Goal: Transaction & Acquisition: Purchase product/service

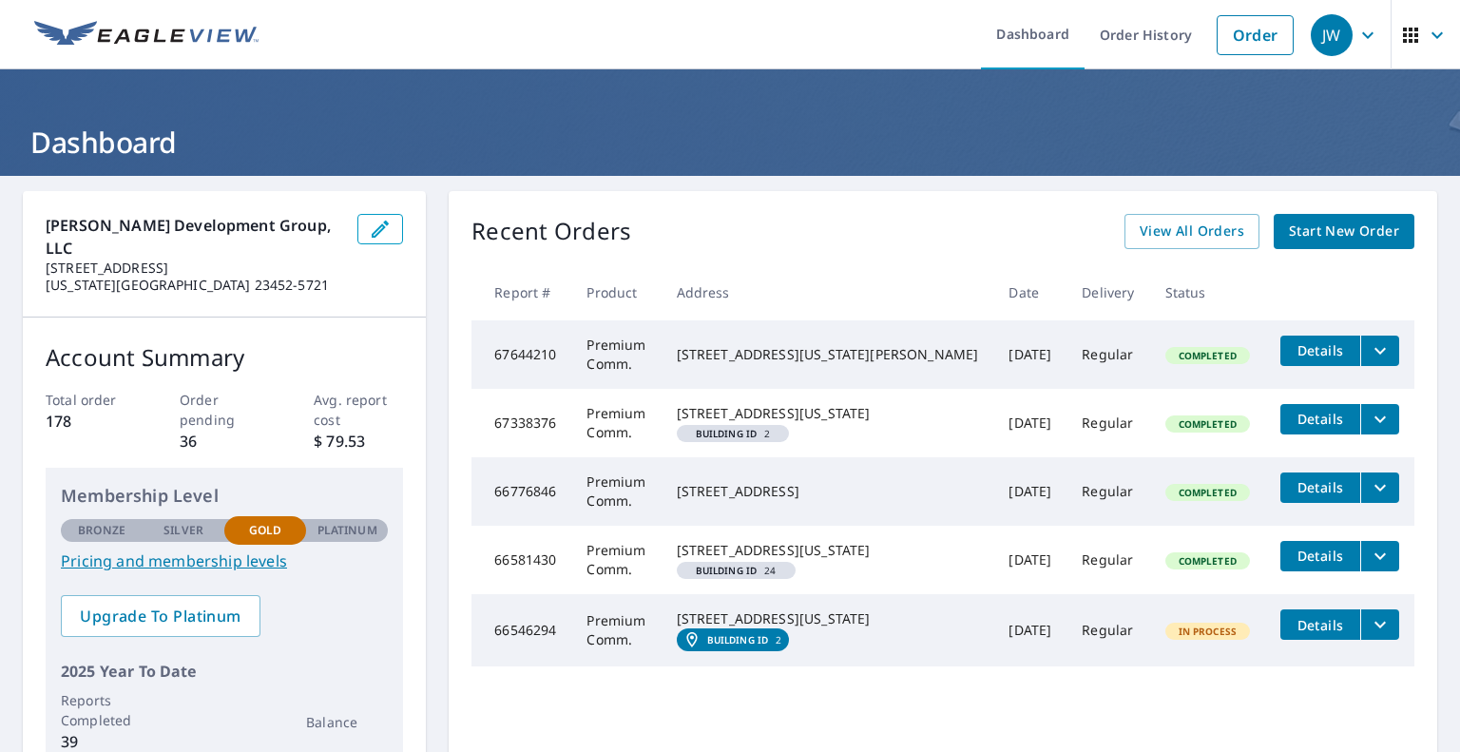
click at [1243, 40] on link "Order" at bounding box center [1255, 35] width 77 height 40
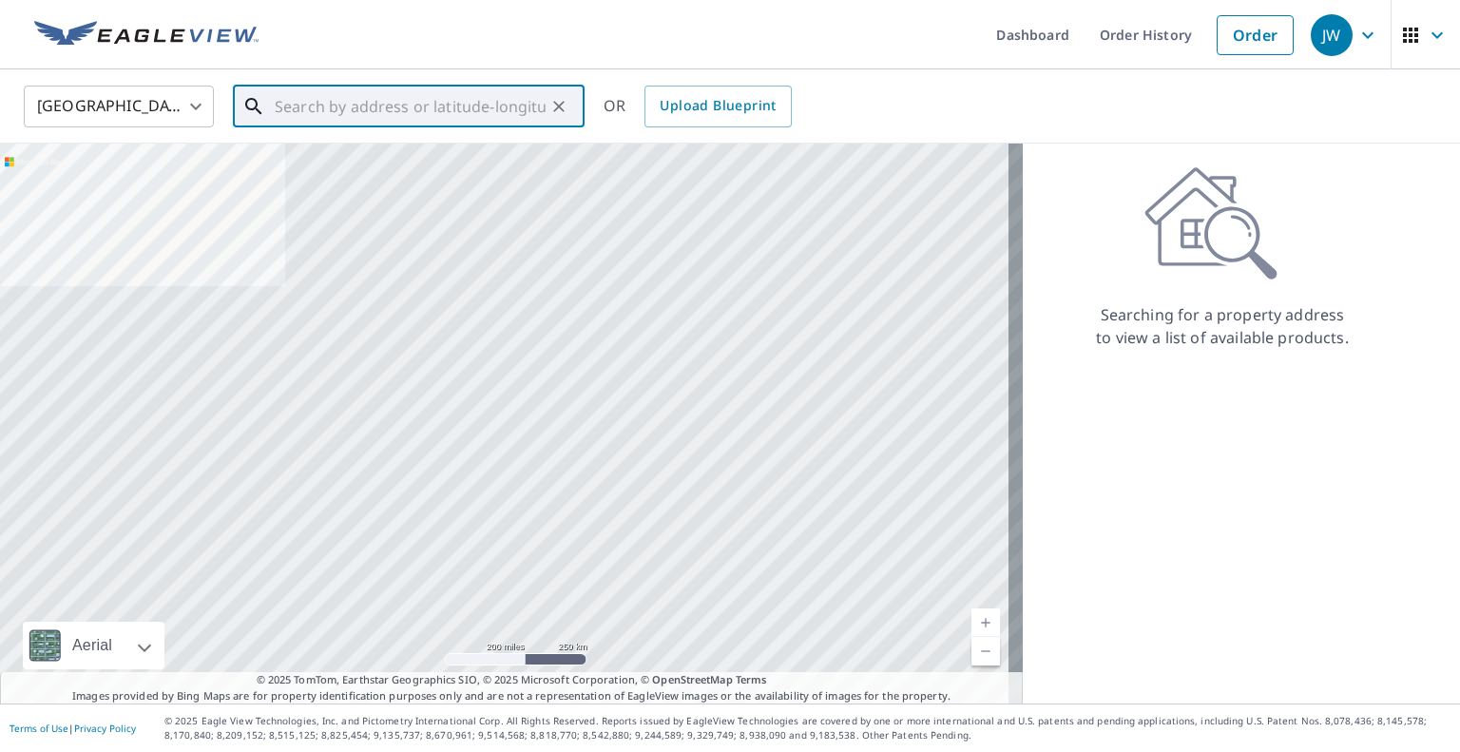
click at [380, 113] on input "text" at bounding box center [410, 106] width 271 height 53
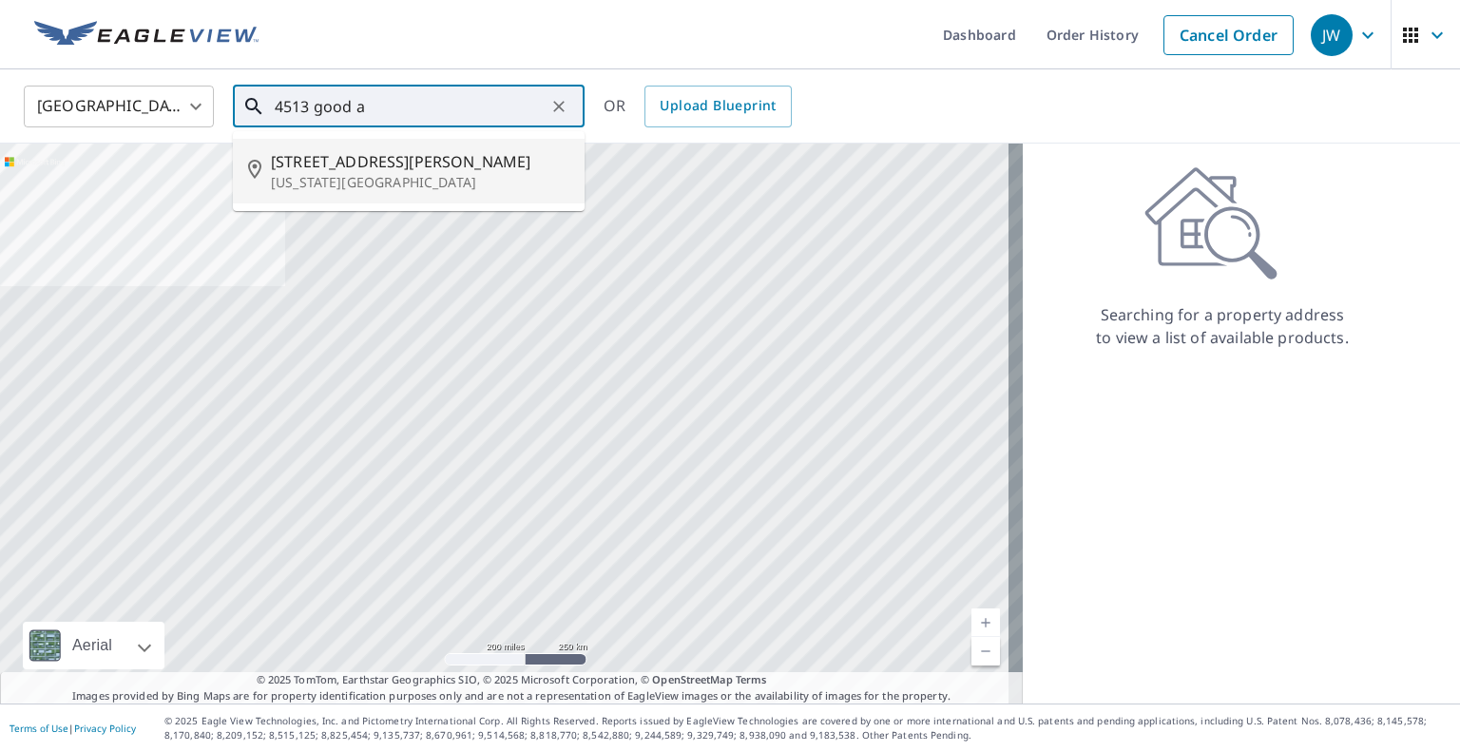
click at [462, 166] on span "[STREET_ADDRESS][PERSON_NAME]" at bounding box center [420, 161] width 299 height 23
type input "[STREET_ADDRESS][PERSON_NAME][US_STATE]"
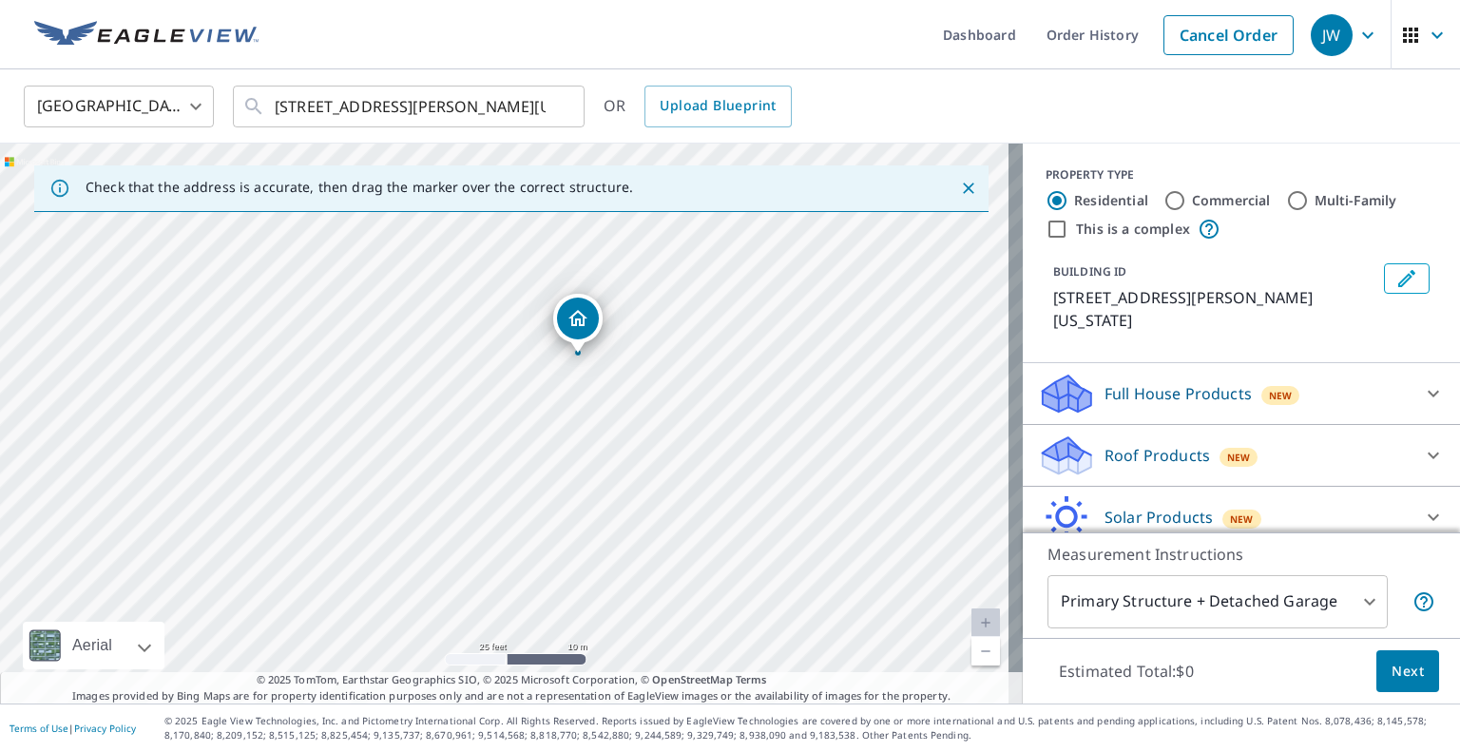
drag, startPoint x: 318, startPoint y: 486, endPoint x: 392, endPoint y: 417, distance: 100.2
click at [392, 417] on div "[STREET_ADDRESS][PERSON_NAME][US_STATE]" at bounding box center [511, 424] width 1023 height 560
click at [1249, 451] on div "Roof Products New" at bounding box center [1224, 455] width 373 height 45
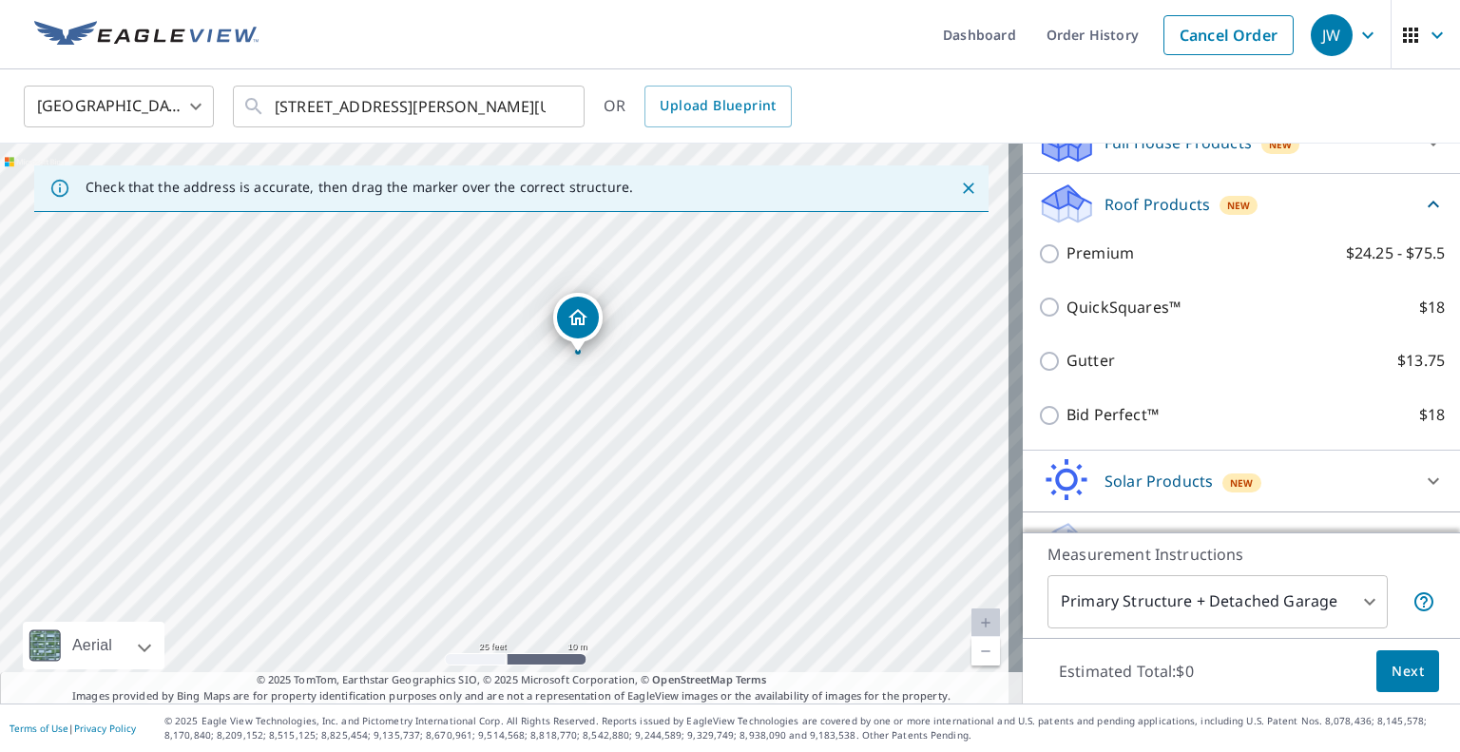
scroll to position [285, 0]
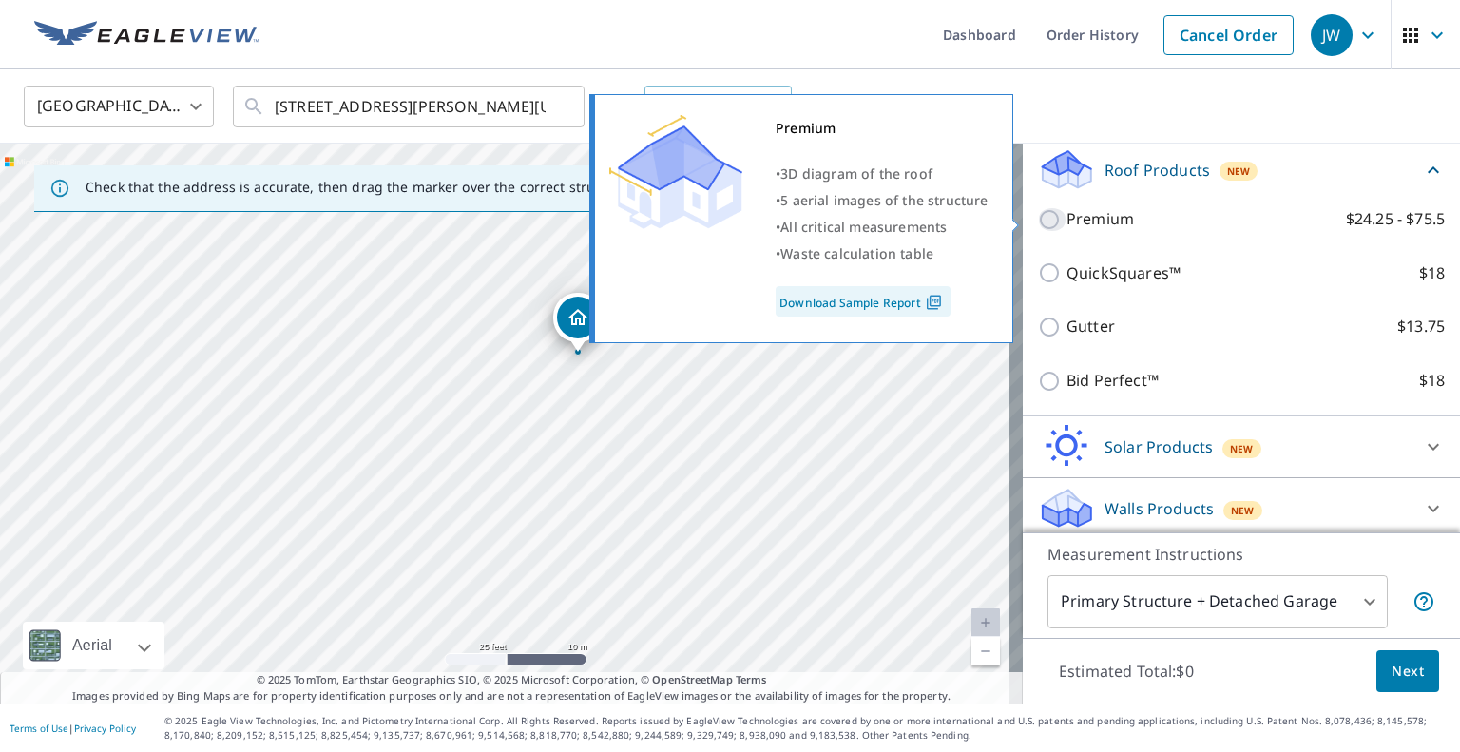
click at [1038, 217] on input "Premium $24.25 - $75.5" at bounding box center [1052, 219] width 29 height 23
checkbox input "true"
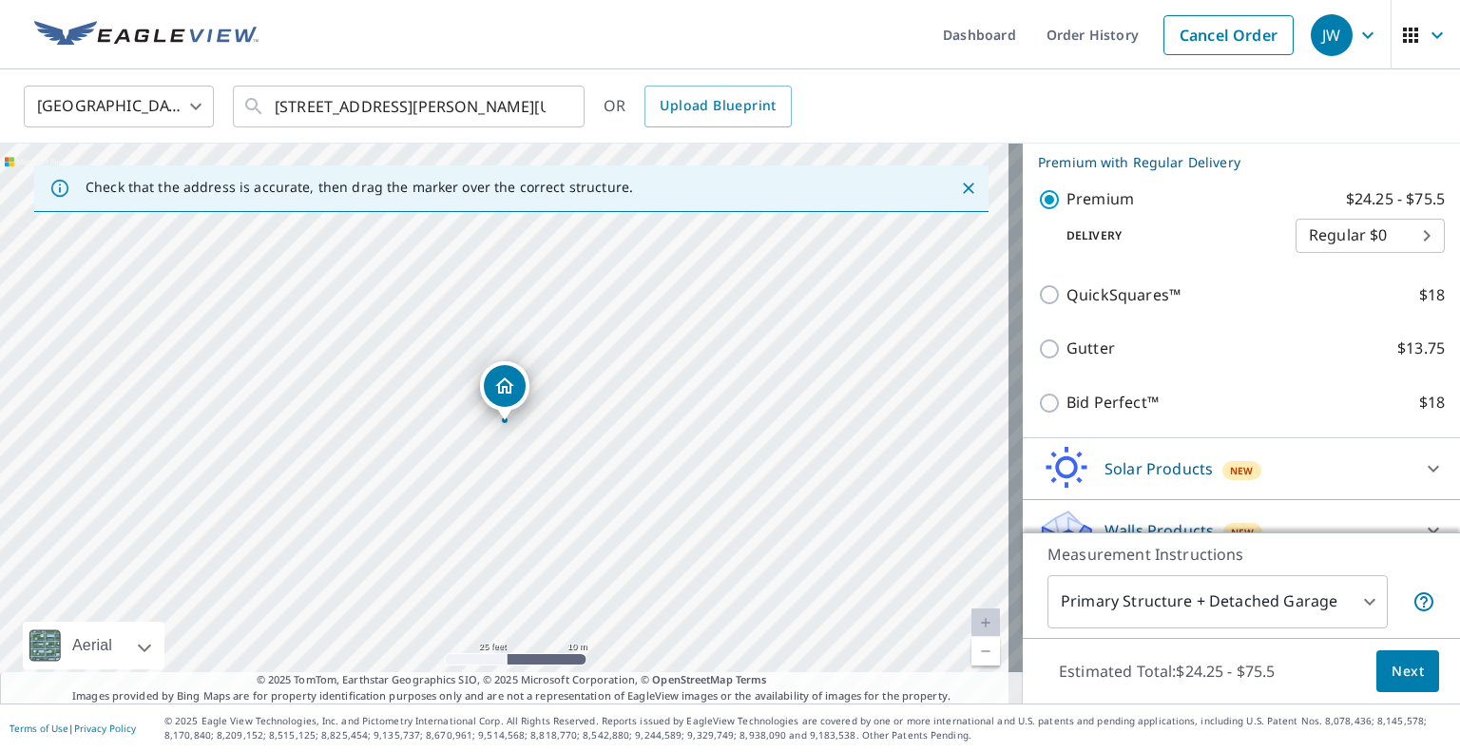
scroll to position [361, 0]
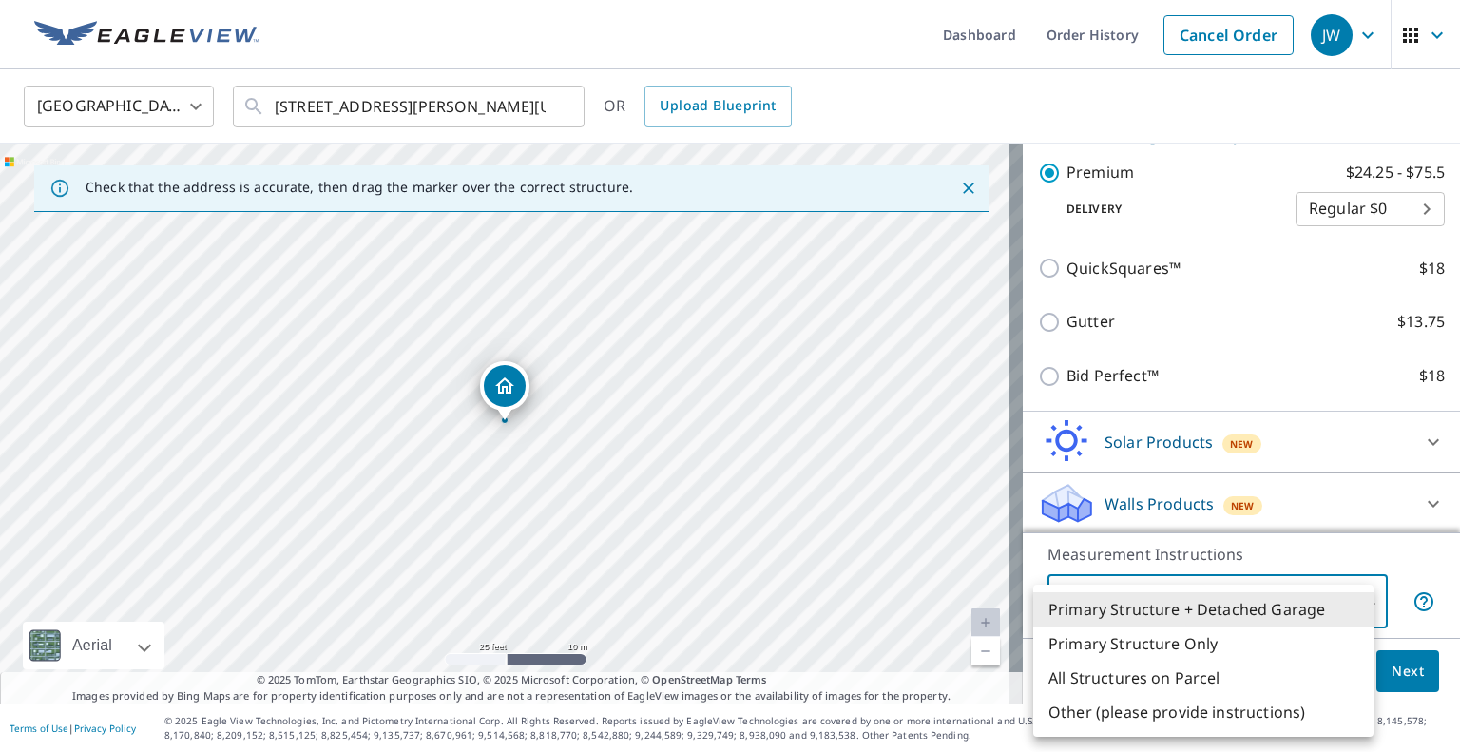
click at [1281, 599] on body "JW JW Dashboard Order History Cancel Order JW [GEOGRAPHIC_DATA] US ​ [STREET_AD…" at bounding box center [730, 376] width 1460 height 752
click at [1236, 643] on li "Primary Structure Only" at bounding box center [1203, 643] width 340 height 34
type input "2"
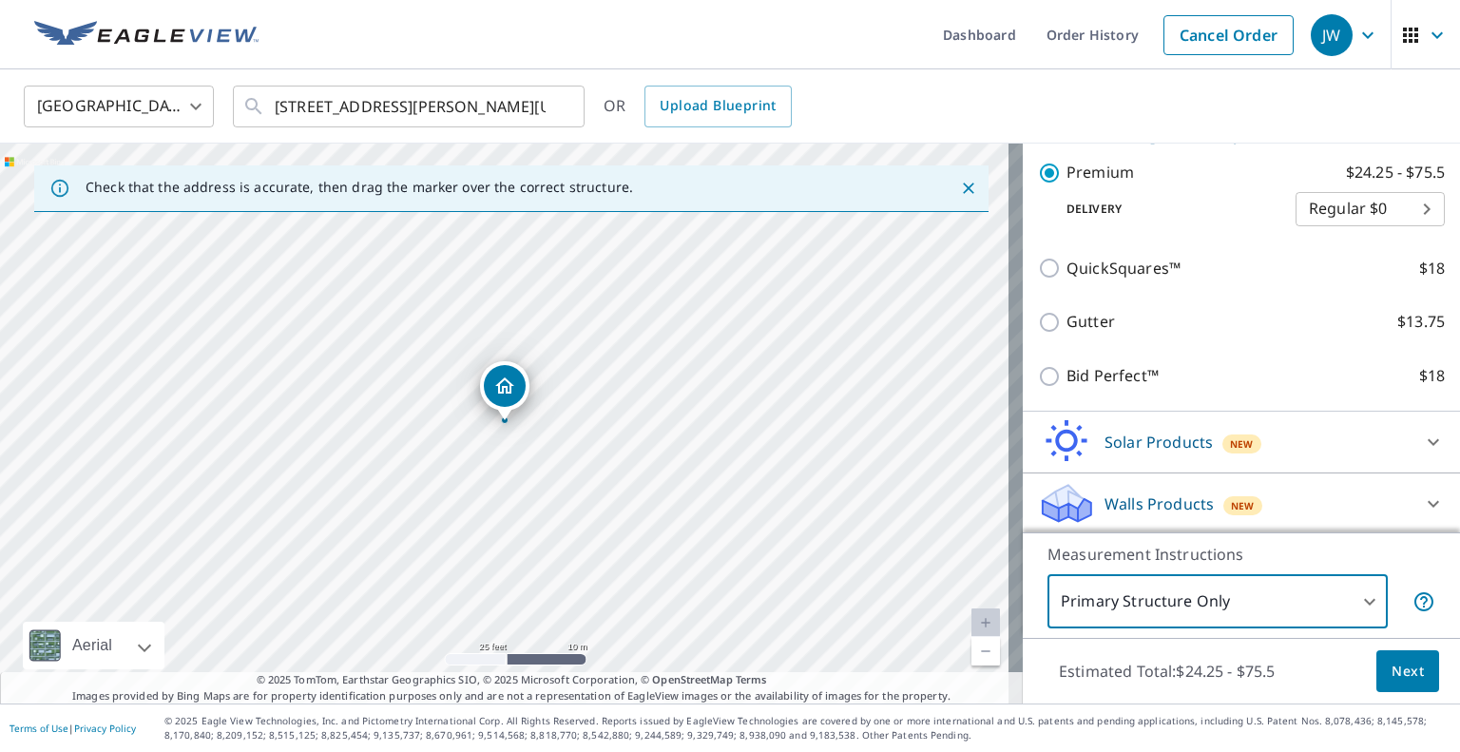
click at [1270, 604] on body "JW JW Dashboard Order History Cancel Order JW [GEOGRAPHIC_DATA] US ​ [STREET_AD…" at bounding box center [730, 376] width 1460 height 752
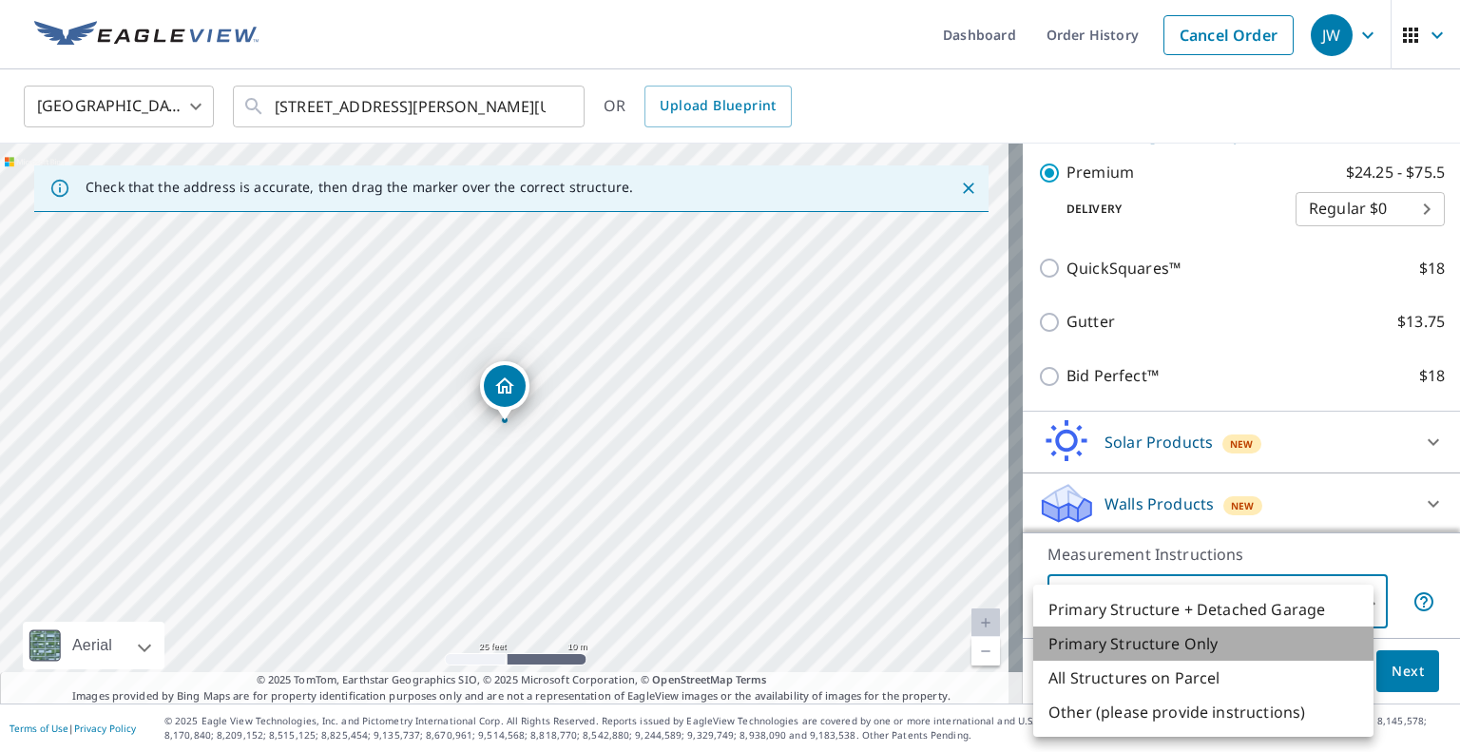
click at [1245, 643] on li "Primary Structure Only" at bounding box center [1203, 643] width 340 height 34
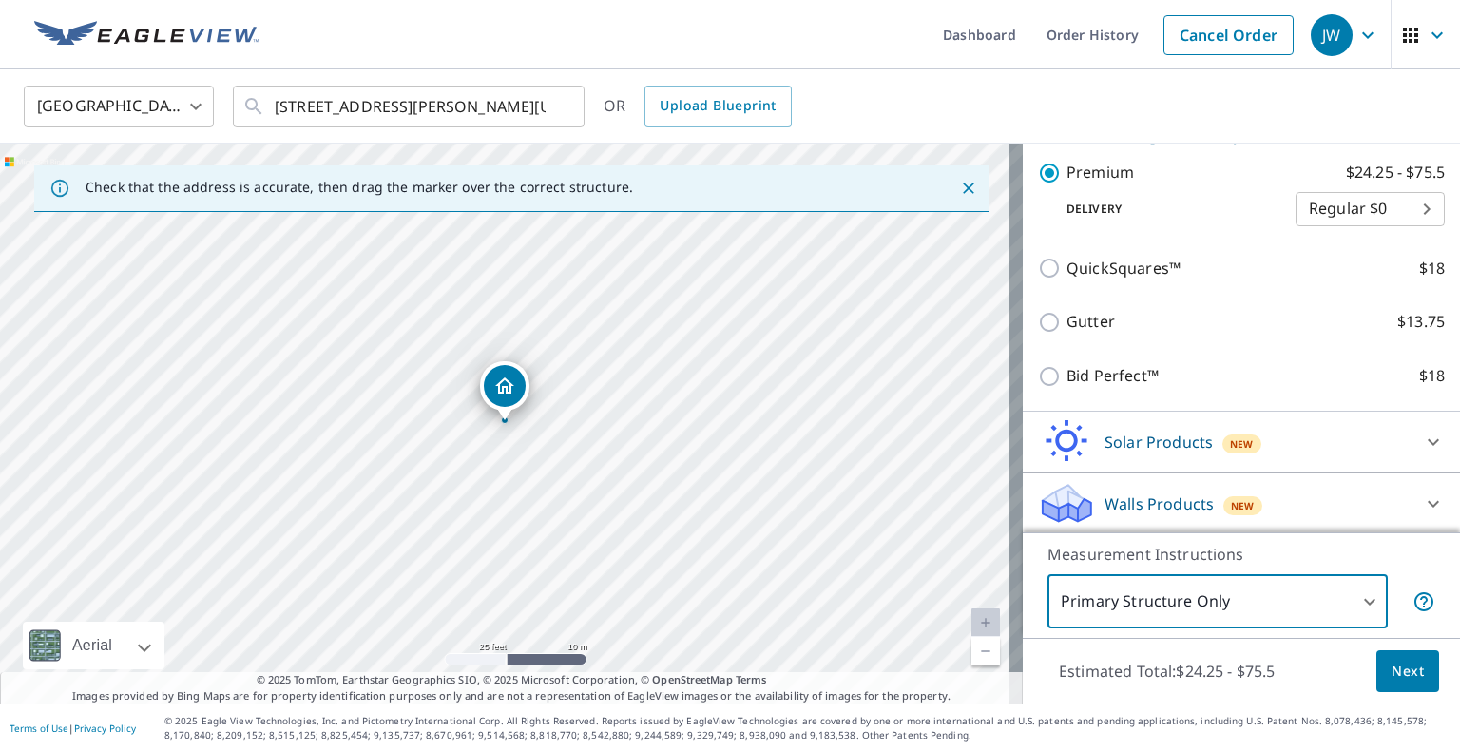
click at [1399, 677] on span "Next" at bounding box center [1408, 672] width 32 height 24
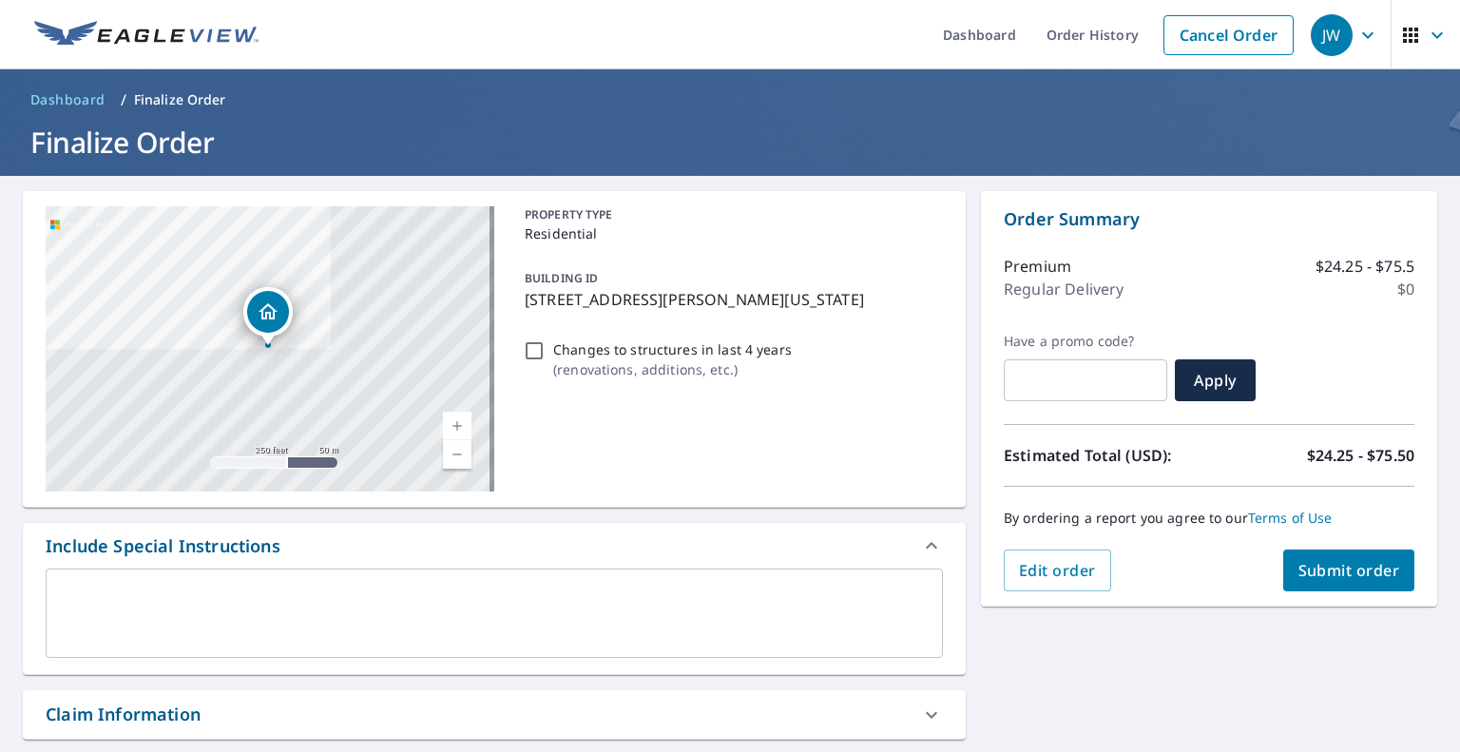
click at [534, 348] on input "Changes to structures in last 4 years ( renovations, additions, etc. )" at bounding box center [534, 350] width 23 height 23
checkbox input "true"
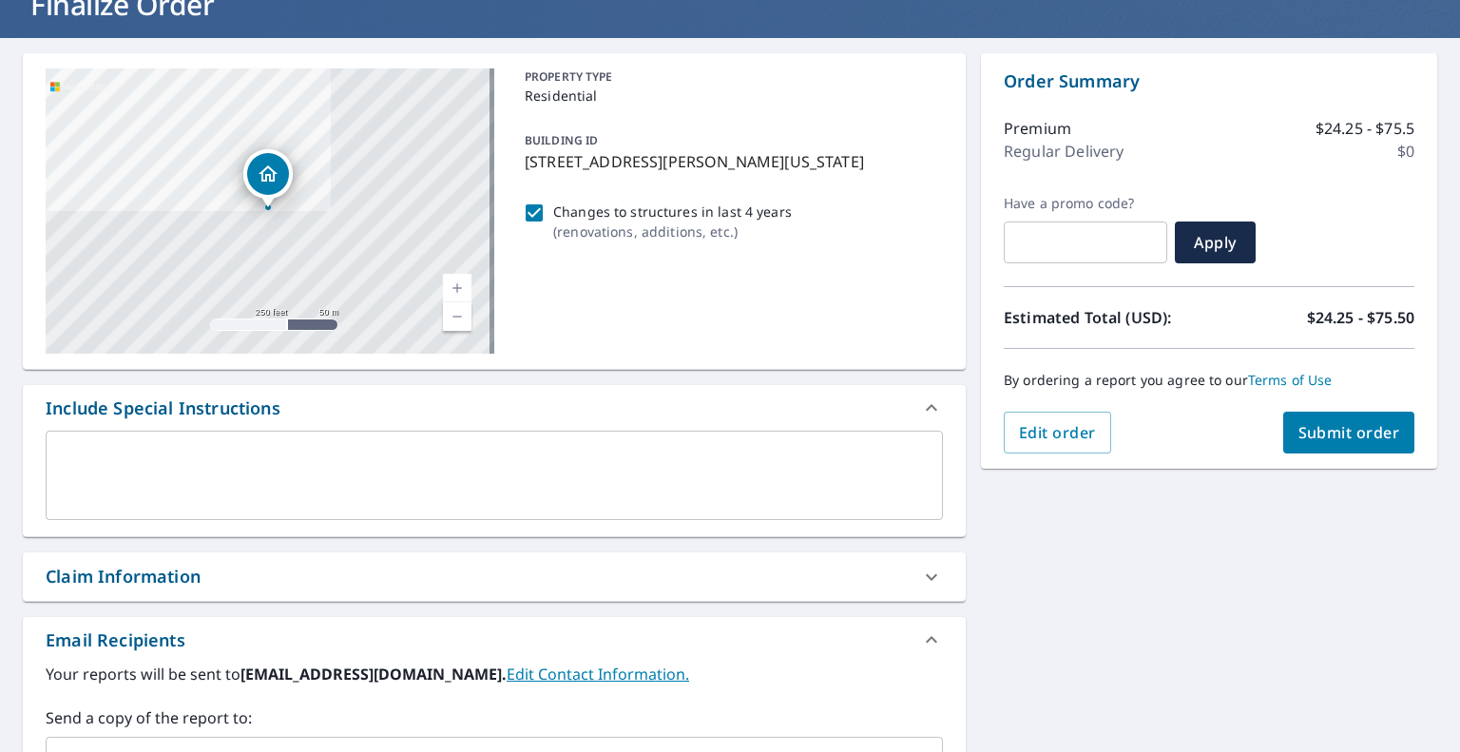
scroll to position [380, 0]
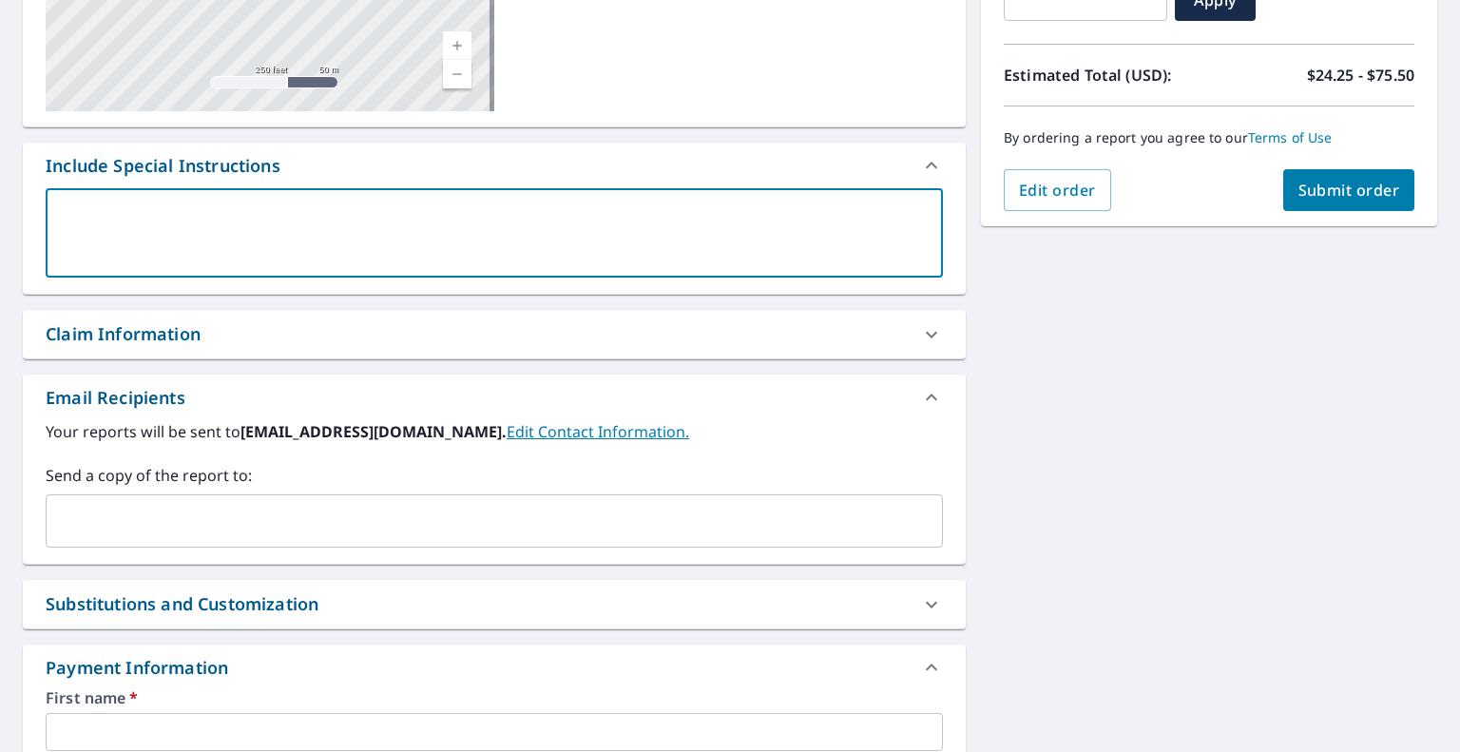
click at [270, 218] on textarea at bounding box center [494, 233] width 871 height 54
type textarea "P"
type textarea "x"
type textarea "Pl"
type textarea "x"
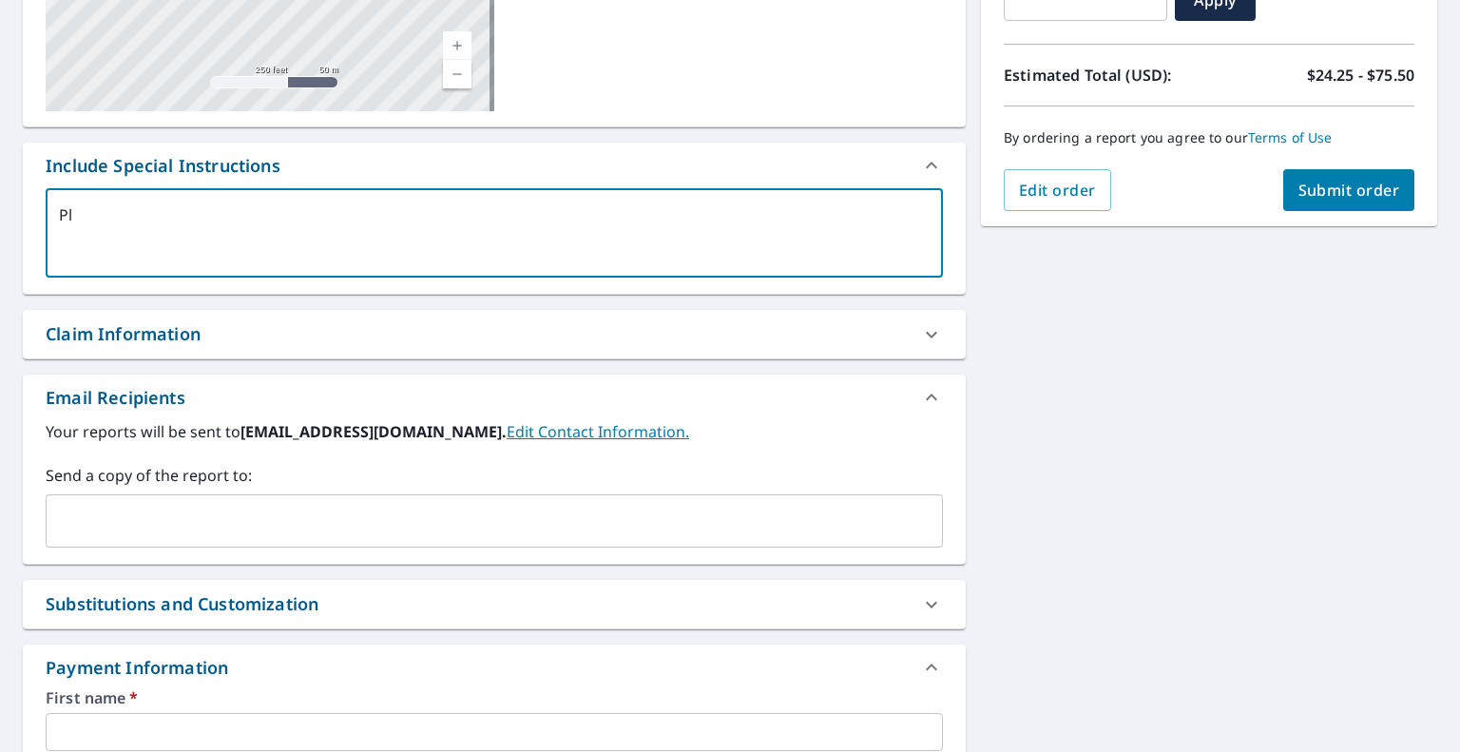
type textarea "Ple"
type textarea "x"
type textarea "Plea"
type textarea "x"
type textarea "Pleas"
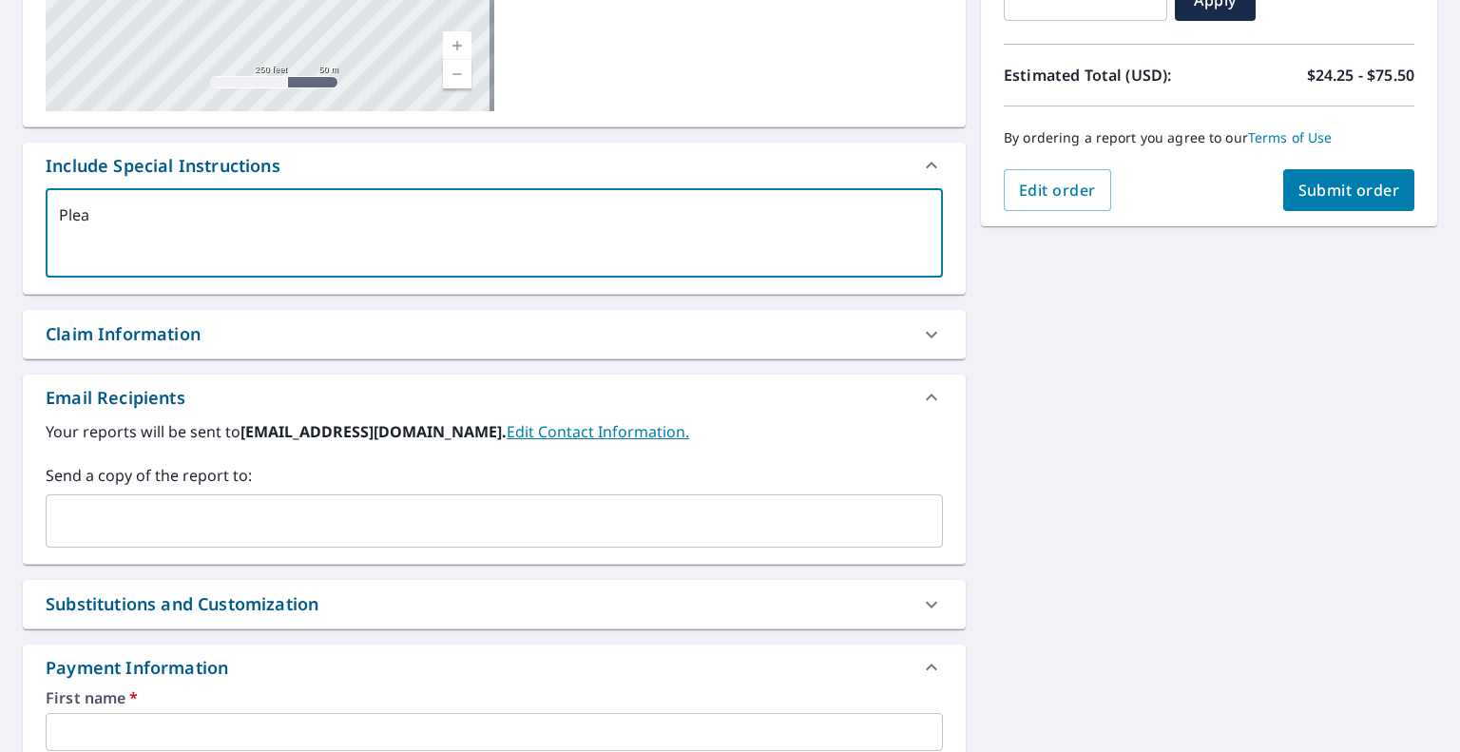
type textarea "x"
type textarea "Please"
type textarea "x"
type textarea "Please"
type textarea "x"
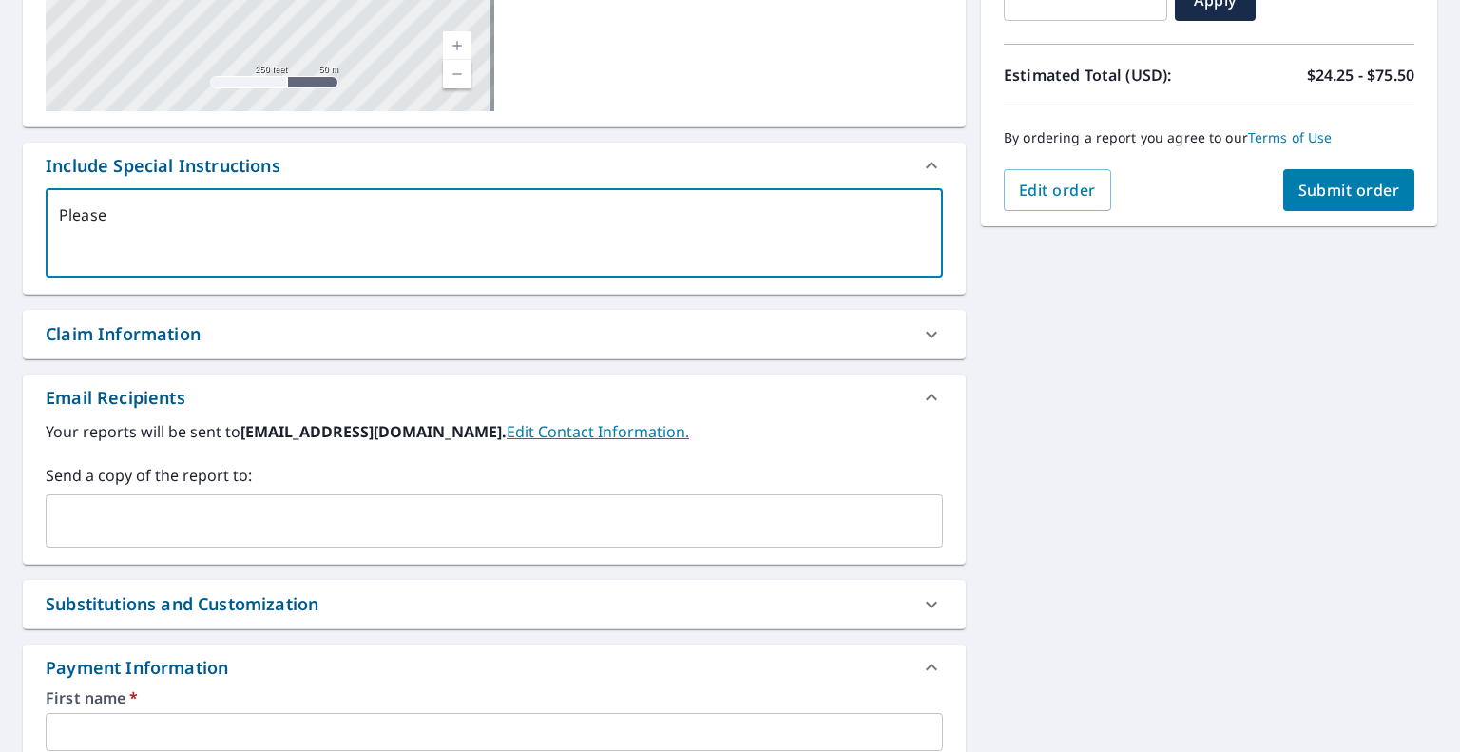
type textarea "Please n"
type textarea "x"
type textarea "Please no"
type textarea "x"
type textarea "Please not"
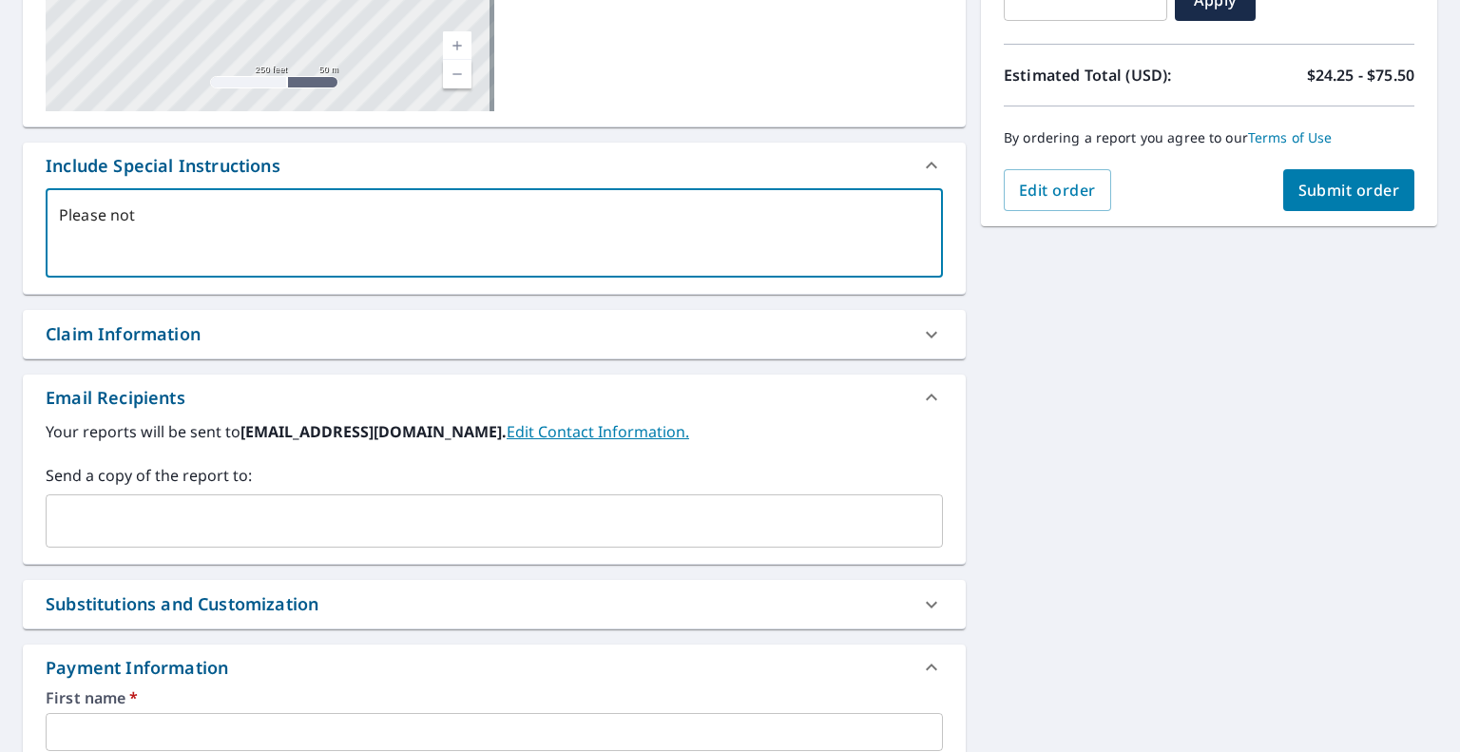
type textarea "x"
type textarea "Please note"
type textarea "x"
type textarea "Please note"
type textarea "x"
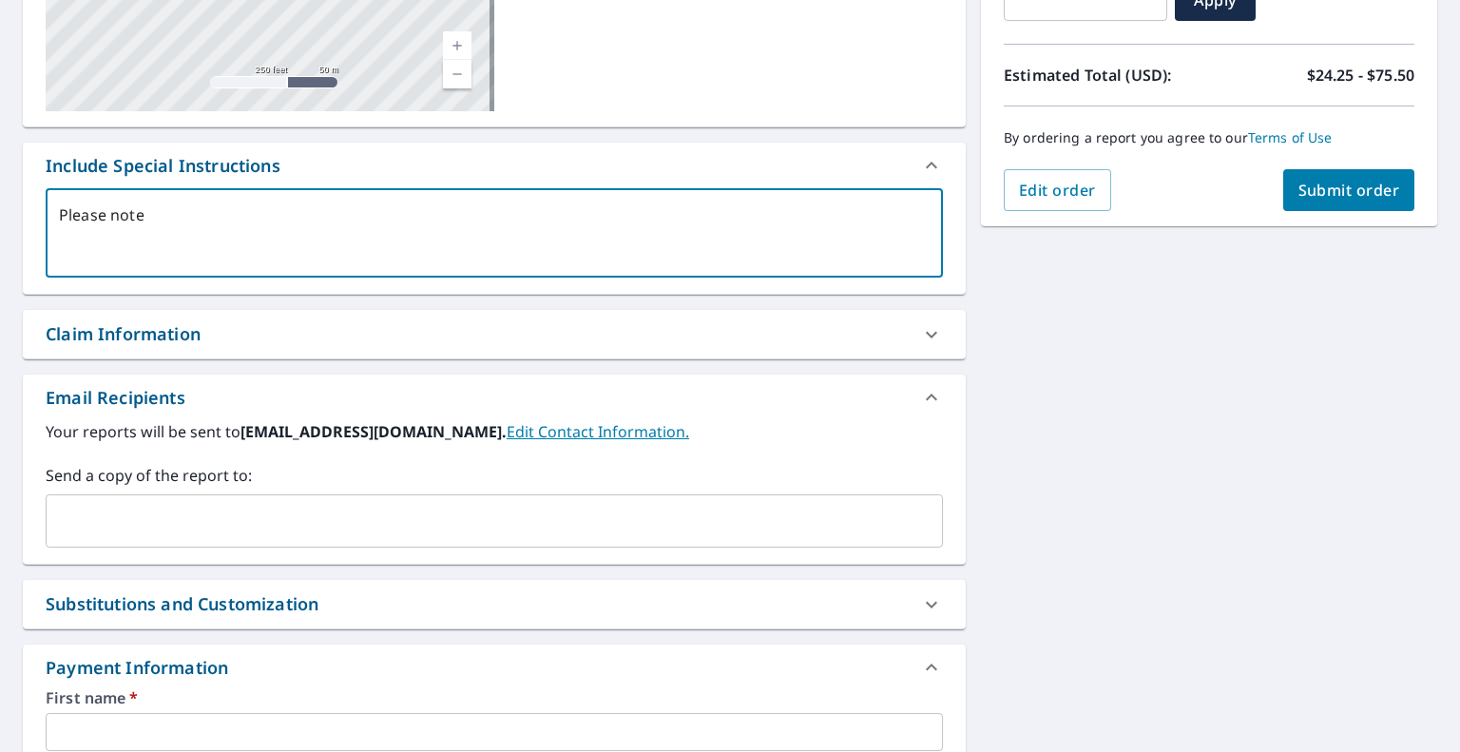
type textarea "Please note t"
type textarea "x"
type textarea "Please note th"
type textarea "x"
type textarea "Please note tha"
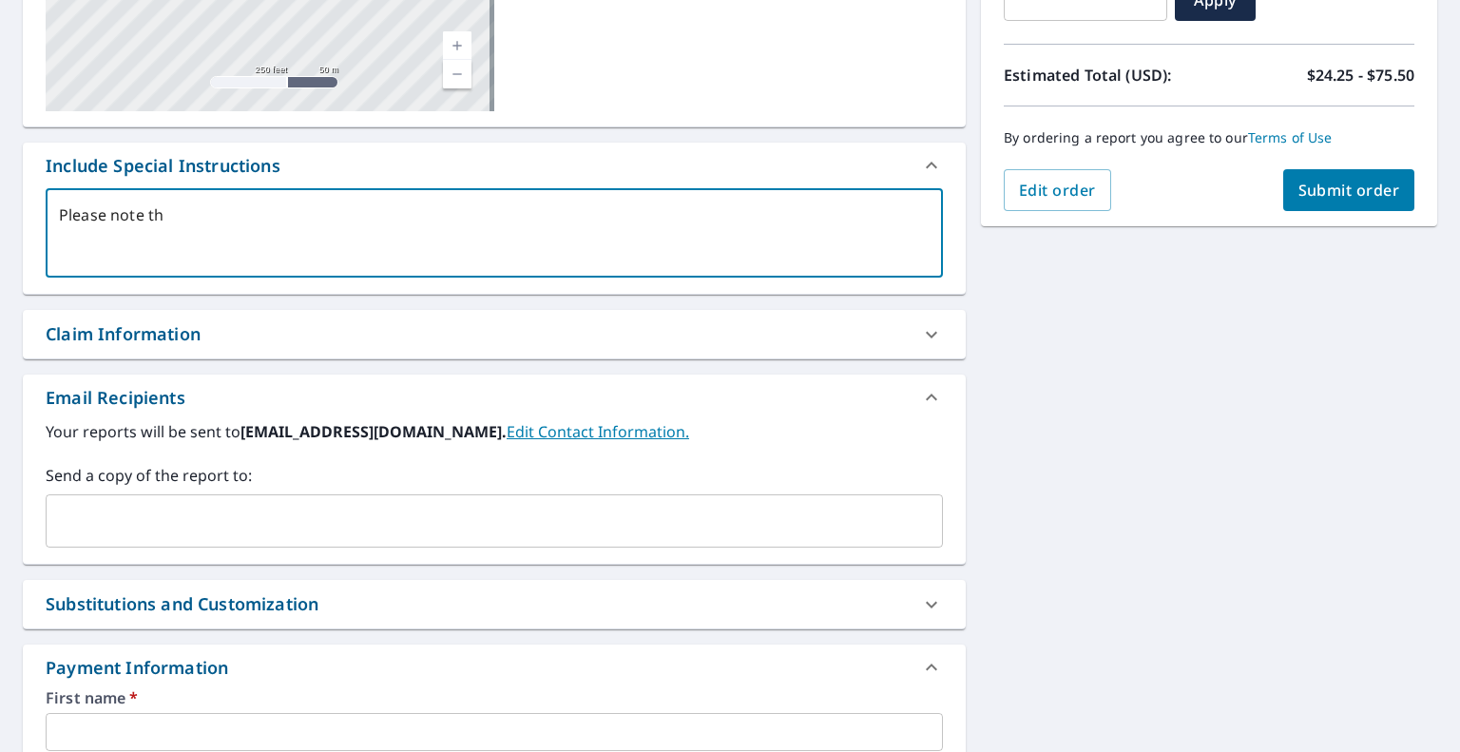
type textarea "x"
type textarea "Please note that"
type textarea "x"
type textarea "Please note that"
type textarea "x"
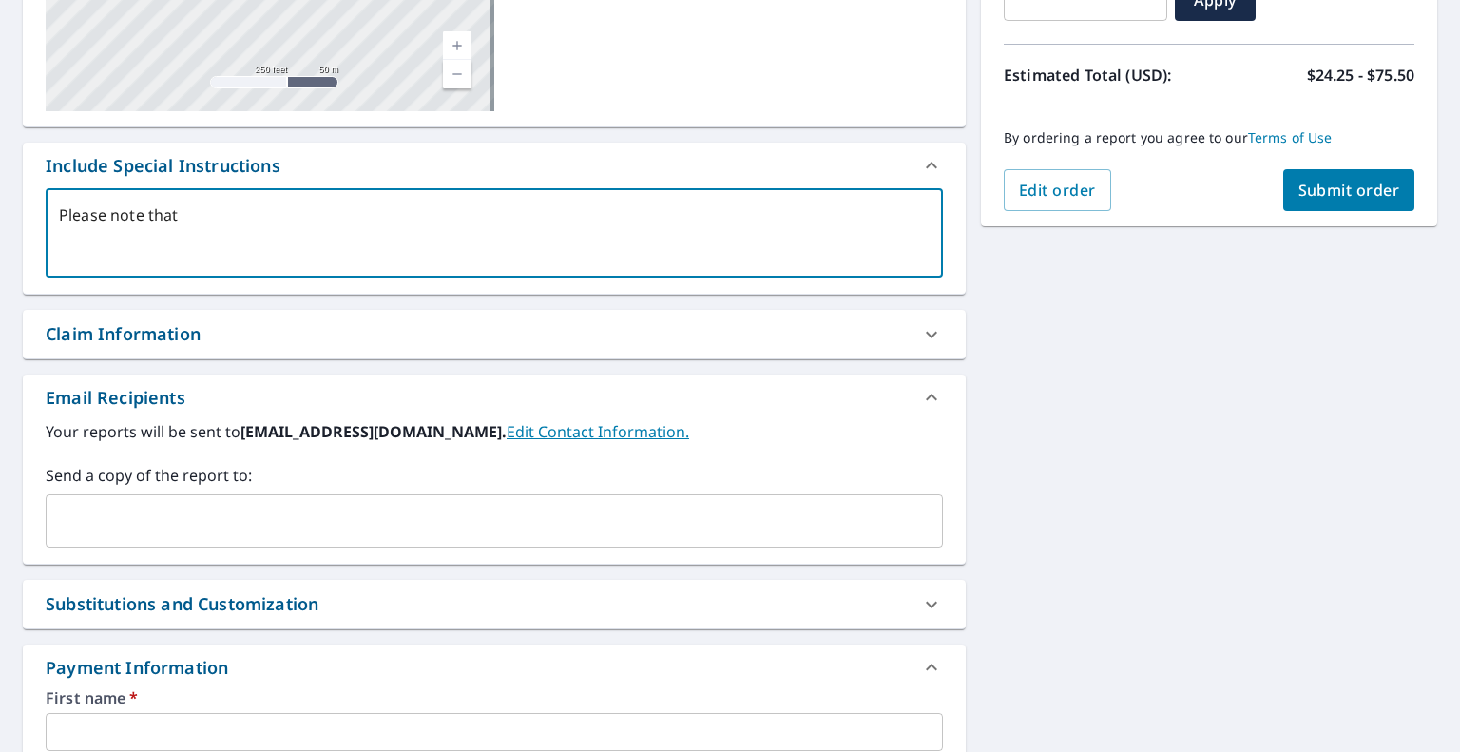
type textarea "Please note that t"
type textarea "x"
type textarea "Please note that th"
type textarea "x"
type textarea "Please note that thi"
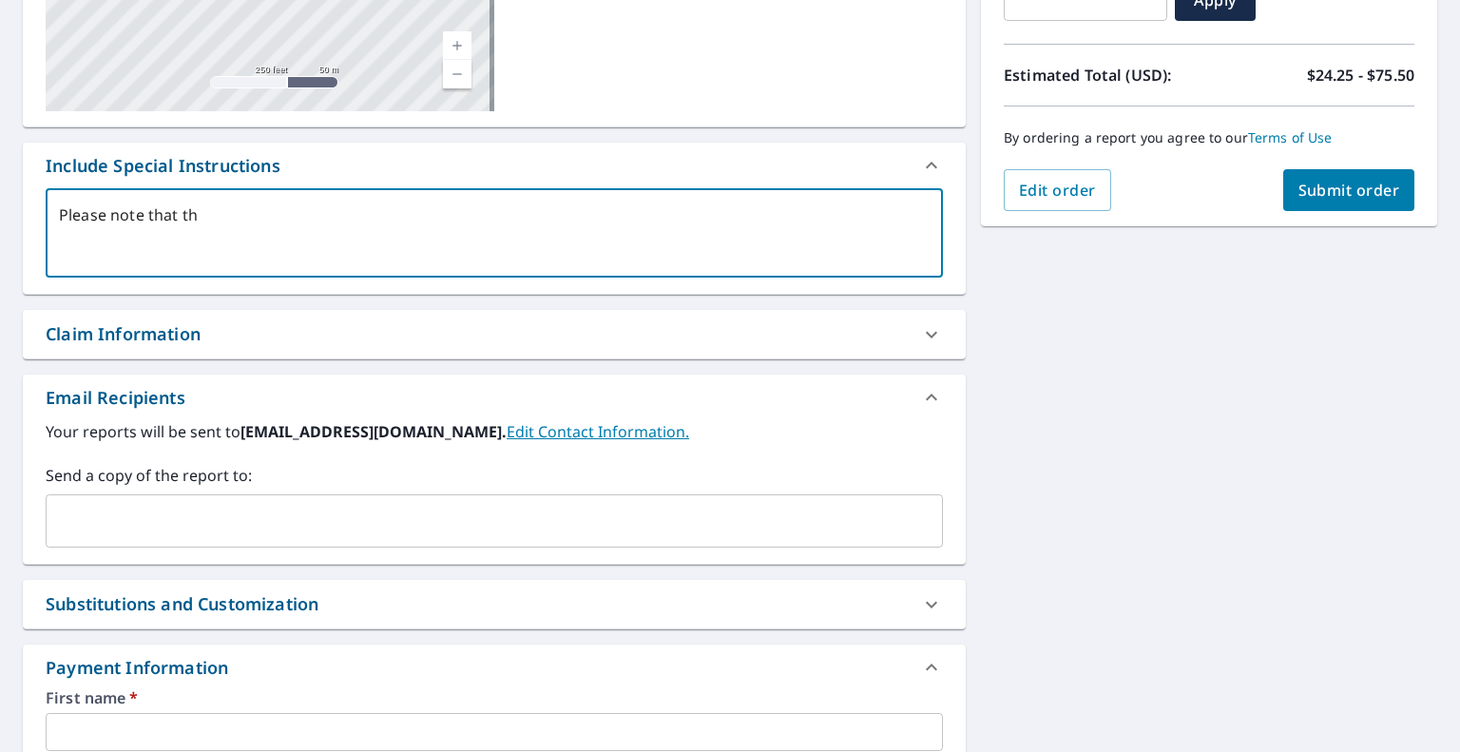
type textarea "x"
type textarea "Please note that this"
type textarea "x"
type textarea "Please note that this"
type textarea "x"
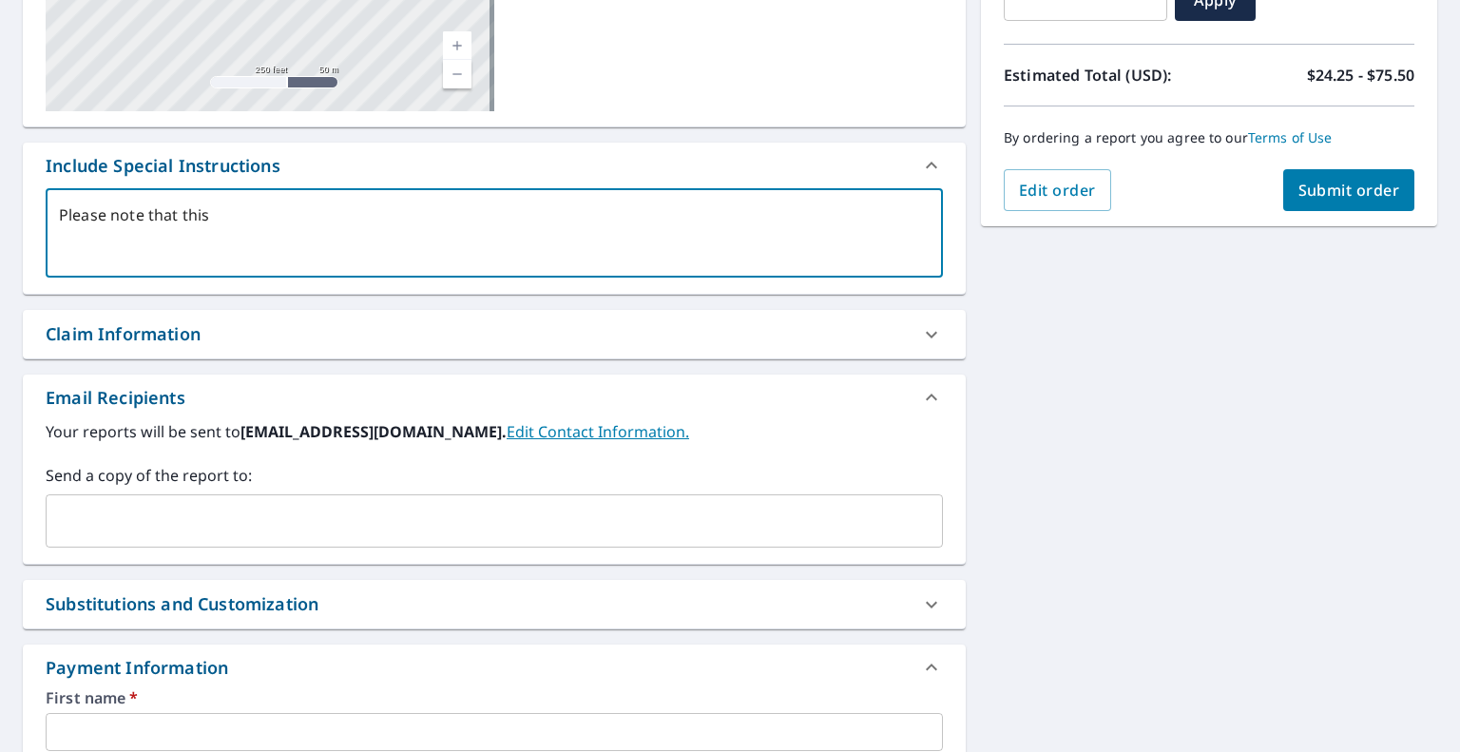
type textarea "Please note that this u"
type textarea "x"
type textarea "Please note that this un"
type textarea "x"
type textarea "Please note that this uni"
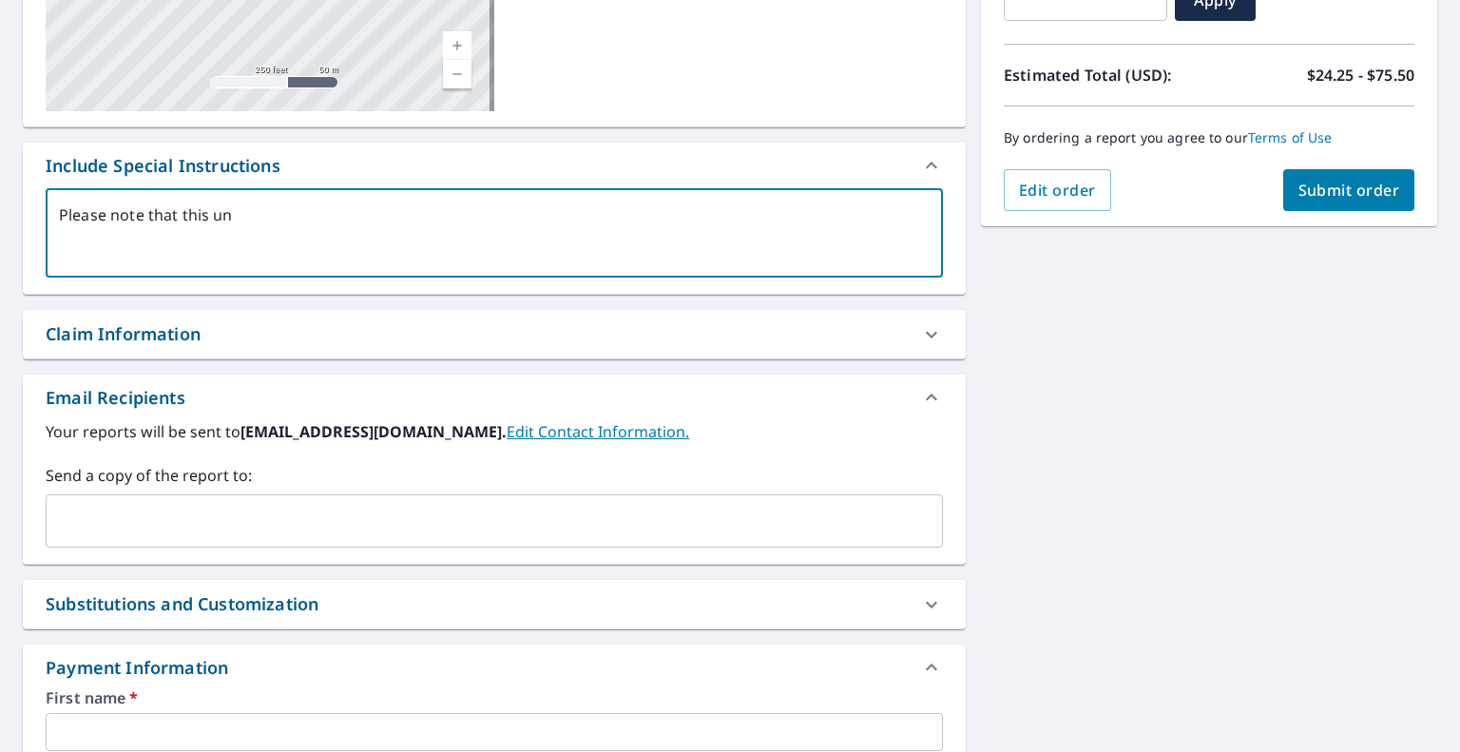
type textarea "x"
type textarea "Please note that this unit"
type textarea "x"
type textarea "Please note that this unit"
type textarea "x"
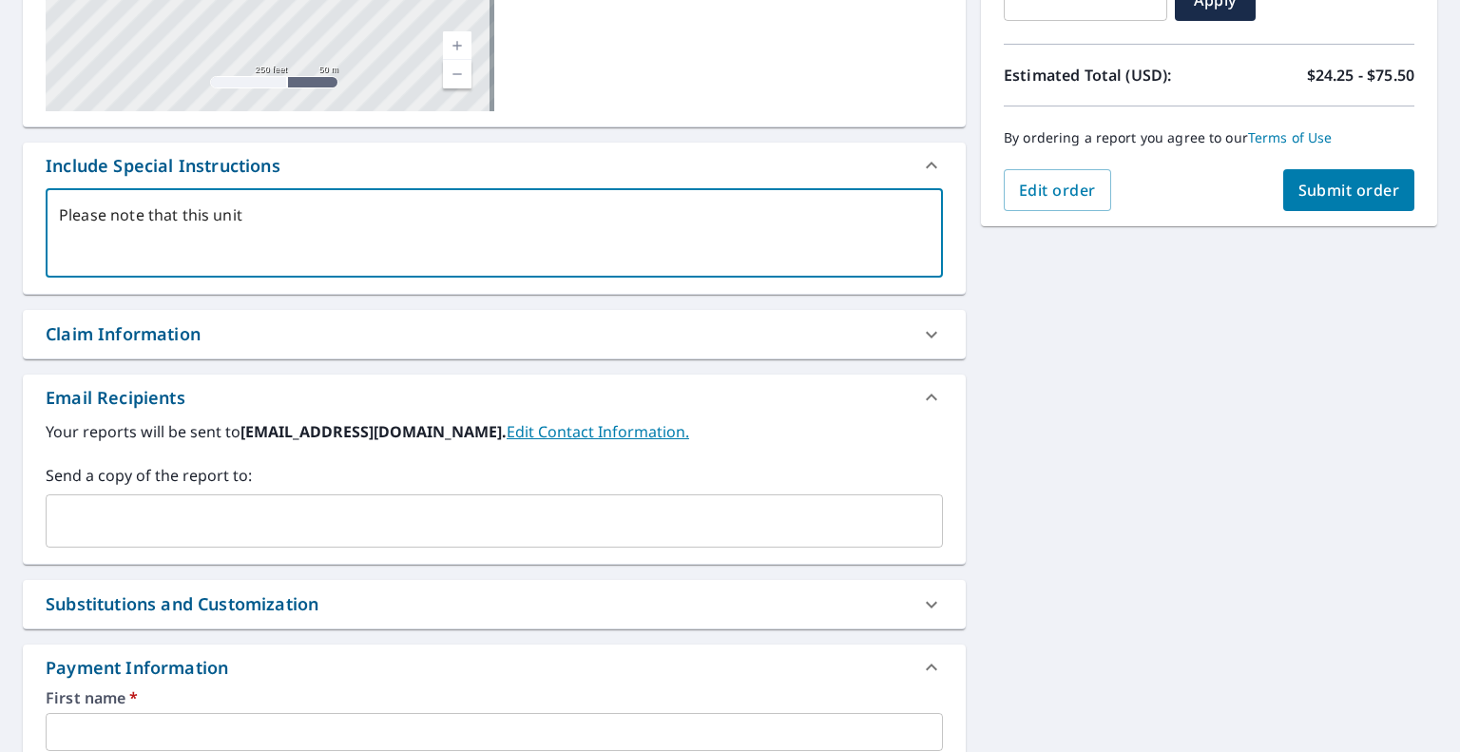
type textarea "Please note that this unit h"
type textarea "x"
type textarea "Please note that this unit ha"
type textarea "x"
type textarea "Please note that this unit has"
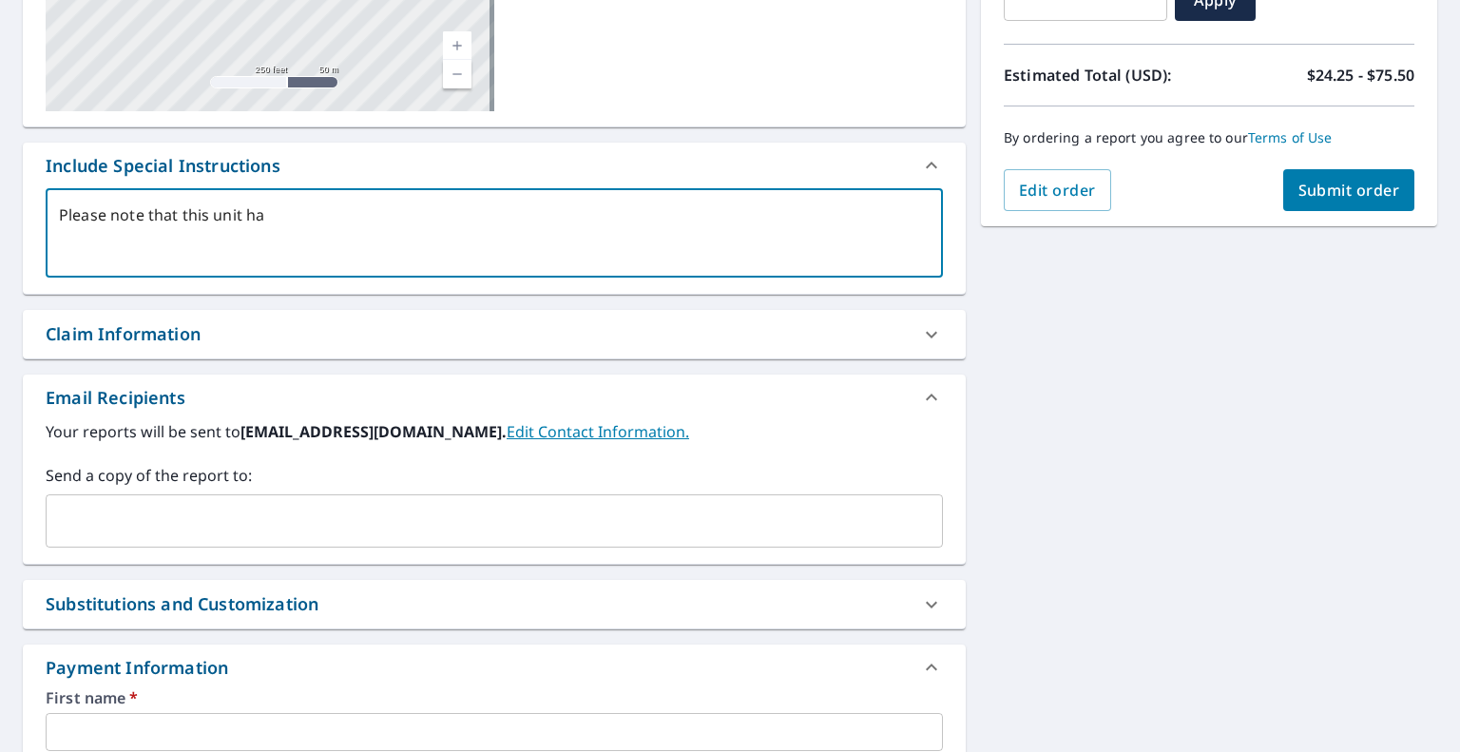
type textarea "x"
type textarea "Please note that this unit has"
type textarea "x"
type textarea "Please note that this unit has m"
type textarea "x"
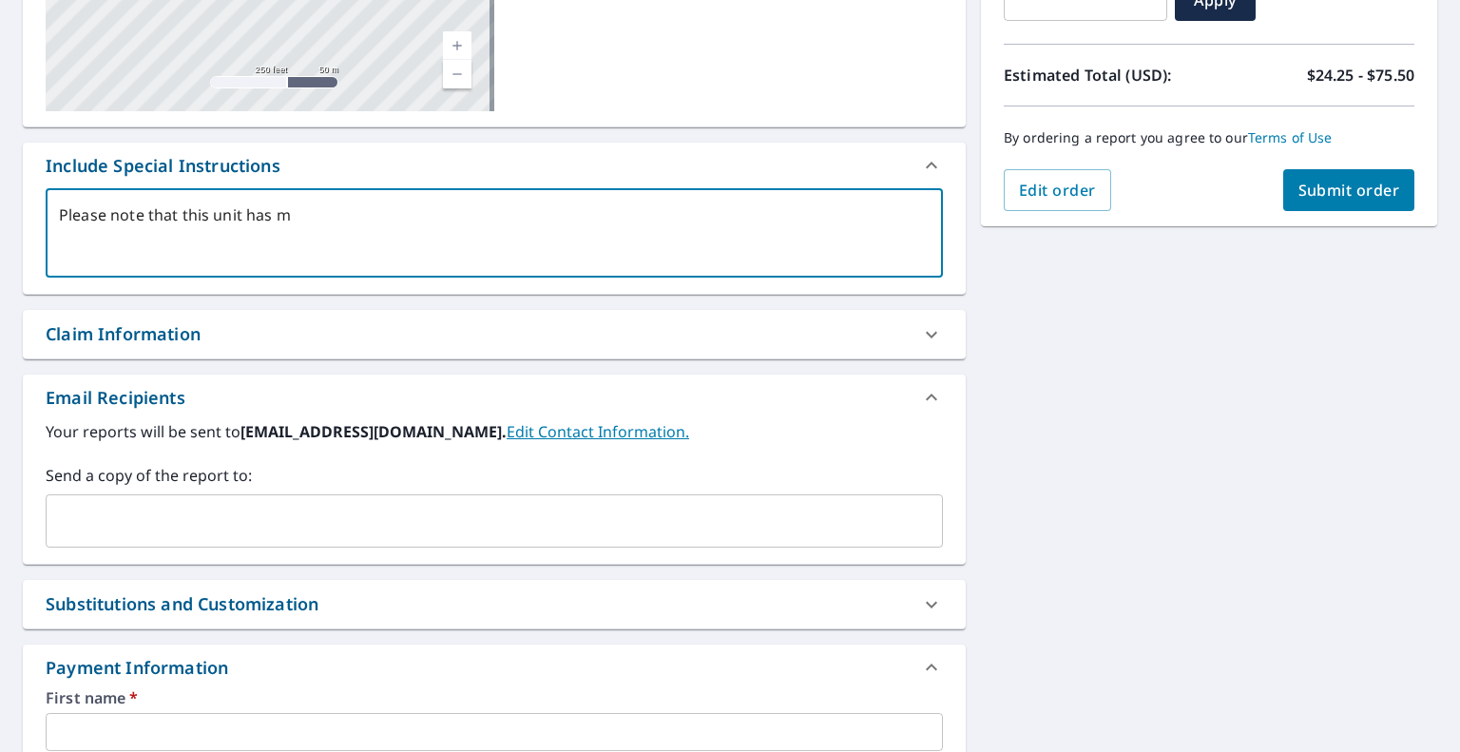
type textarea "Please note that this unit has ma"
type textarea "x"
type textarea "Please note that this unit has man"
type textarea "x"
type textarea "Please note that this unit has mans"
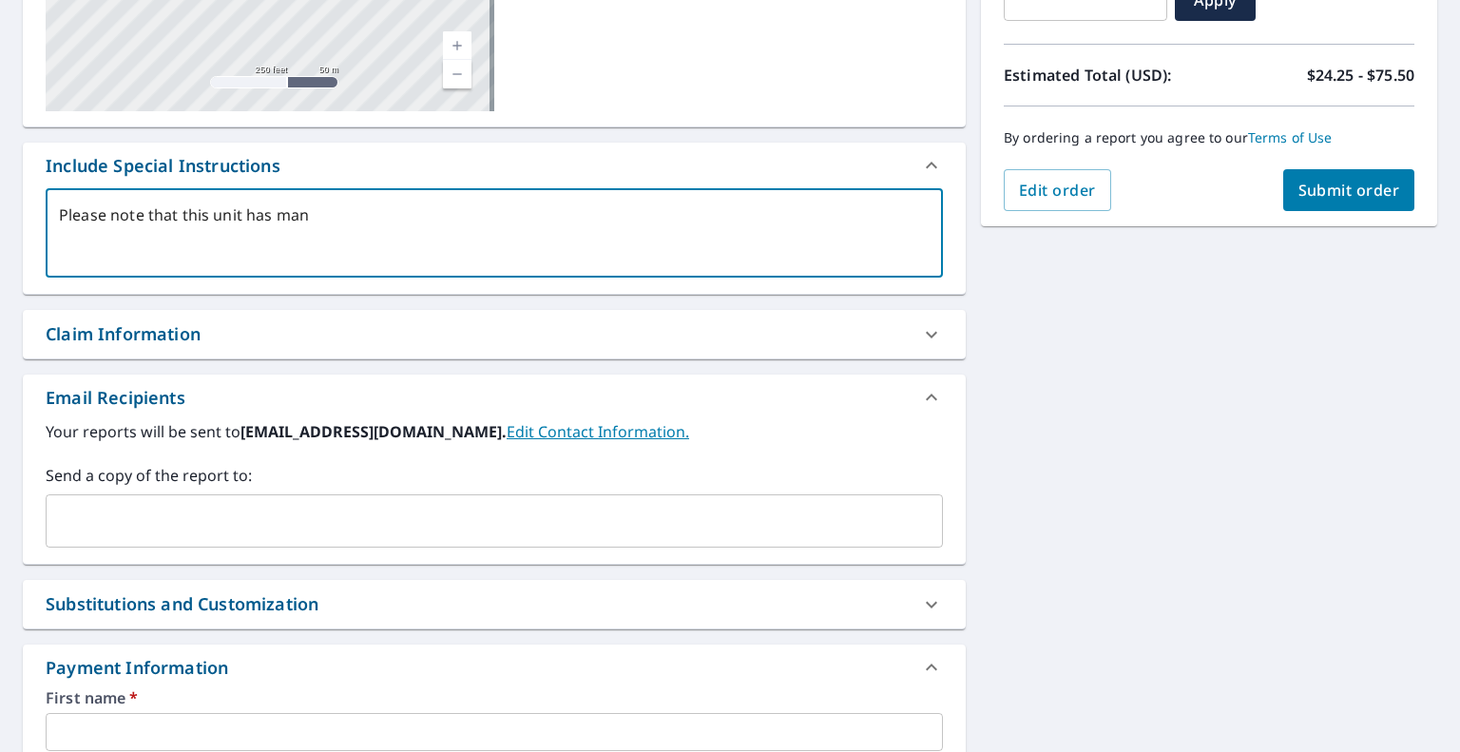
type textarea "x"
type textarea "Please note that this unit has mansa"
type textarea "x"
type textarea "Please note that this unit has mansar"
type textarea "x"
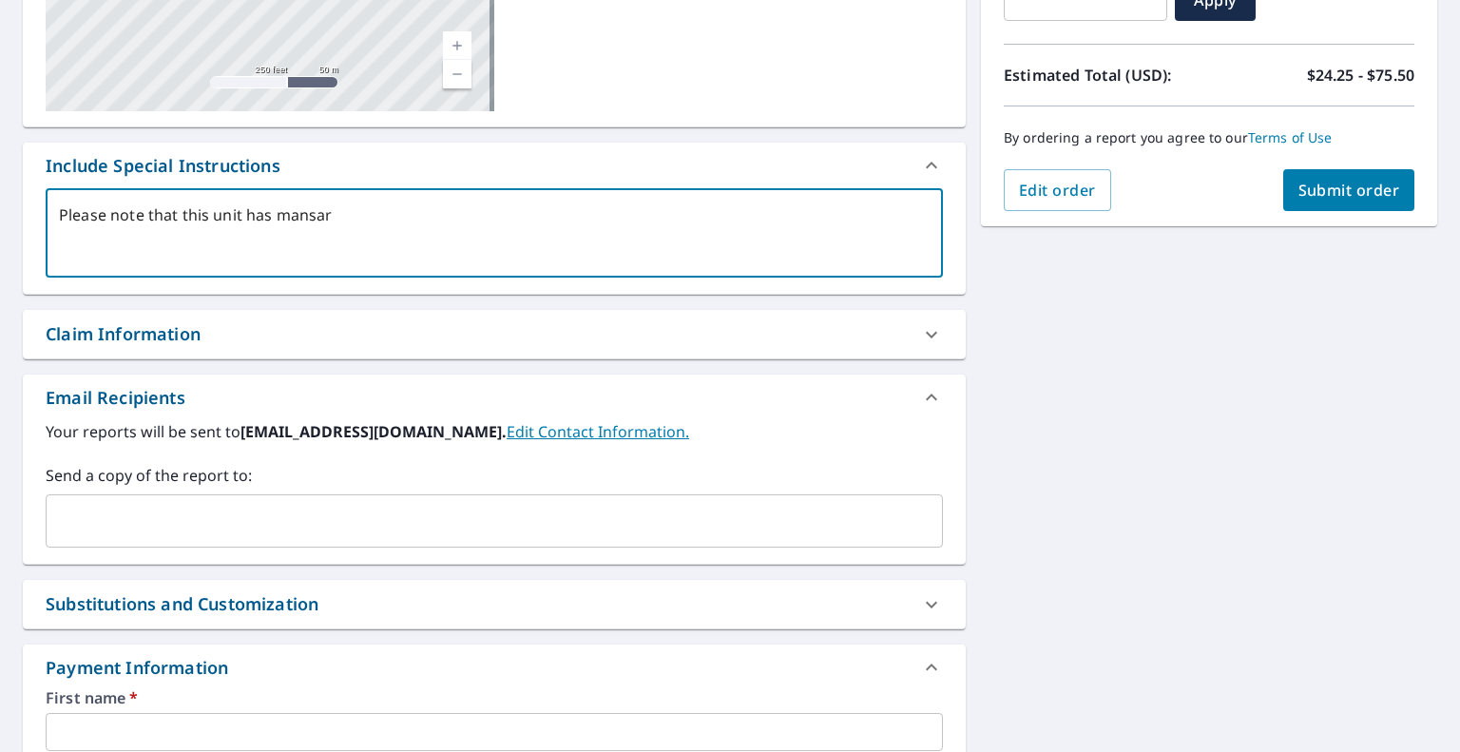
type textarea "Please note that this unit has mansard"
type textarea "x"
type textarea "Please note that this unit has mansard"
type textarea "x"
type textarea "Please note that this unit has mansard r"
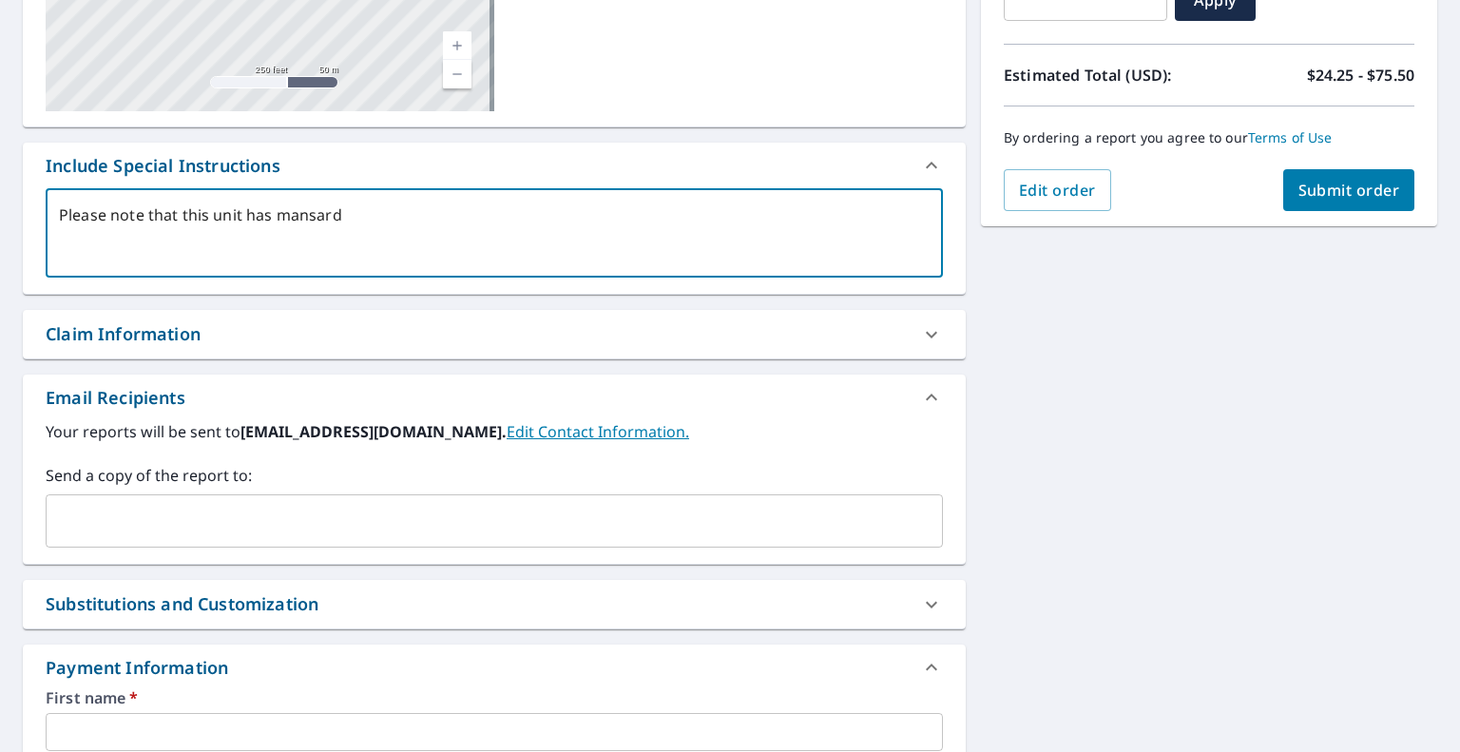
type textarea "x"
type textarea "Please note that this unit has [PERSON_NAME]"
type textarea "x"
type textarea "Please note that this unit has [PERSON_NAME]"
type textarea "x"
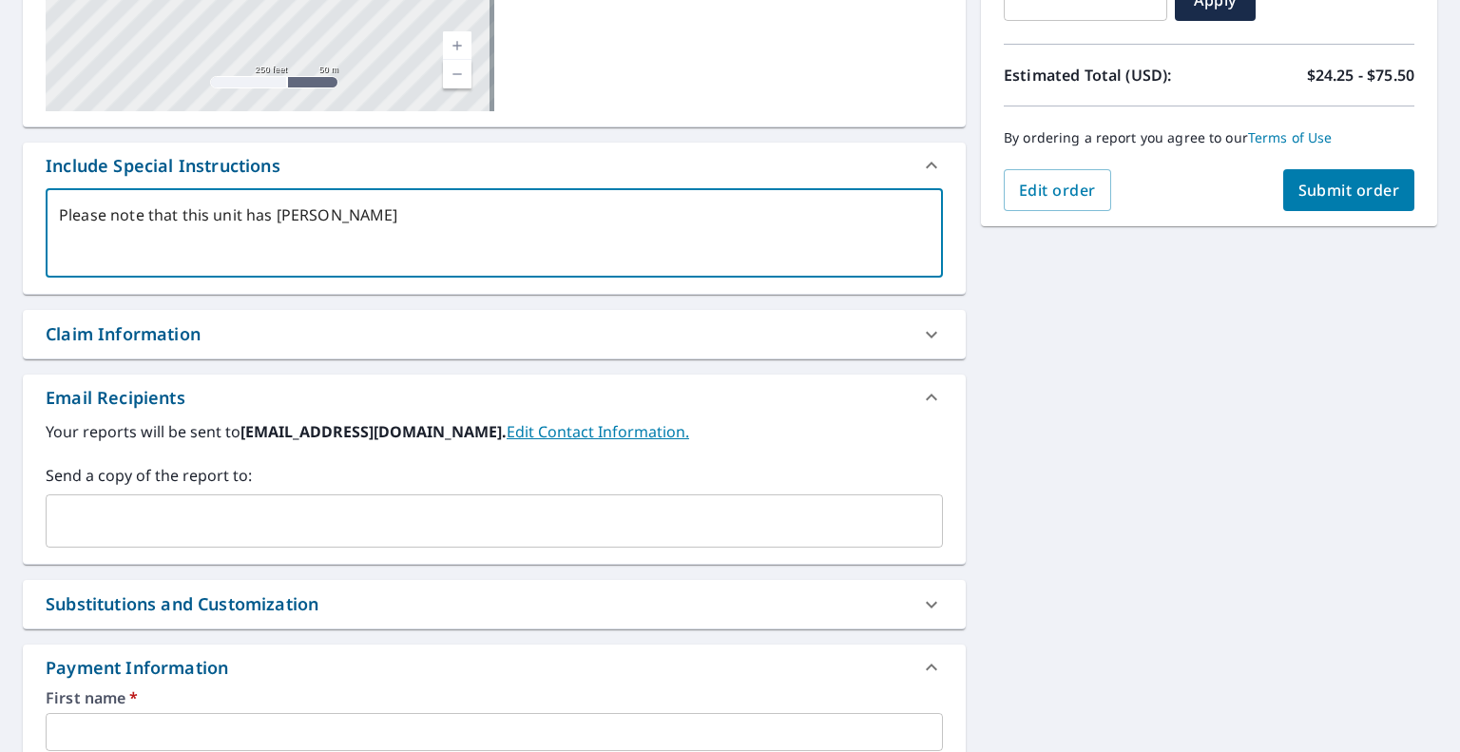
type textarea "Please note that this unit has mansard roof"
type textarea "x"
type textarea "Please note that this unit has mansard roofi"
type textarea "x"
type textarea "Please note that this unit has mansard roofin"
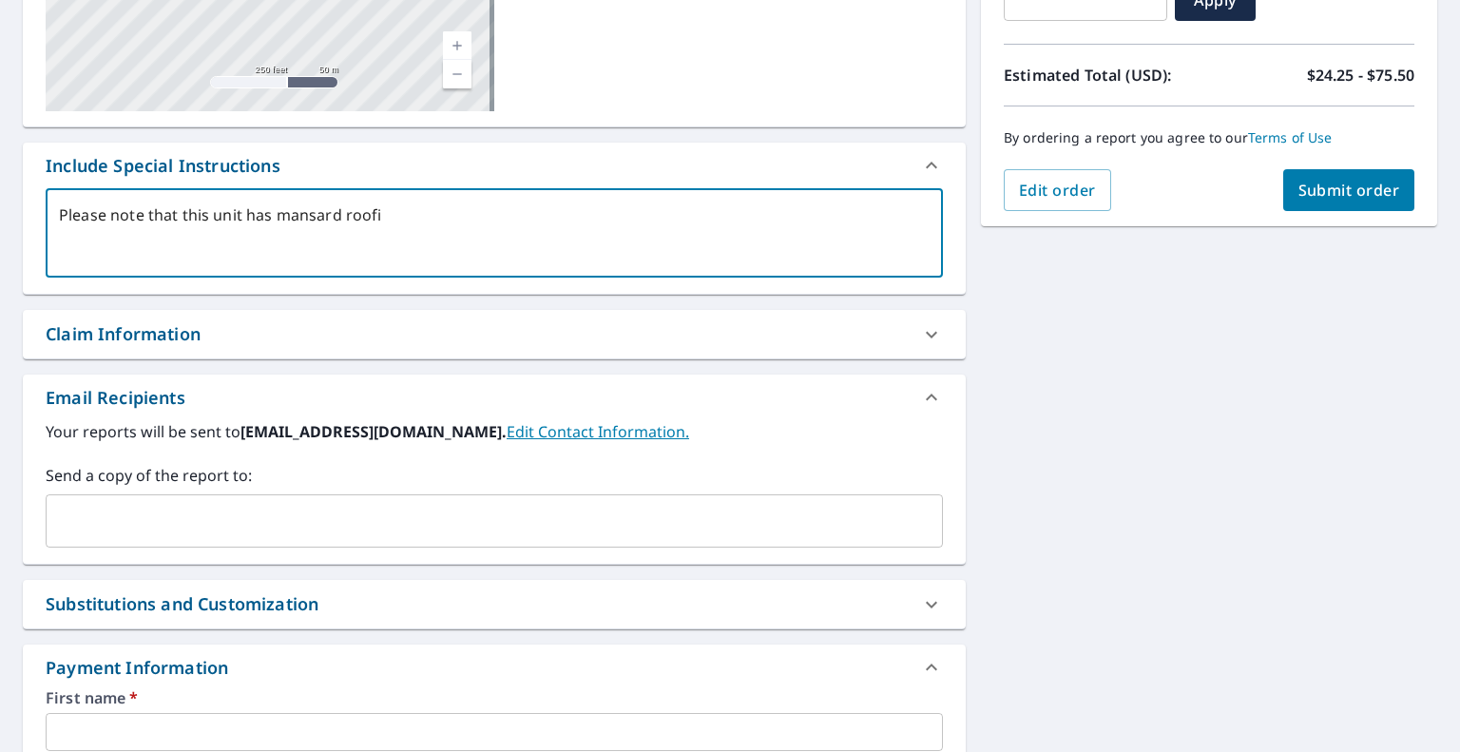
type textarea "x"
type textarea "Please note that this unit has mansard roofing"
type textarea "x"
type textarea "Please note that this unit has mansard roofing"
type textarea "x"
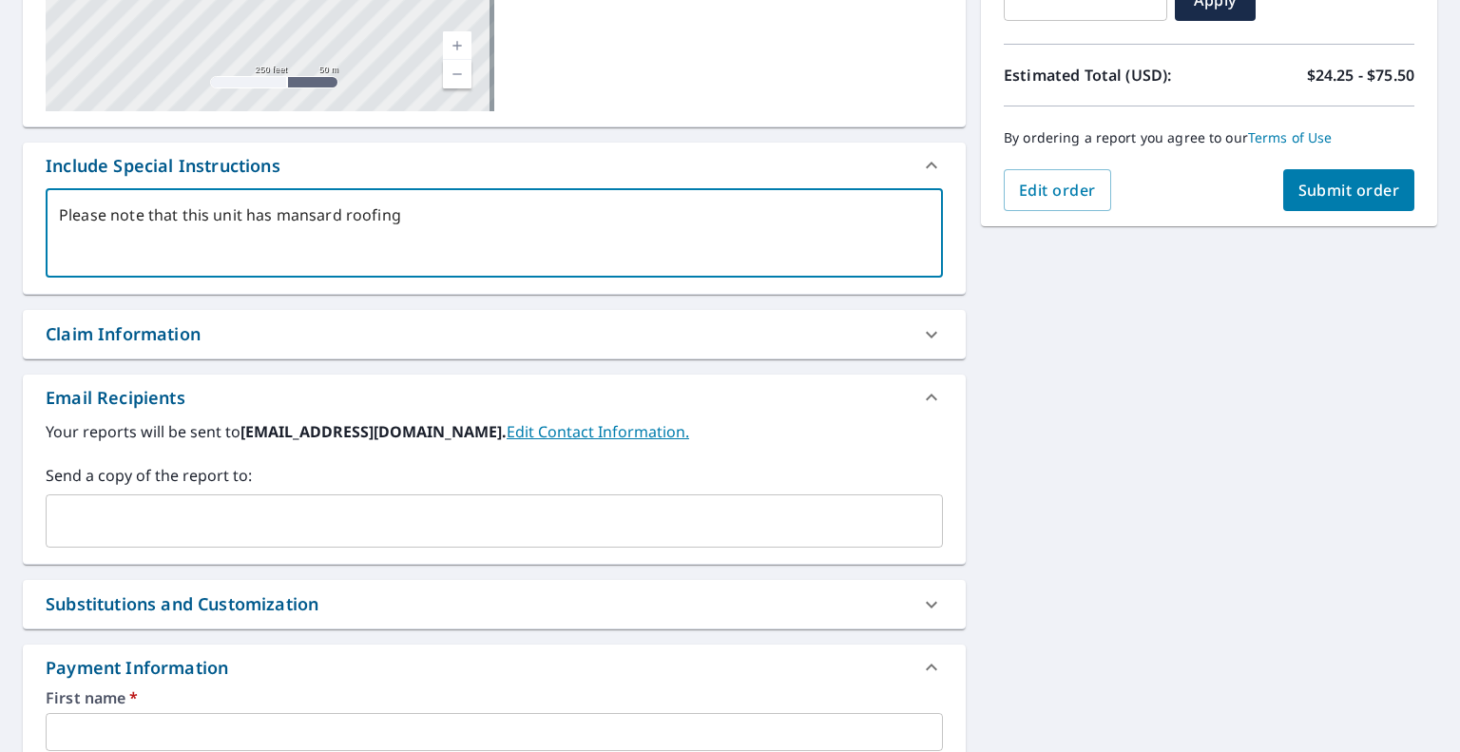
type textarea "Please note that this unit has mansard roofing o"
type textarea "x"
type textarea "Please note that this unit has mansard roofing on"
type textarea "x"
type textarea "Please note that this unit has mansard roofing on"
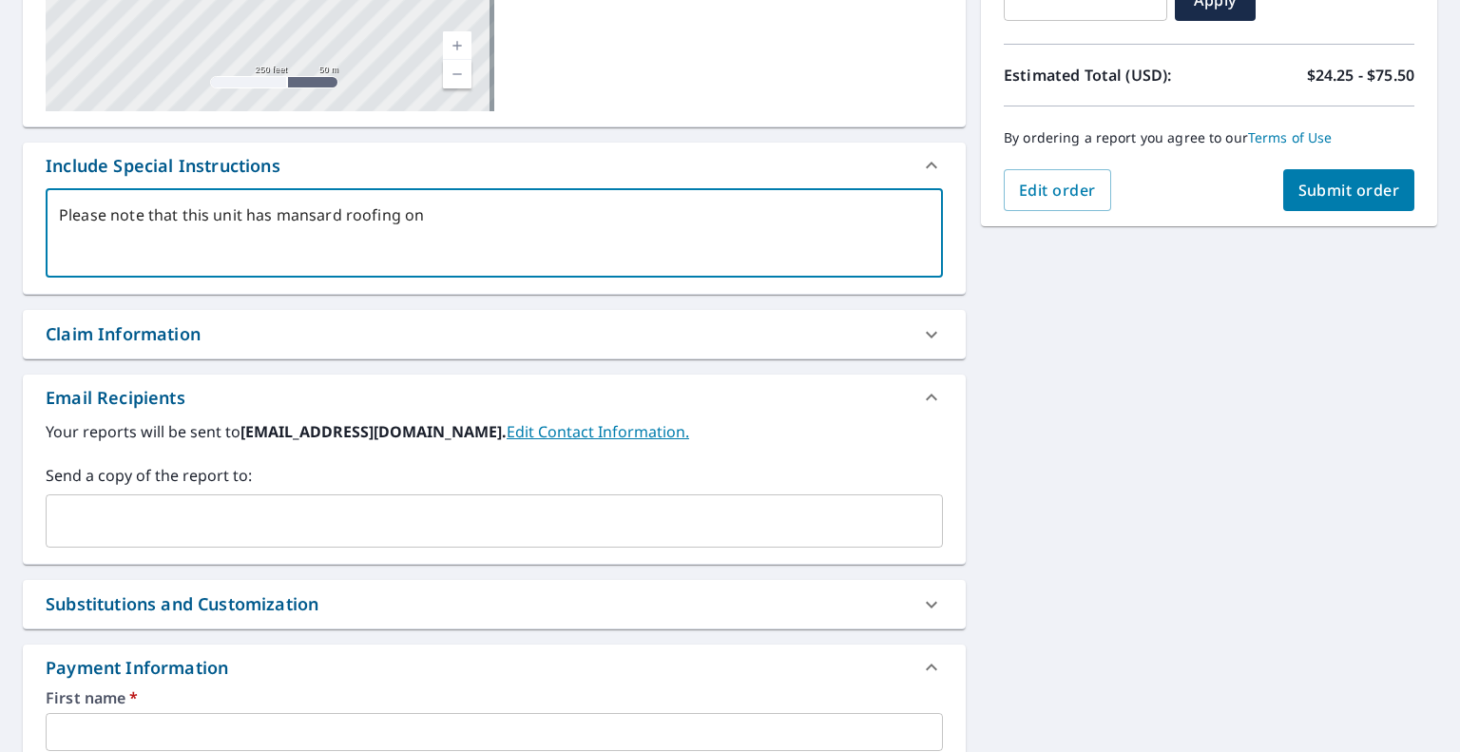
type textarea "x"
type textarea "Please note that this unit has mansard roofing on t"
type textarea "x"
type textarea "Please note that this unit has mansard roofing on th"
type textarea "x"
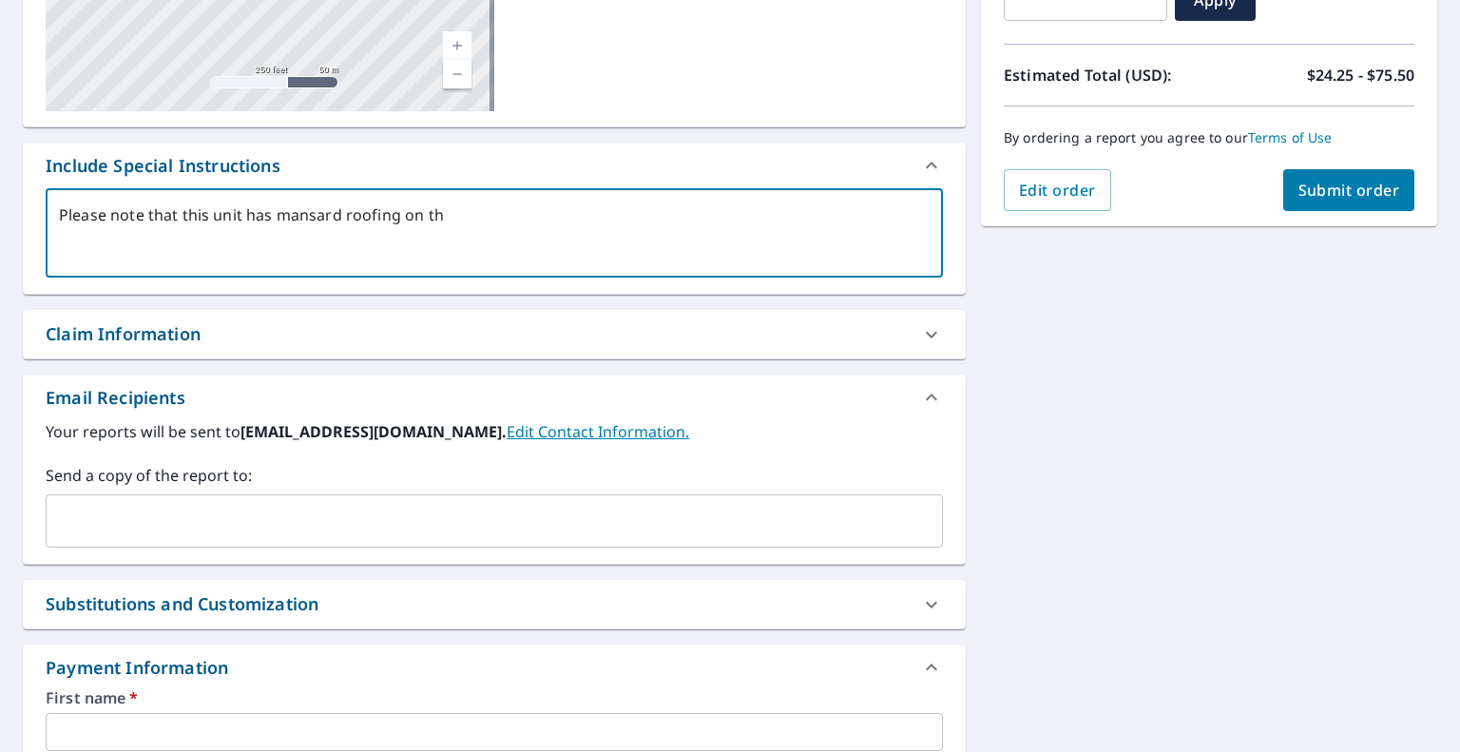
type textarea "Please note that this unit has mansard roofing on the"
type textarea "x"
type textarea "Please note that this unit has mansard roofing on the"
type textarea "x"
type textarea "Please note that this unit has mansard roofing on the k"
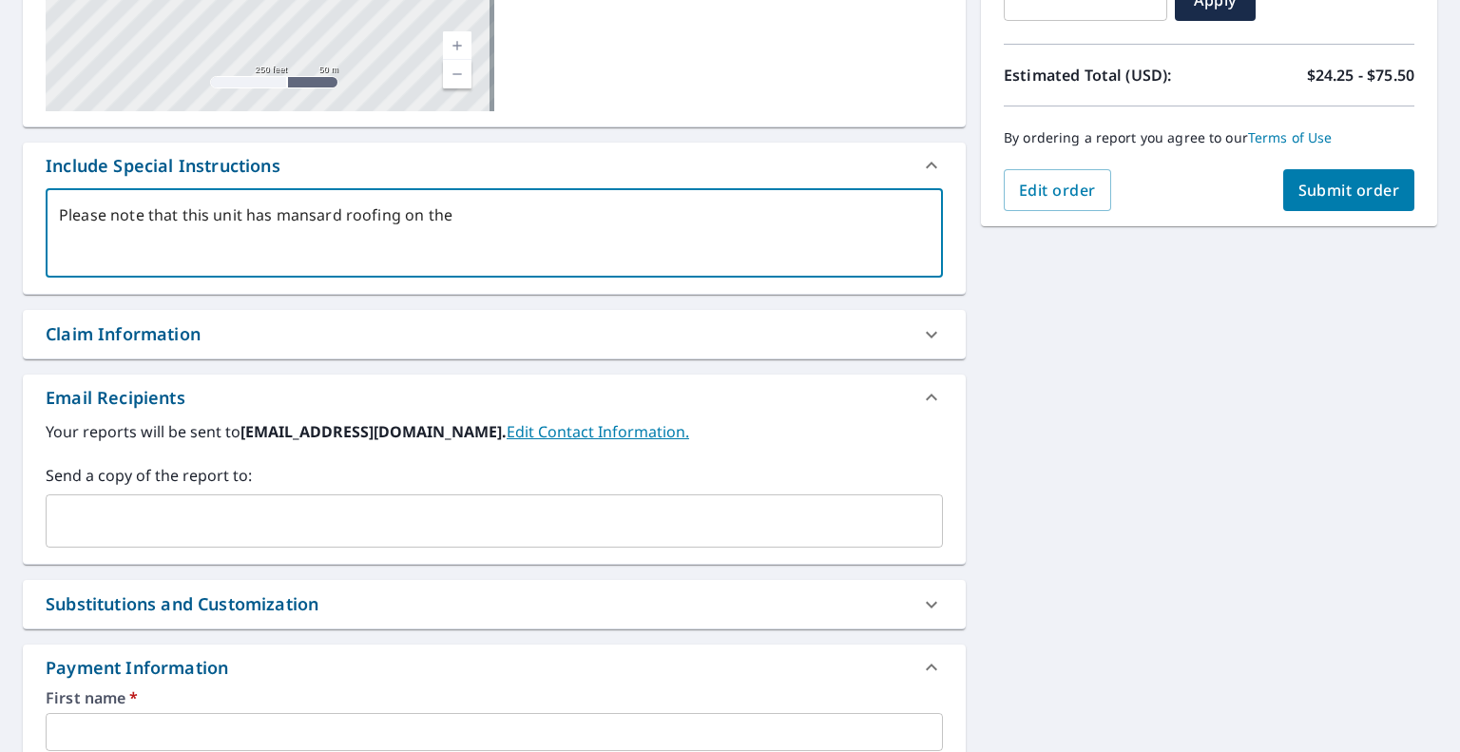
type textarea "x"
type textarea "Please note that this unit has mansard roofing on the"
type textarea "x"
type textarea "Please note that this unit has mansard roofing on the l"
type textarea "x"
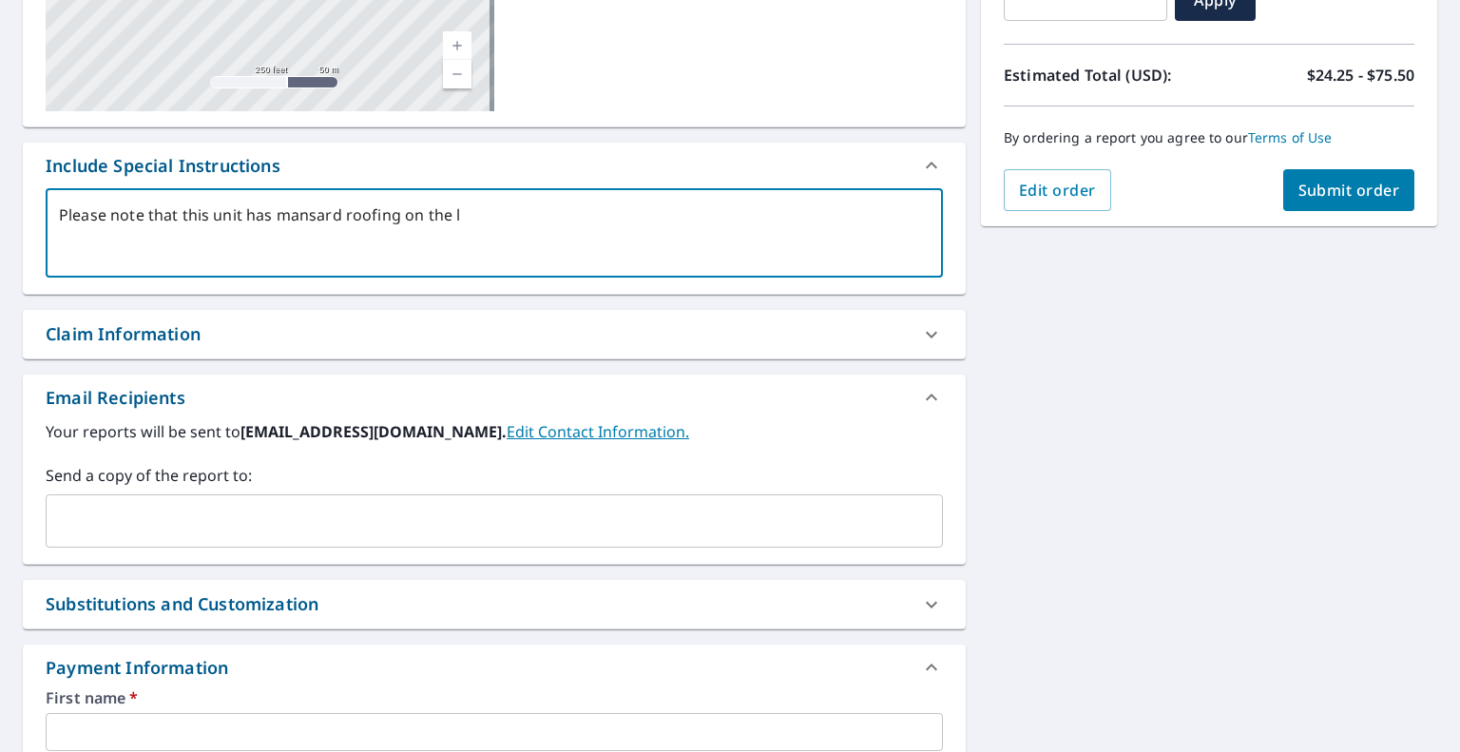
type textarea "Please note that this unit has mansard roofing on the le"
type textarea "x"
type textarea "Please note that this unit has mansard roofing on the lef"
type textarea "x"
type textarea "Please note that this unit has mansard roofing on the left"
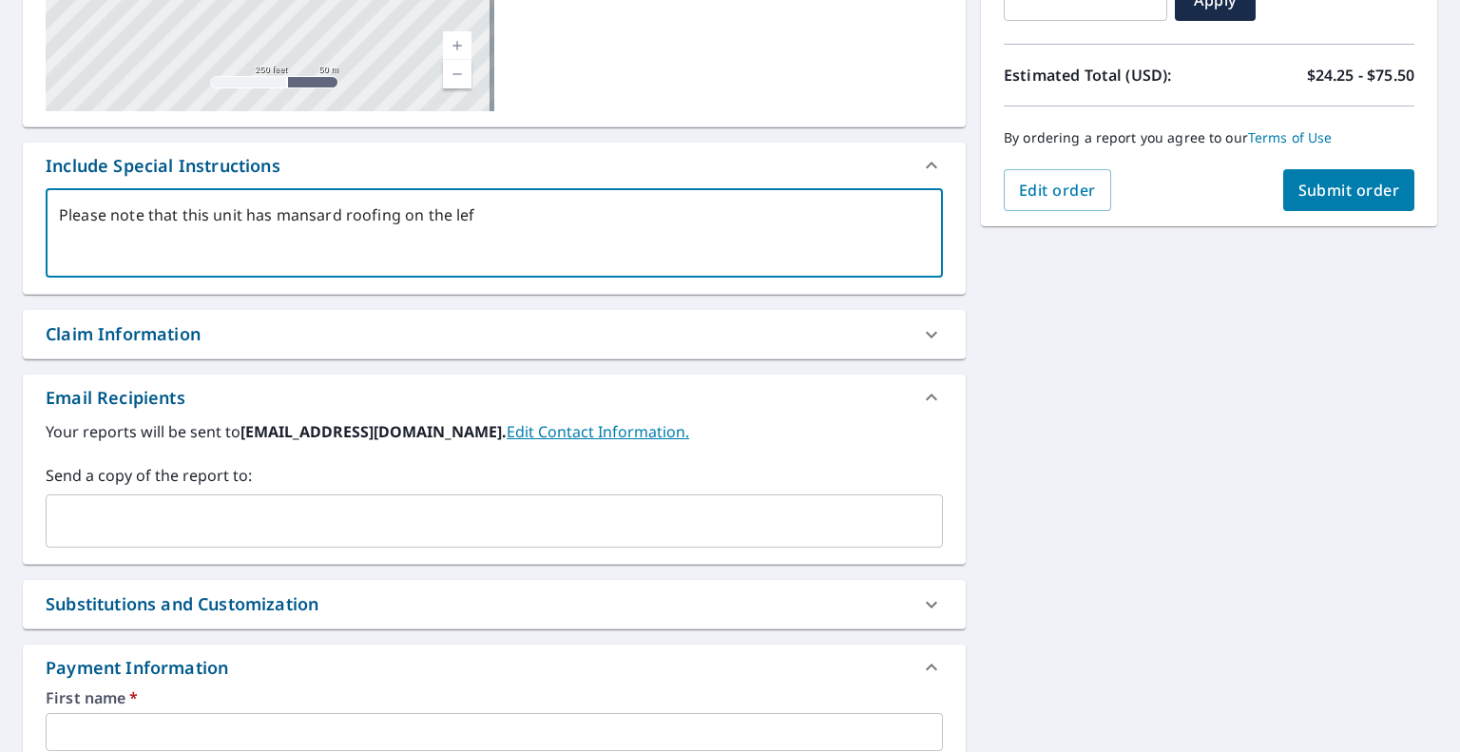
type textarea "x"
type textarea "Please note that this unit has mansard roofing on the left"
type textarea "x"
type textarea "Please note that this unit has mansard roofing on the left s"
type textarea "x"
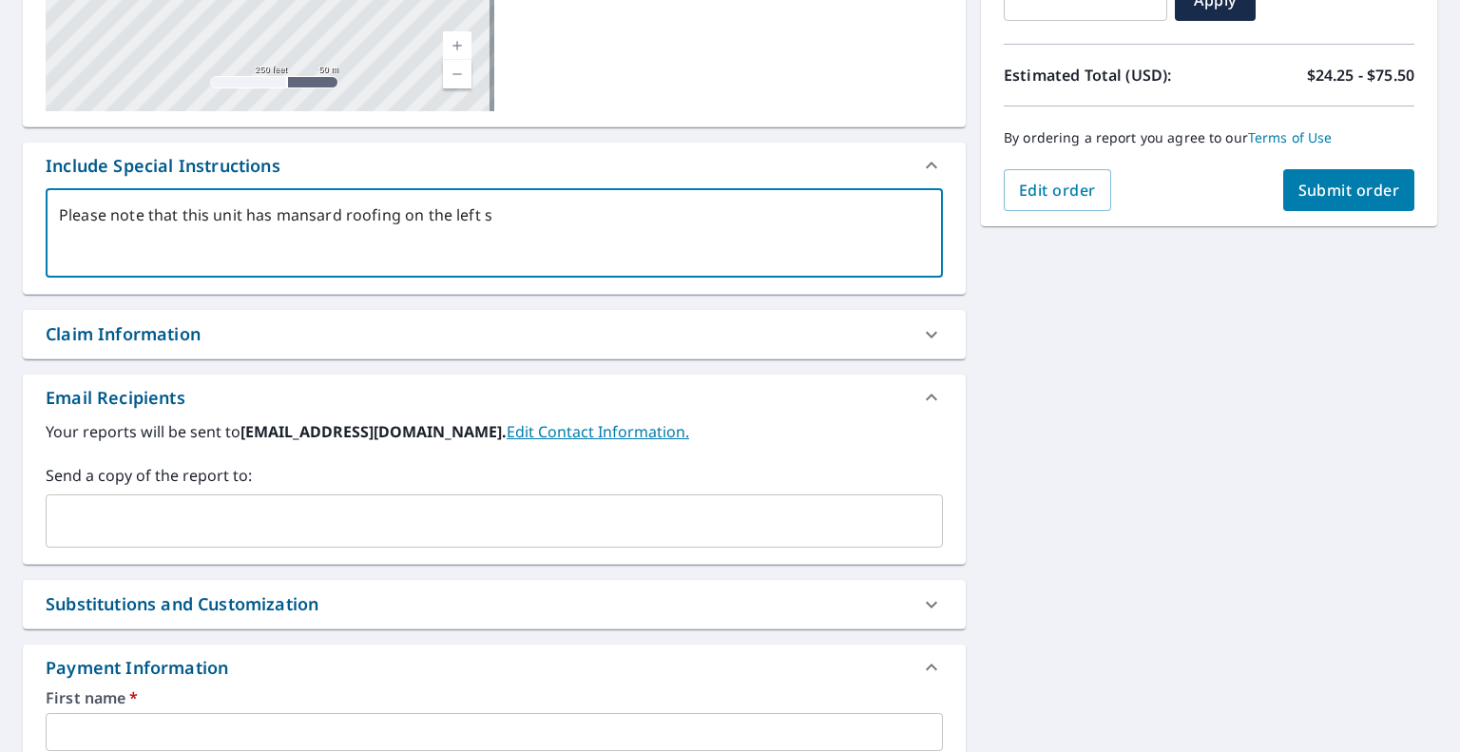
type textarea "Please note that this unit has mansard roofing on the left si"
type textarea "x"
type textarea "Please note that this unit has mansard roofing on the left sid"
type textarea "x"
type textarea "Please note that this unit has mansard roofing on the left side"
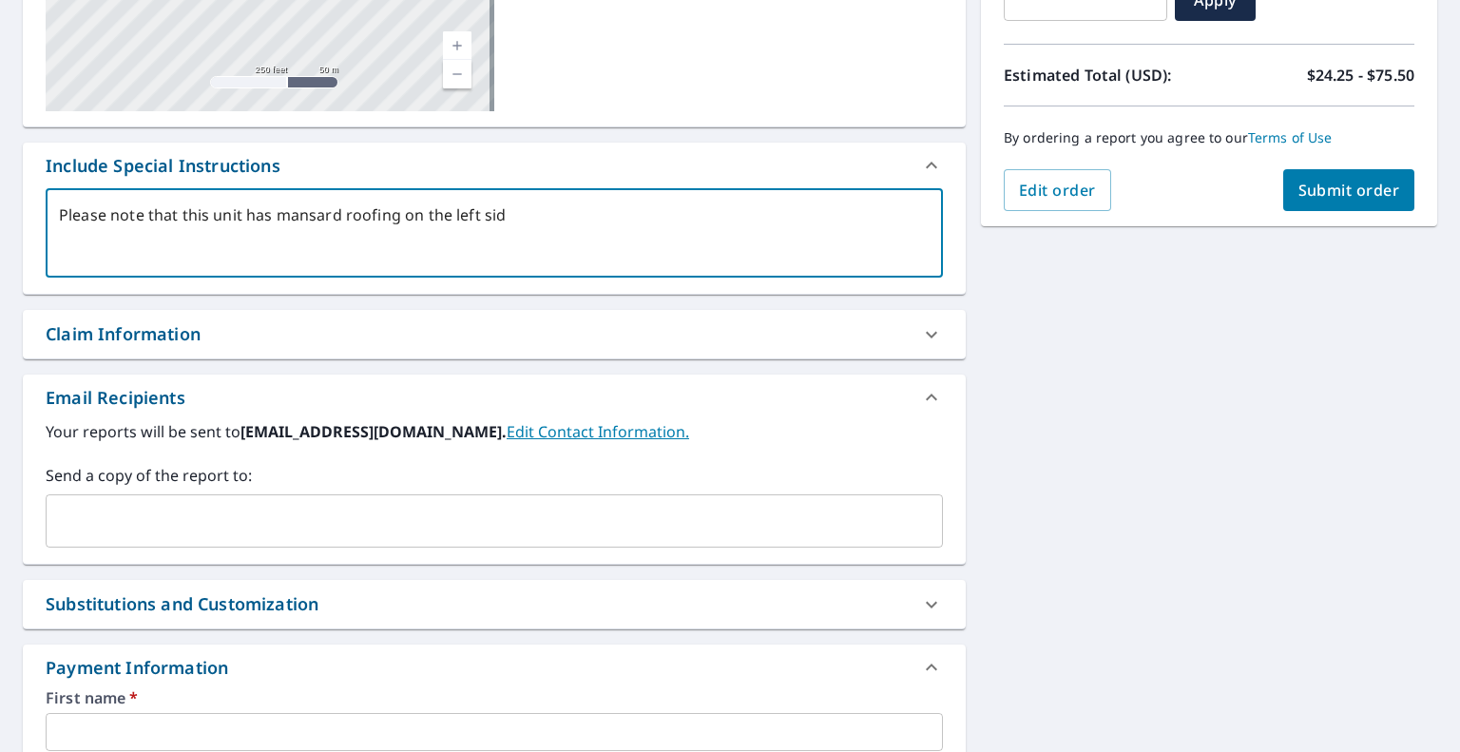
type textarea "x"
type textarea "Please note that this unit has mansard roofing on the left side"
type textarea "x"
type textarea "Please note that this unit has mansard roofing on the left side o"
type textarea "x"
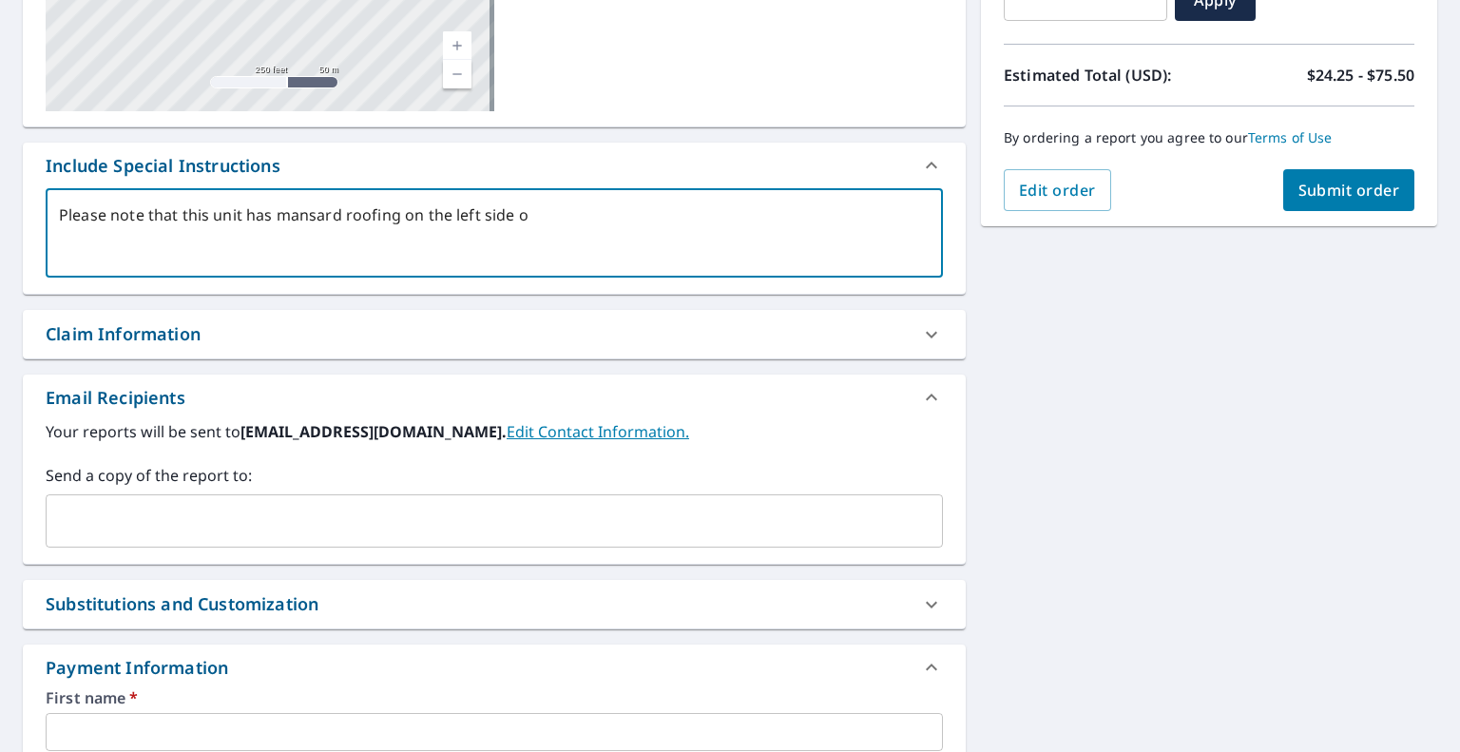
type textarea "Please note that this unit has mansard roofing on the left side of"
type textarea "x"
type textarea "Please note that this unit has mansard roofing on the left side of"
type textarea "x"
type textarea "Please note that this unit has mansard roofing on the left side of t"
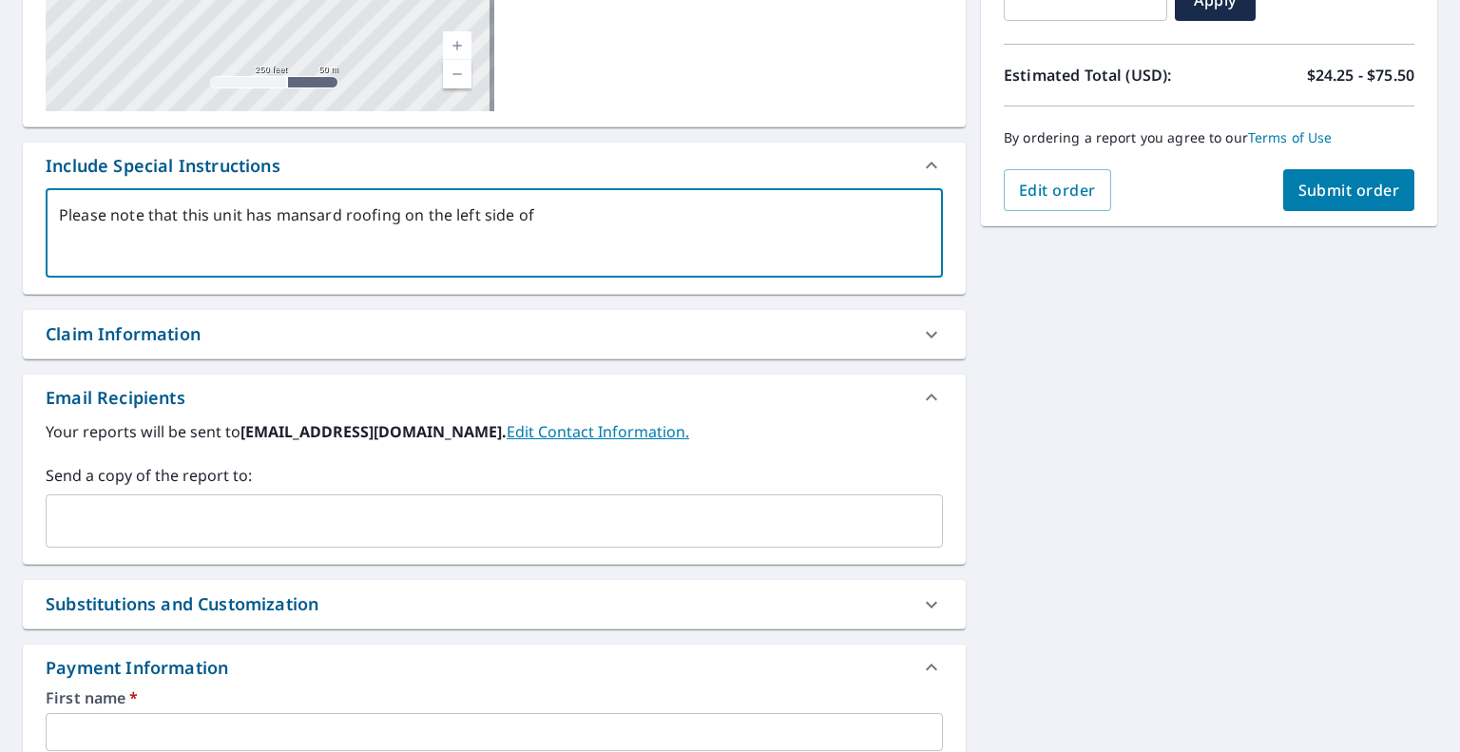
type textarea "x"
type textarea "Please note that this unit has mansard roofing on the left side of th"
type textarea "x"
type textarea "Please note that this unit has mansard roofing on the left side of the"
type textarea "x"
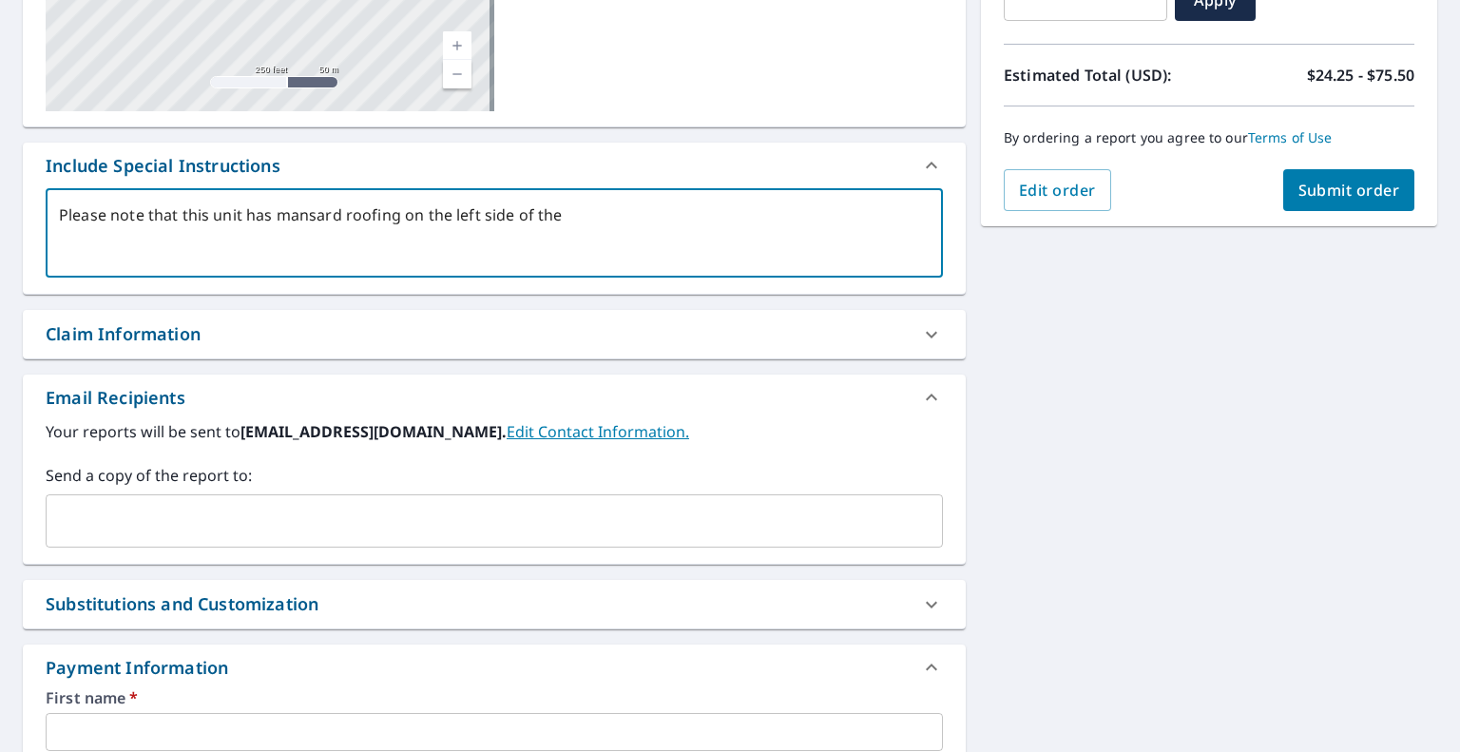
type textarea "Please note that this unit has mansard roofing on the left side of the"
type textarea "x"
type textarea "Please note that this unit has mansard roofing on the left side of the r"
type textarea "x"
type textarea "Please note that this unit has mansard roofing on the left side of the re"
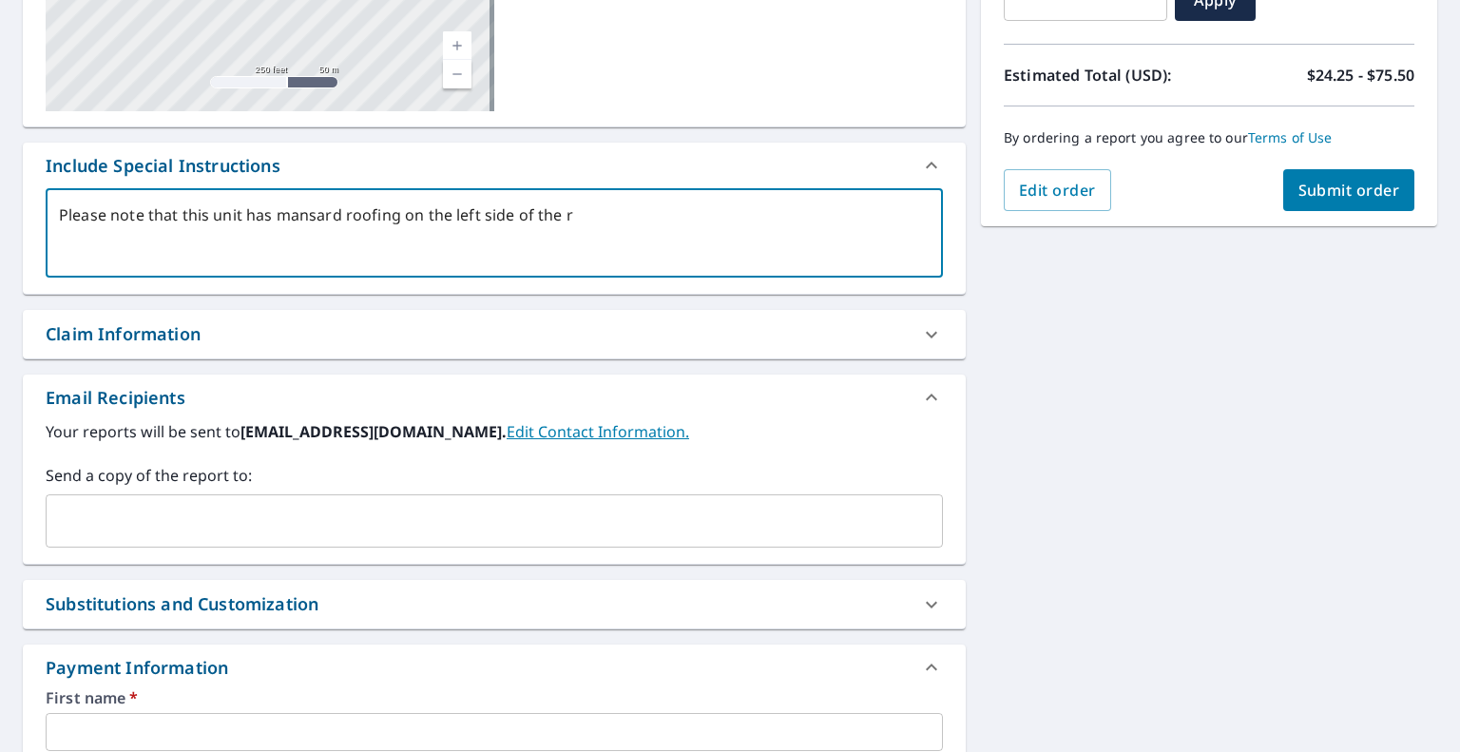
type textarea "x"
type textarea "Please note that this unit has mansard roofing on the left side of the res"
type textarea "x"
type textarea "Please note that this unit has mansard roofing on the left side of the resi"
type textarea "x"
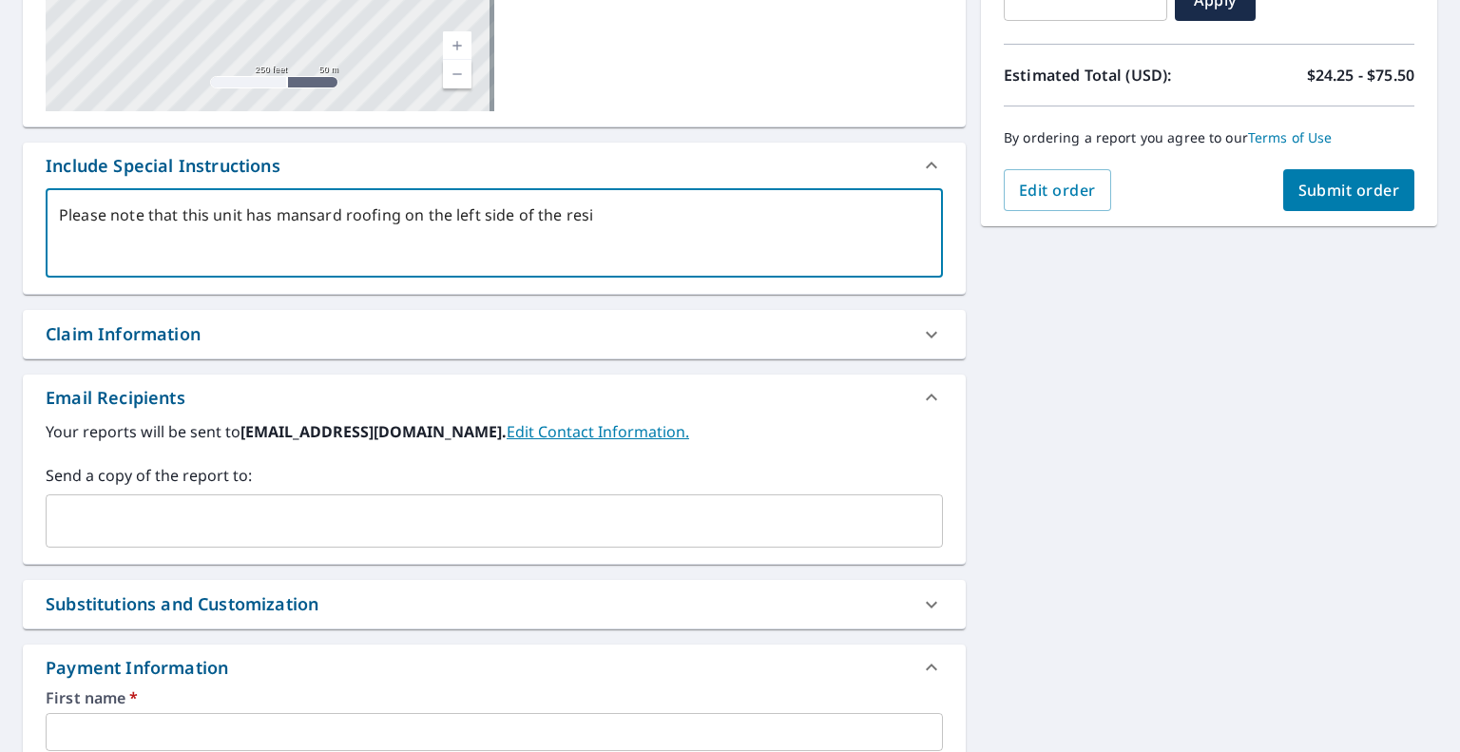
type textarea "Please note that this unit has mansard roofing on the left side of the resid"
type textarea "x"
type textarea "Please note that this unit has mansard roofing on the left side of the reside"
type textarea "x"
type textarea "Please note that this unit has mansard roofing on the left side of the residen"
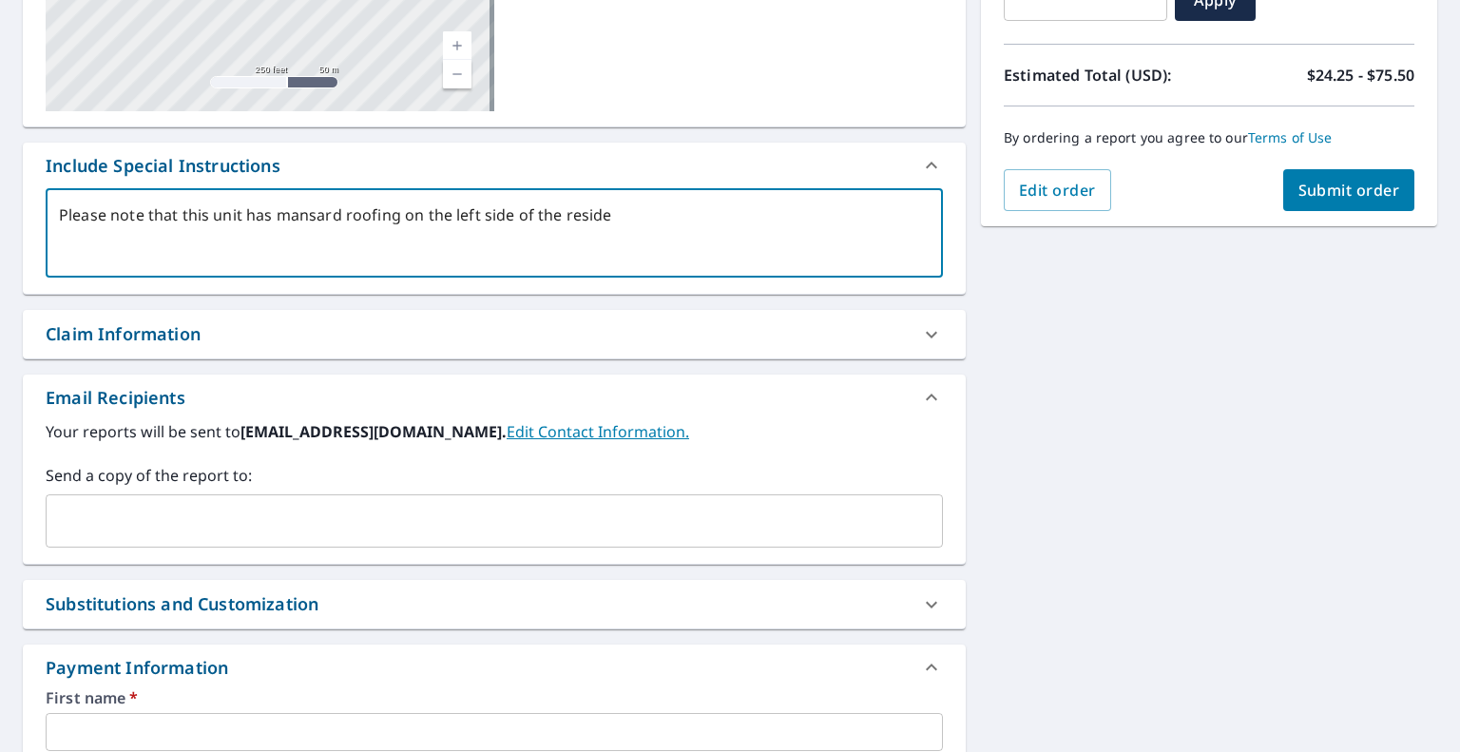
type textarea "x"
type textarea "Please note that this unit has mansard roofing on the left side of the residenc"
type textarea "x"
type textarea "Please note that this unit has mansard roofing on the left side of the residence"
type textarea "x"
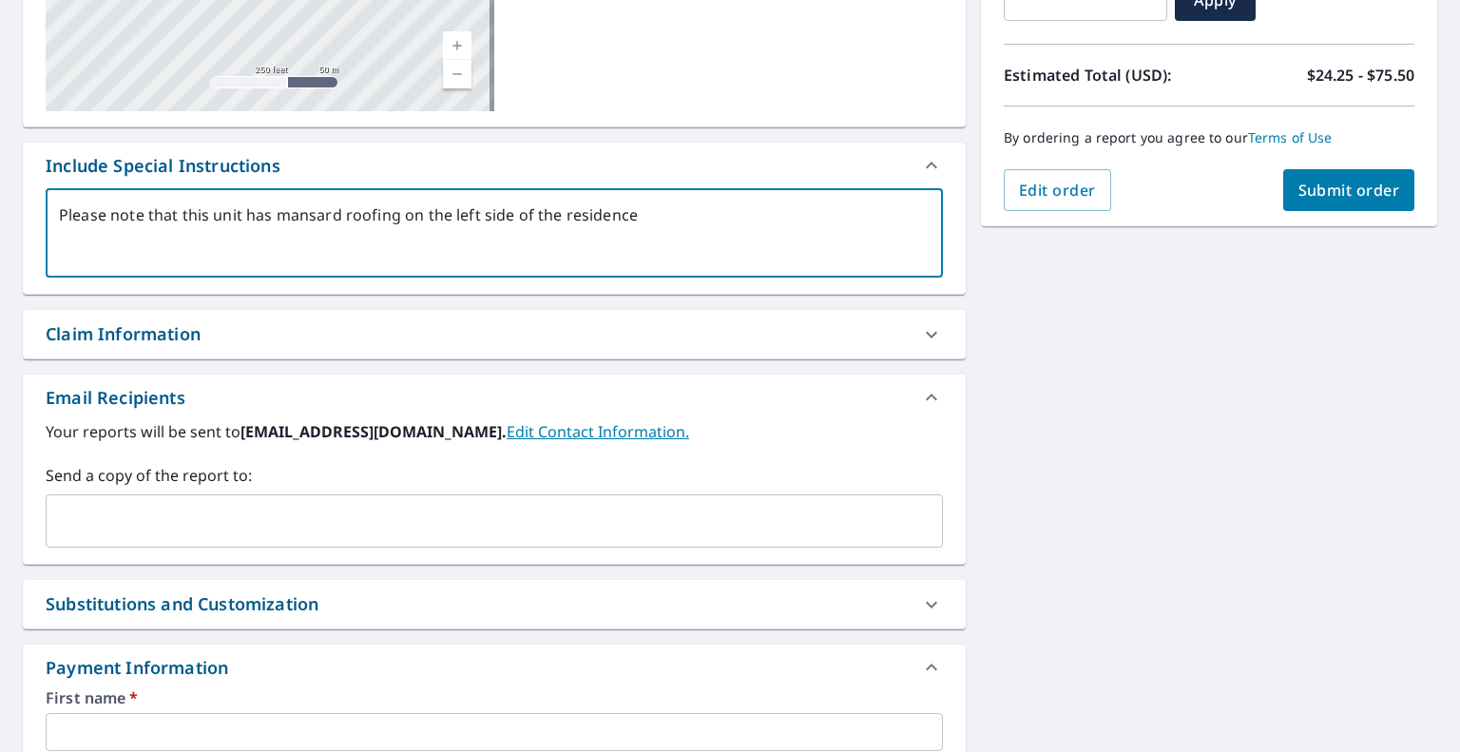
type textarea "Please note that this unit has mansard roofing on the left side of the residence"
type textarea "x"
type textarea "Please note that this unit has mansard roofing on the left side of the residenc…"
type textarea "x"
type textarea "Please note that this unit has mansard roofing on the left side of the residenc…"
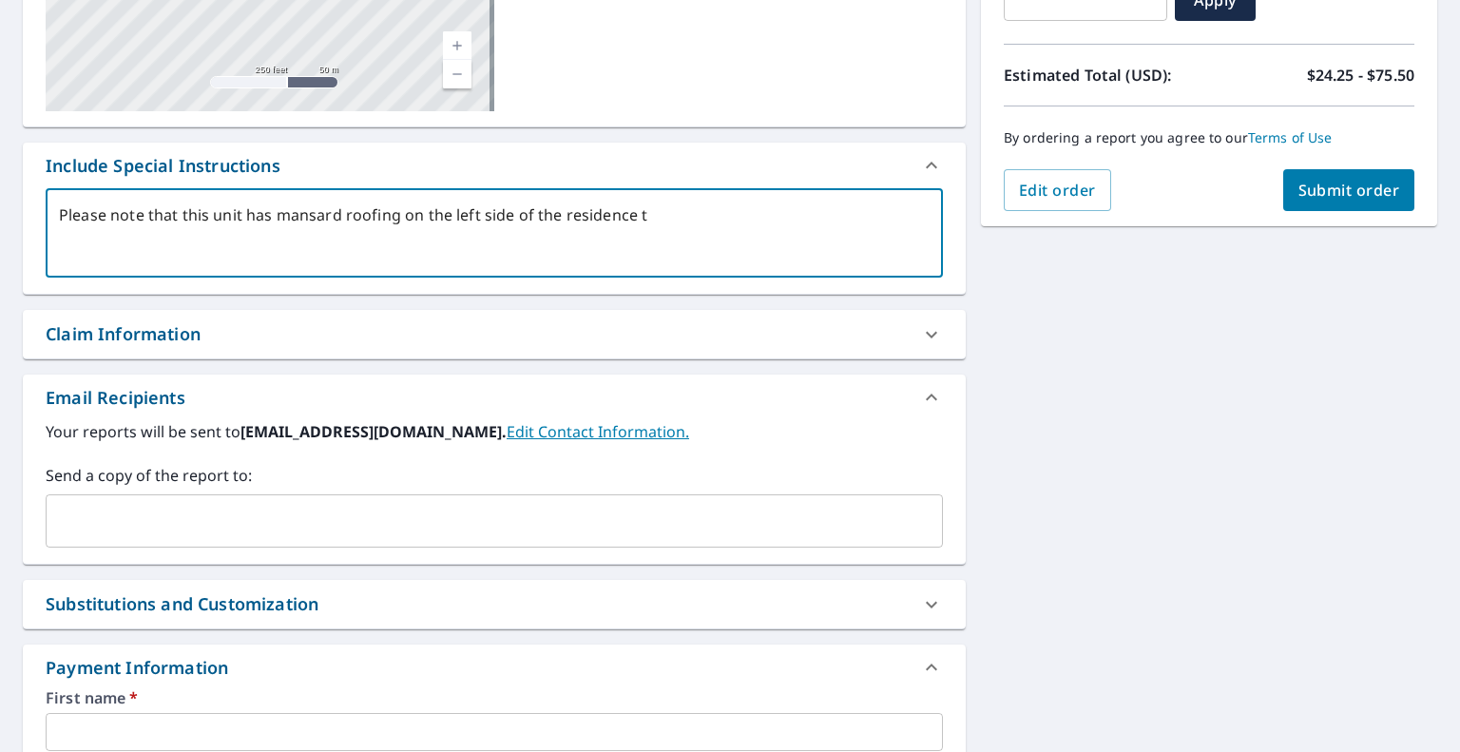
type textarea "x"
type textarea "Please note that this unit has mansard roofing on the left side of the residenc…"
type textarea "x"
type textarea "Please note that this unit has mansard roofing on the left side of the residenc…"
type textarea "x"
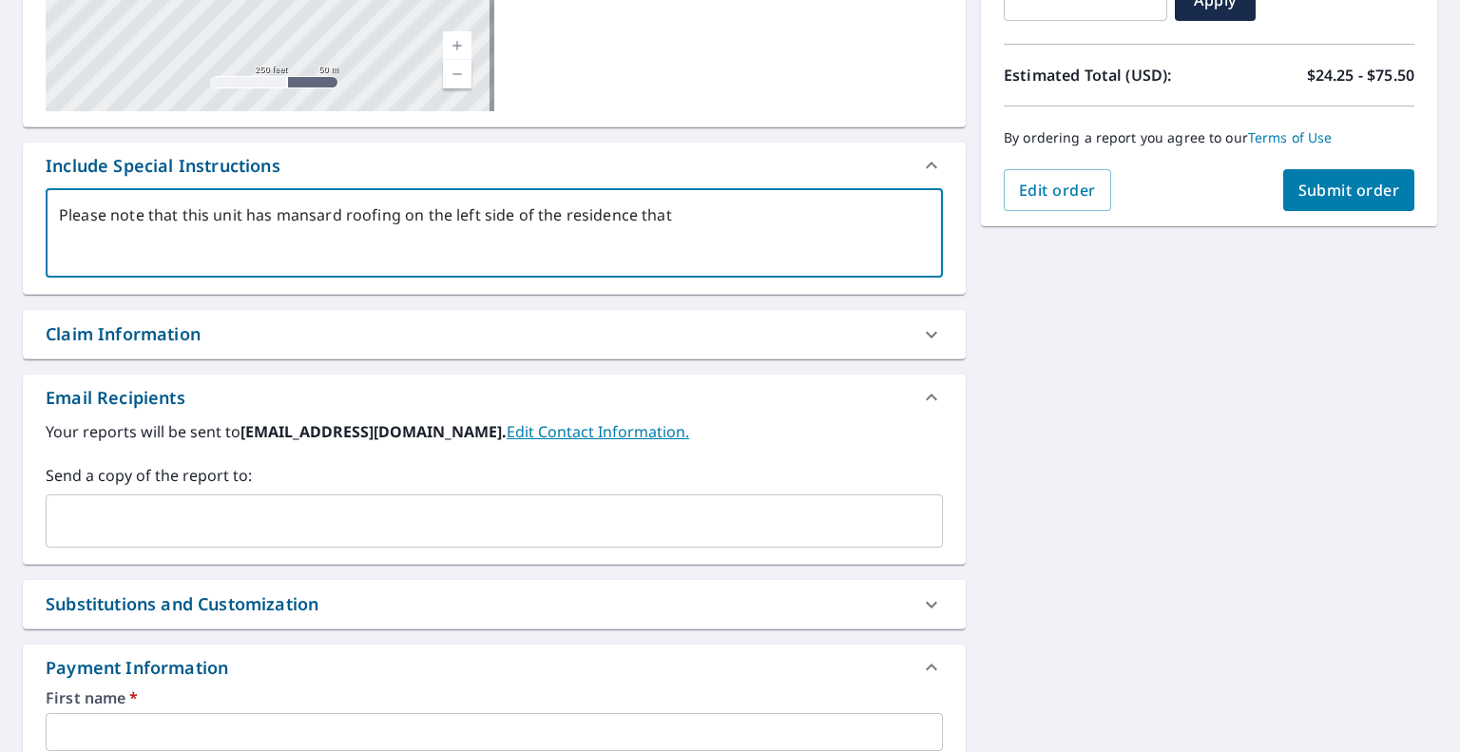
type textarea "Please note that this unit has mansard roofing on the left side of the residenc…"
type textarea "x"
type textarea "Please note that this unit has mansard roofing on the left side of the residenc…"
type textarea "x"
type textarea "Please note that this unit has mansard roofing on the left side of the residenc…"
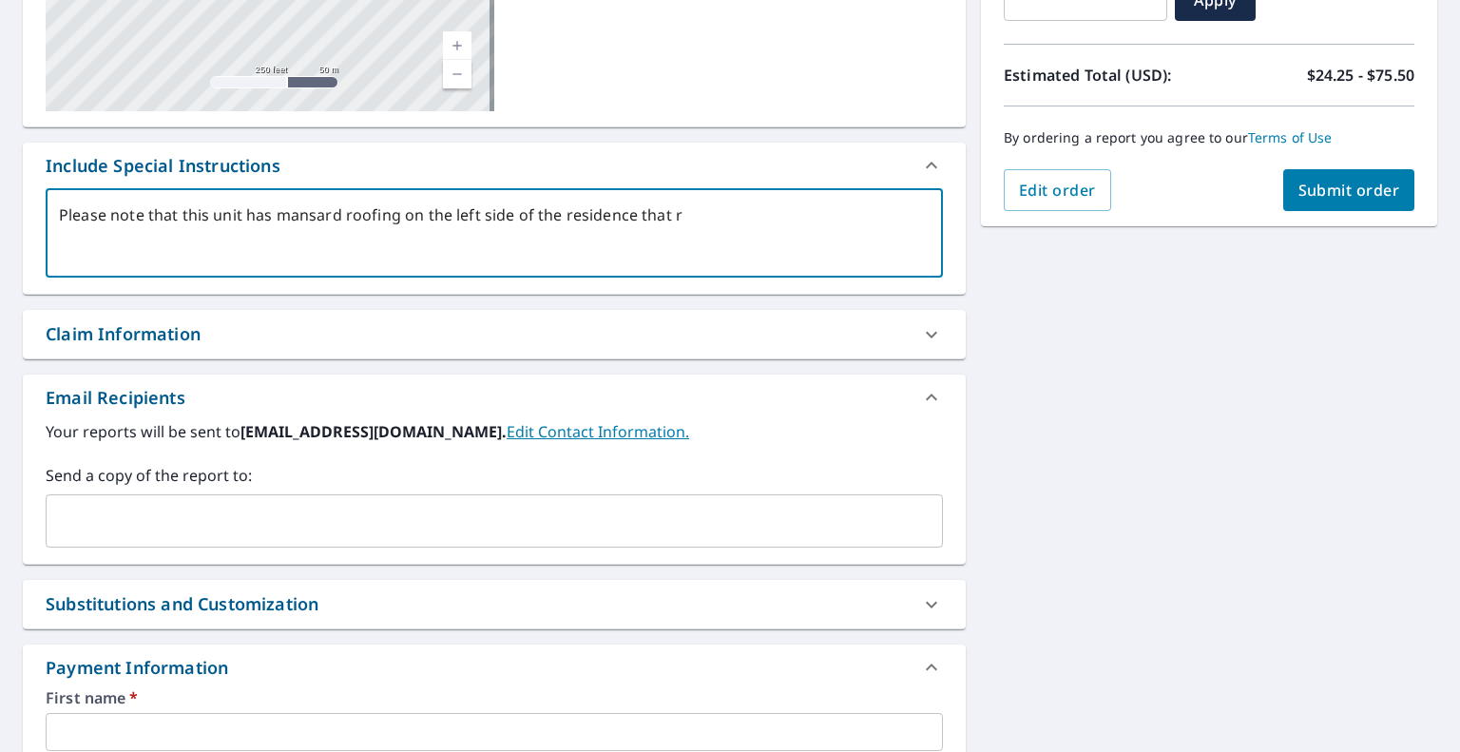
type textarea "x"
type textarea "Please note that this unit has mansard roofing on the left side of the residenc…"
type textarea "x"
type textarea "Please note that this unit has mansard roofing on the left side of the residenc…"
type textarea "x"
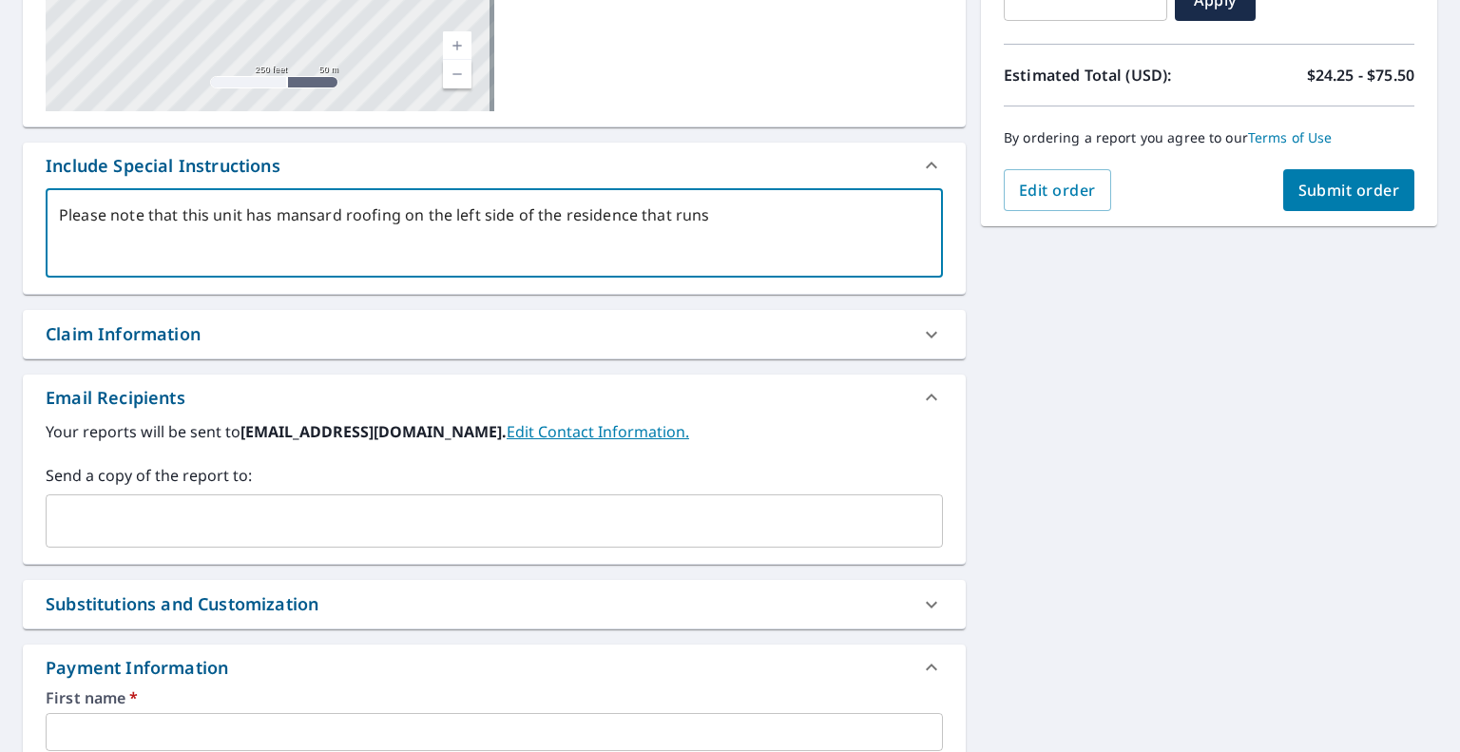
type textarea "Please note that this unit has mansard roofing on the left side of the residenc…"
type textarea "x"
type textarea "Please note that this unit has mansard roofing on the left side of the residenc…"
type textarea "x"
type textarea "Please note that this unit has mansard roofing on the left side of the residenc…"
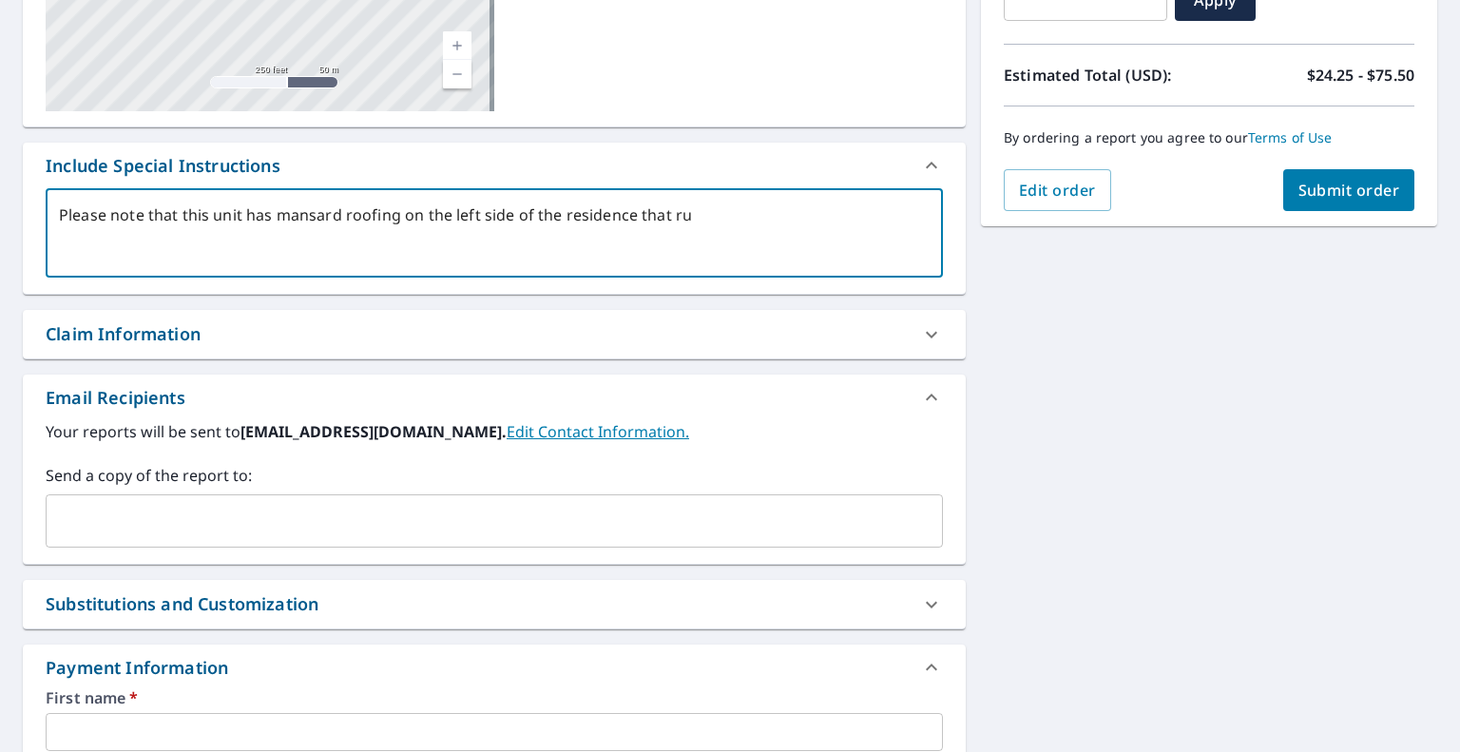
type textarea "x"
type textarea "Please note that this unit has mansard roofing on the left side of the residenc…"
type textarea "x"
type textarea "Please note that this unit has mansard roofing on the left side of the residenc…"
type textarea "x"
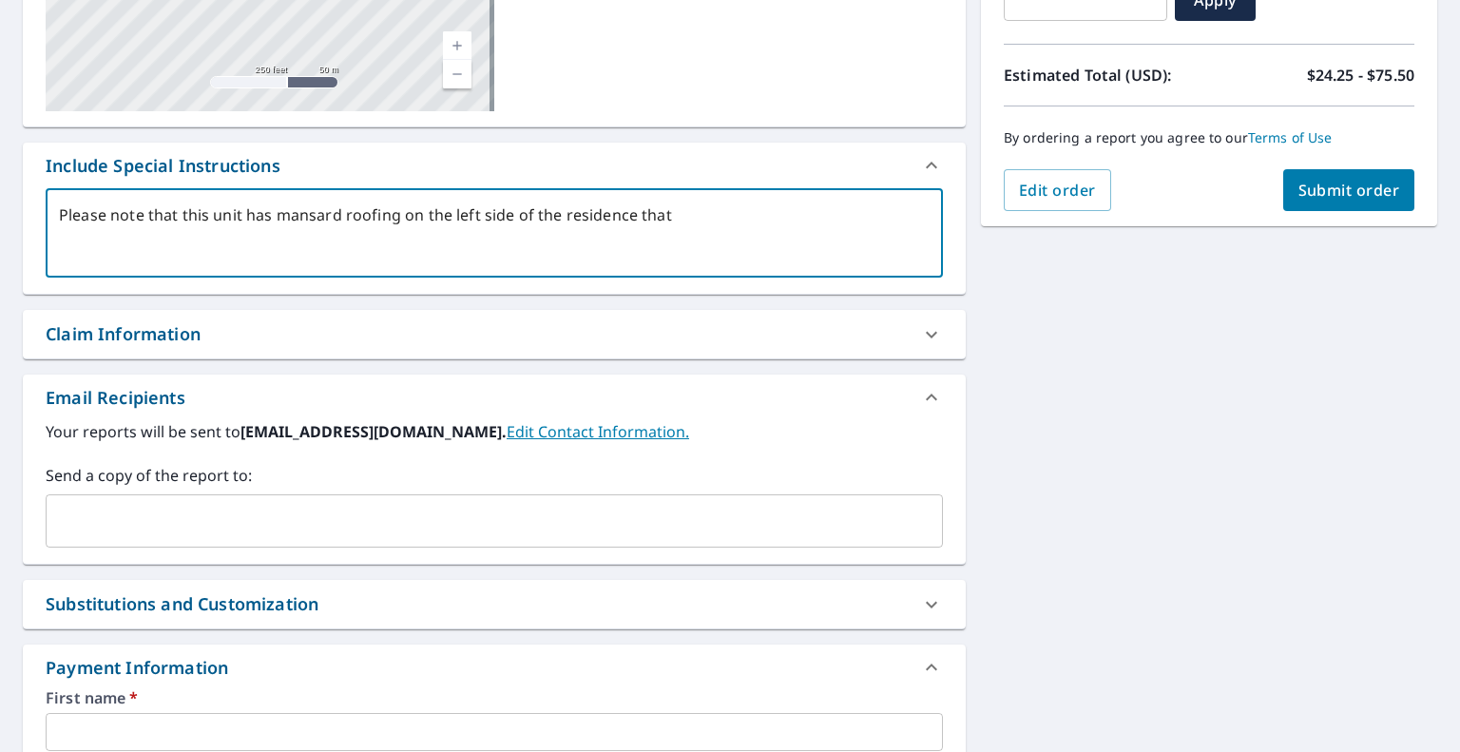
type textarea "Please note that this unit has mansard roofing on the left side of the residenc…"
type textarea "x"
click at [254, 520] on input "text" at bounding box center [480, 521] width 852 height 36
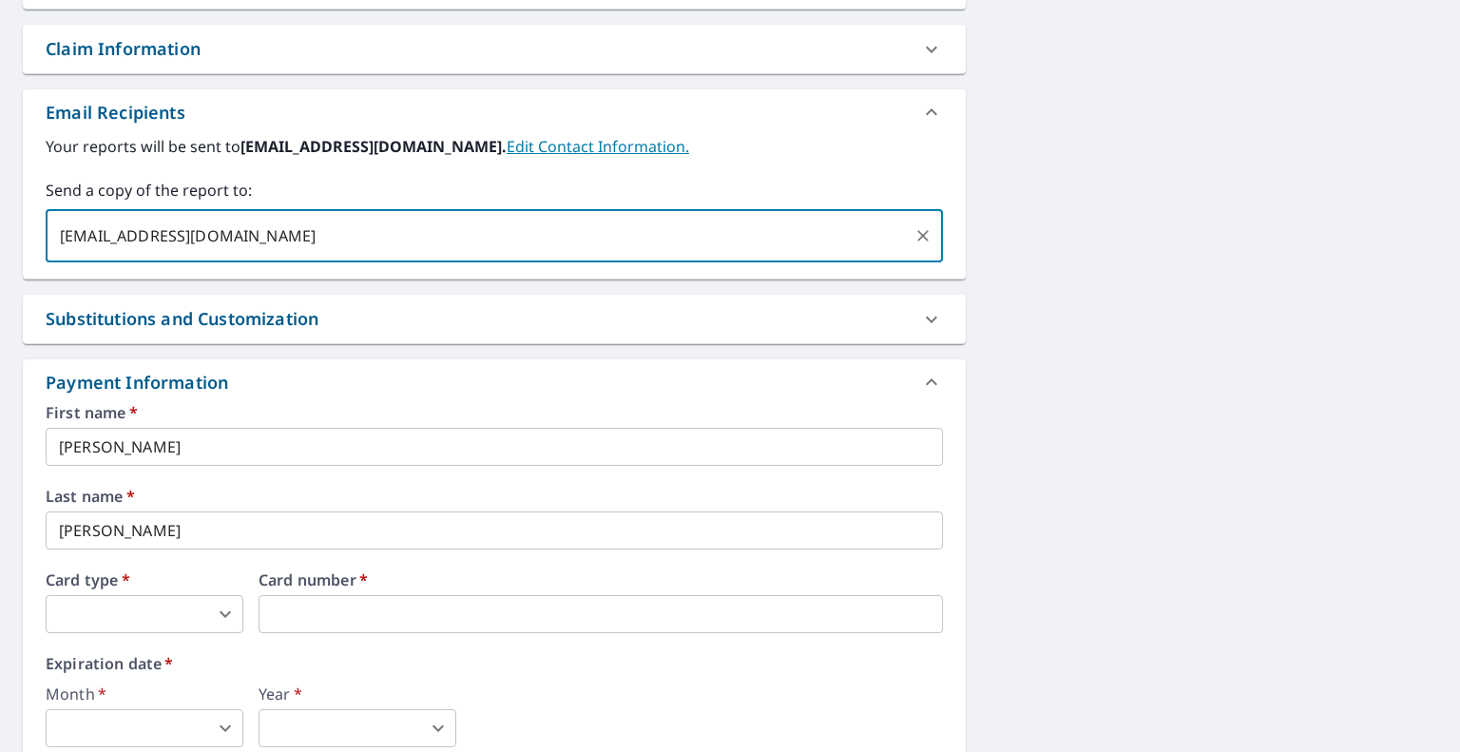
scroll to position [856, 0]
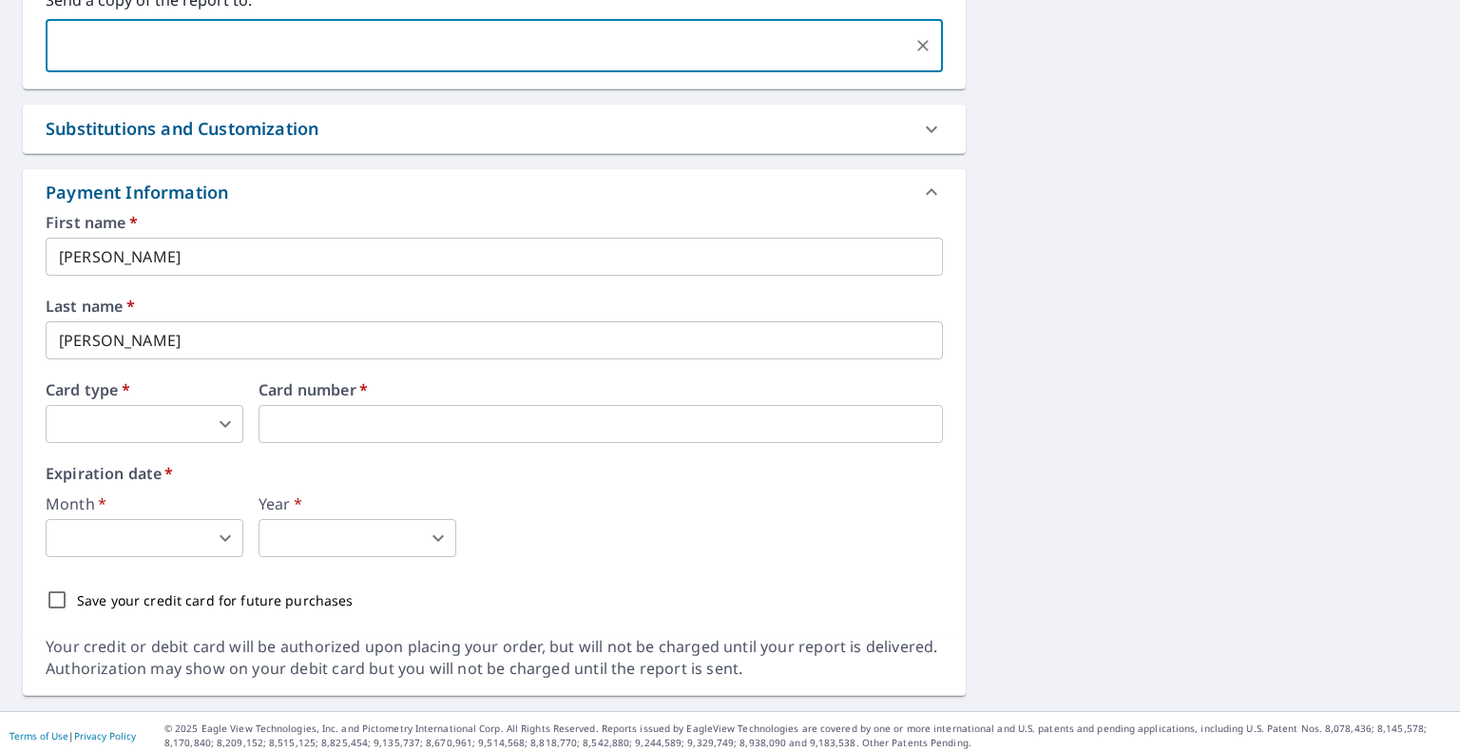
click at [176, 408] on body "JW JW Dashboard Order History Cancel Order JW Dashboard / Finalize Order Finali…" at bounding box center [730, 376] width 1460 height 752
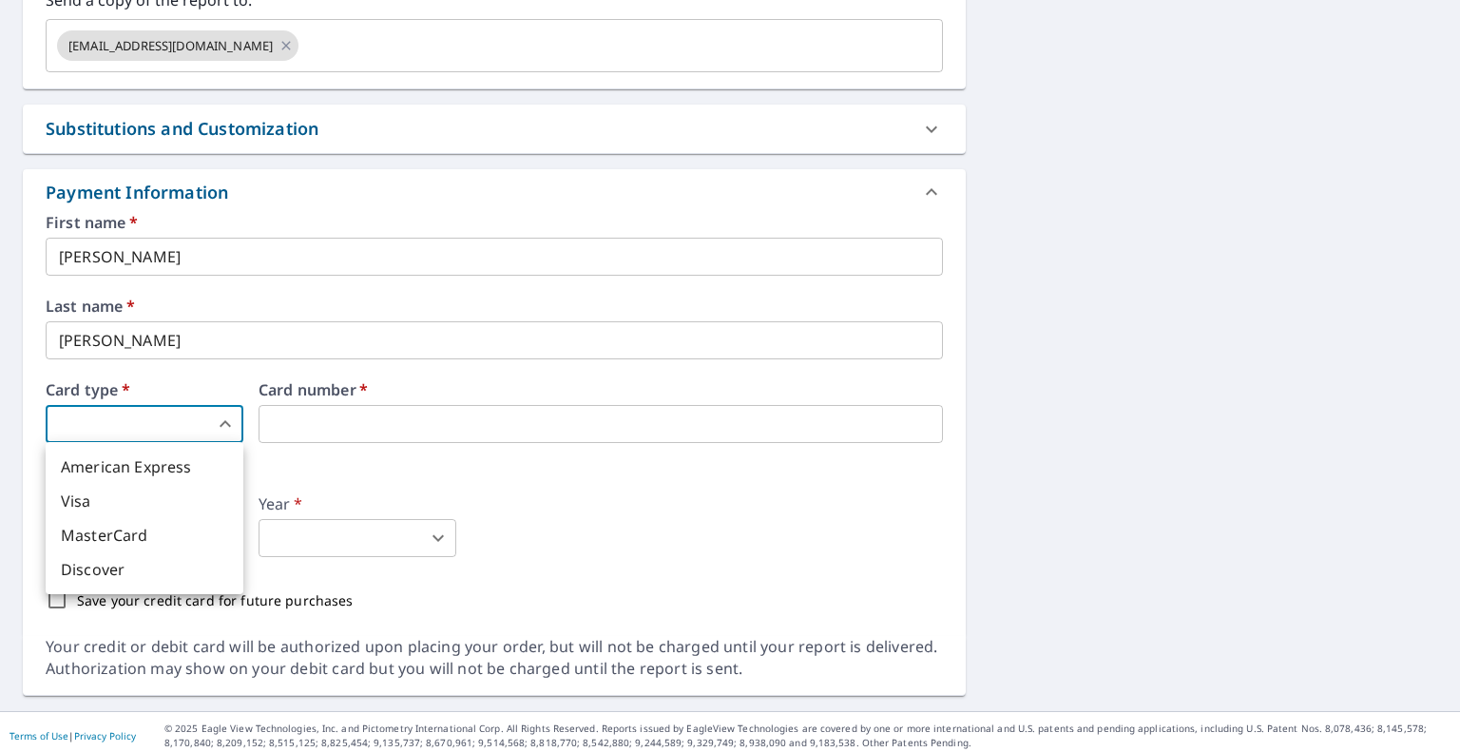
click at [144, 494] on li "Visa" at bounding box center [145, 501] width 198 height 34
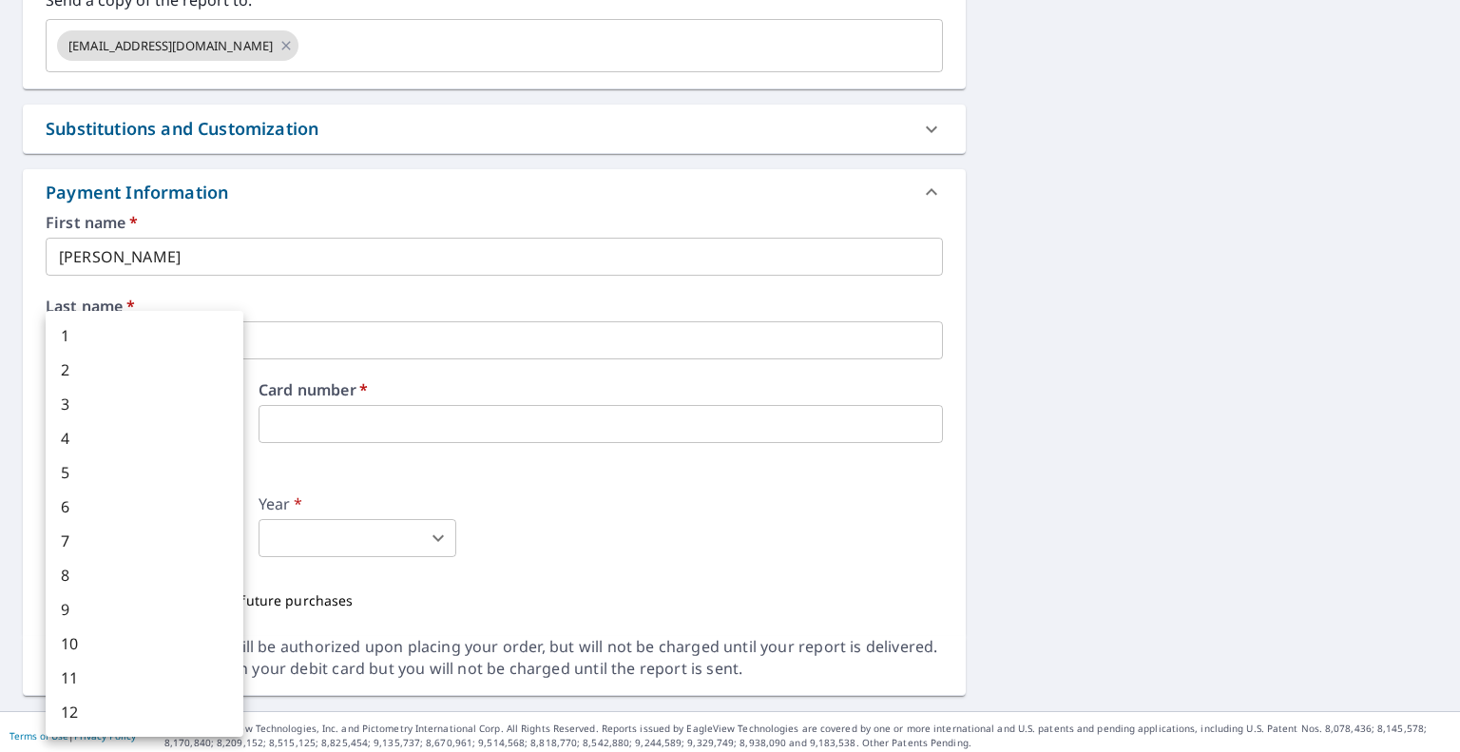
click at [124, 528] on body "JW JW Dashboard Order History Cancel Order JW Dashboard / Finalize Order Finali…" at bounding box center [730, 376] width 1460 height 752
click at [81, 472] on li "5" at bounding box center [145, 472] width 198 height 34
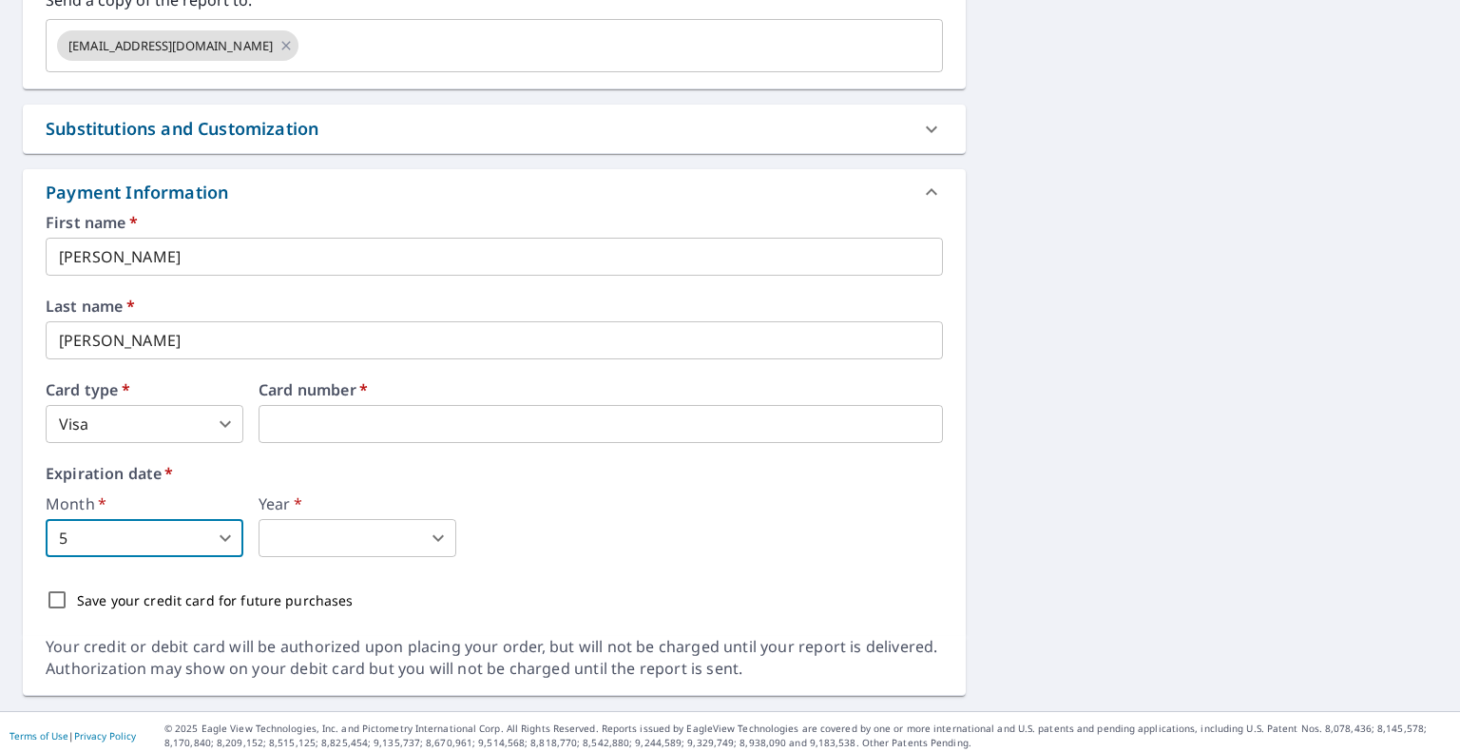
click at [330, 528] on body "JW JW Dashboard Order History Cancel Order JW Dashboard / Finalize Order Finali…" at bounding box center [730, 376] width 1460 height 752
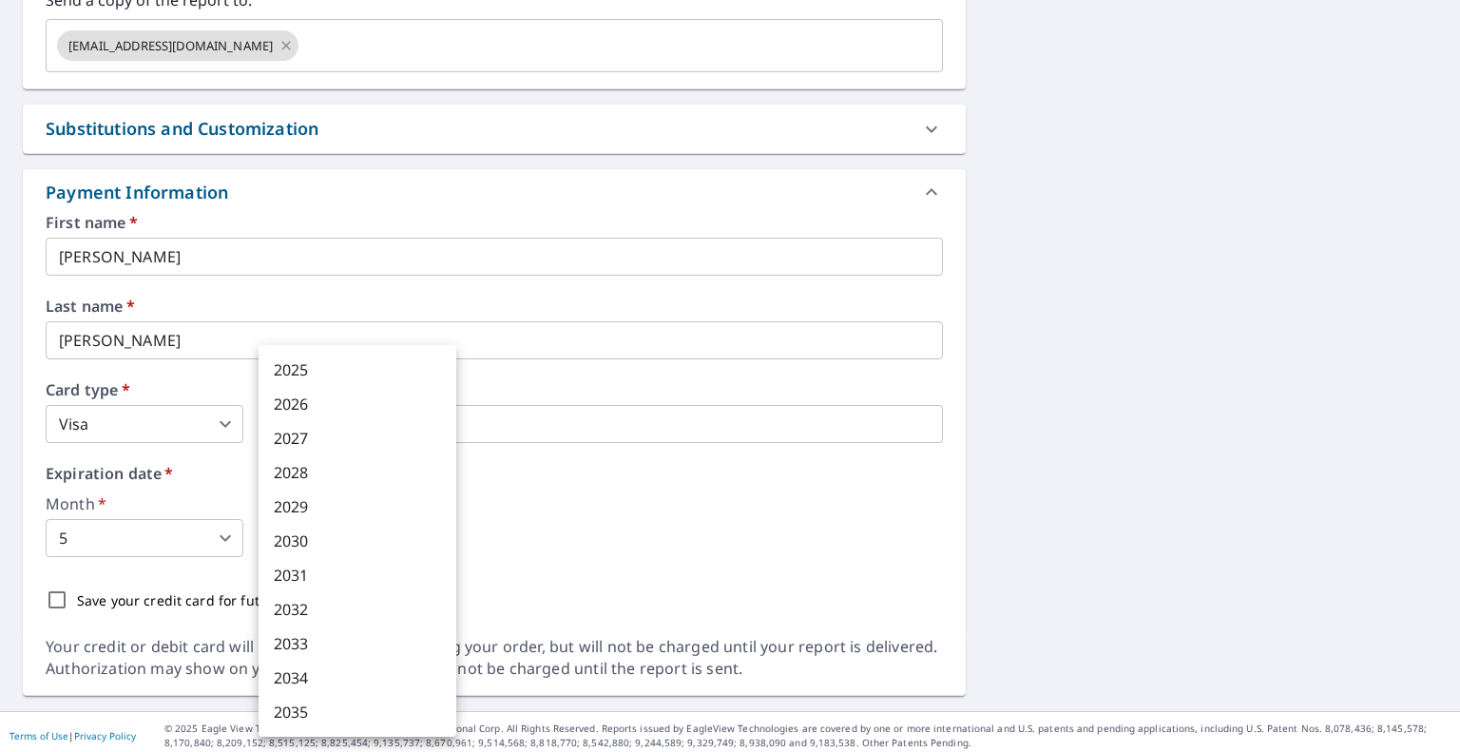
click at [300, 433] on li "2027" at bounding box center [358, 438] width 198 height 34
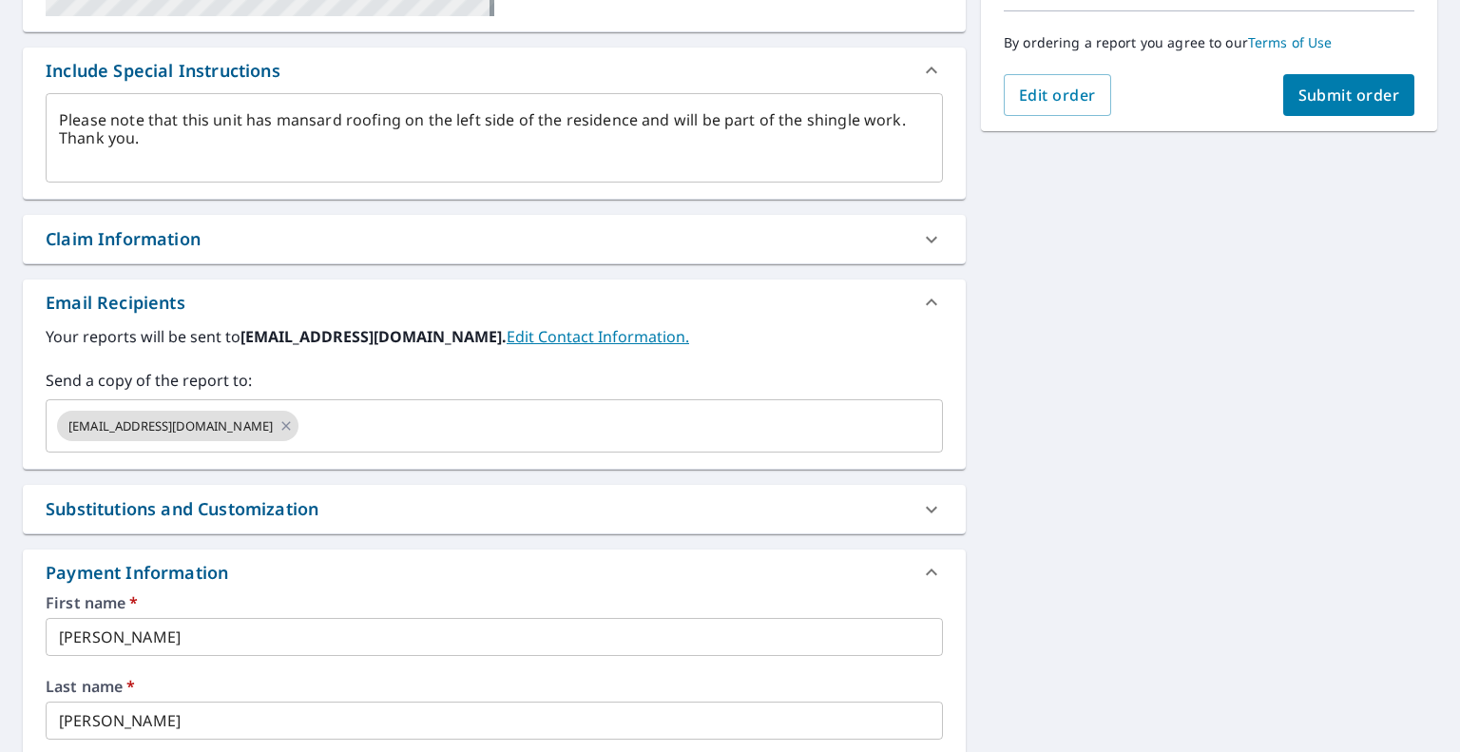
scroll to position [0, 0]
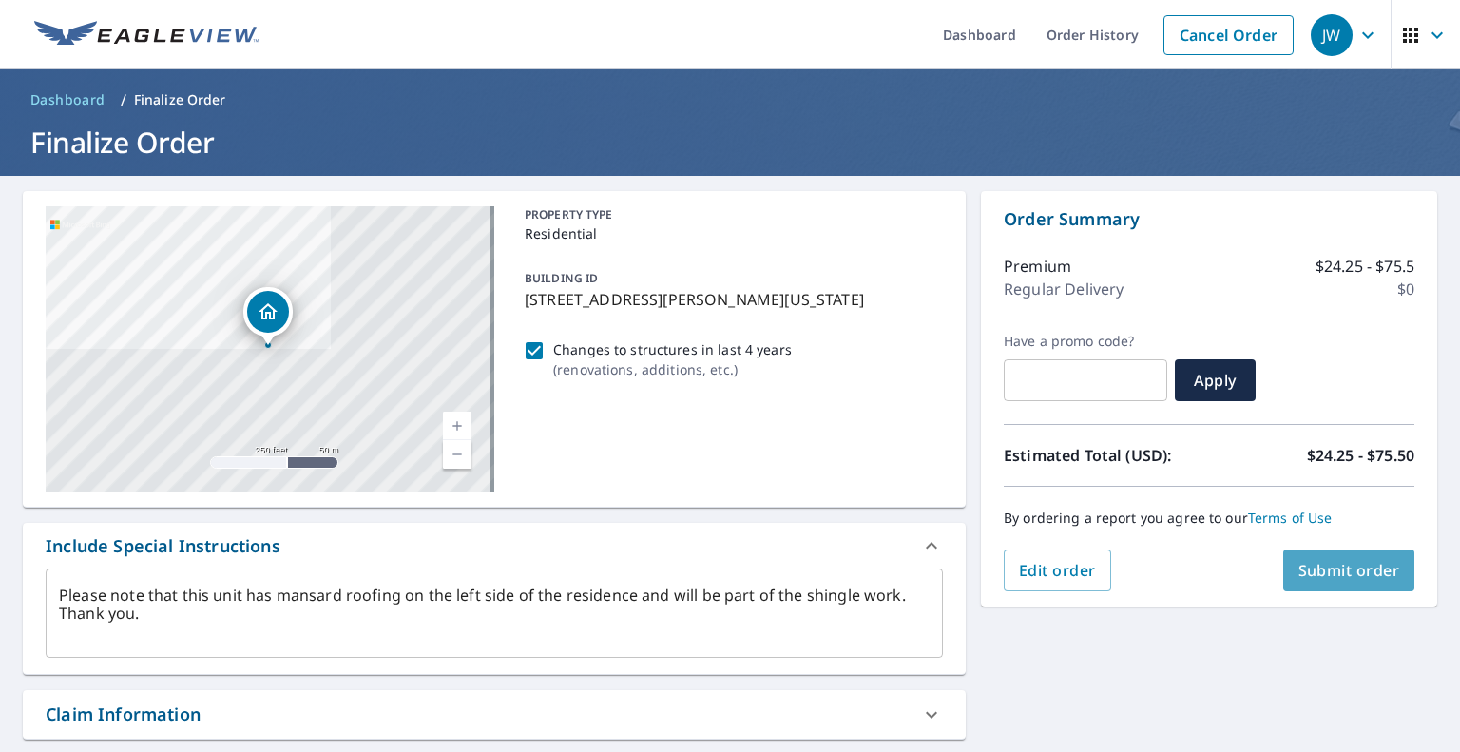
click at [1351, 566] on span "Submit order" at bounding box center [1350, 570] width 102 height 21
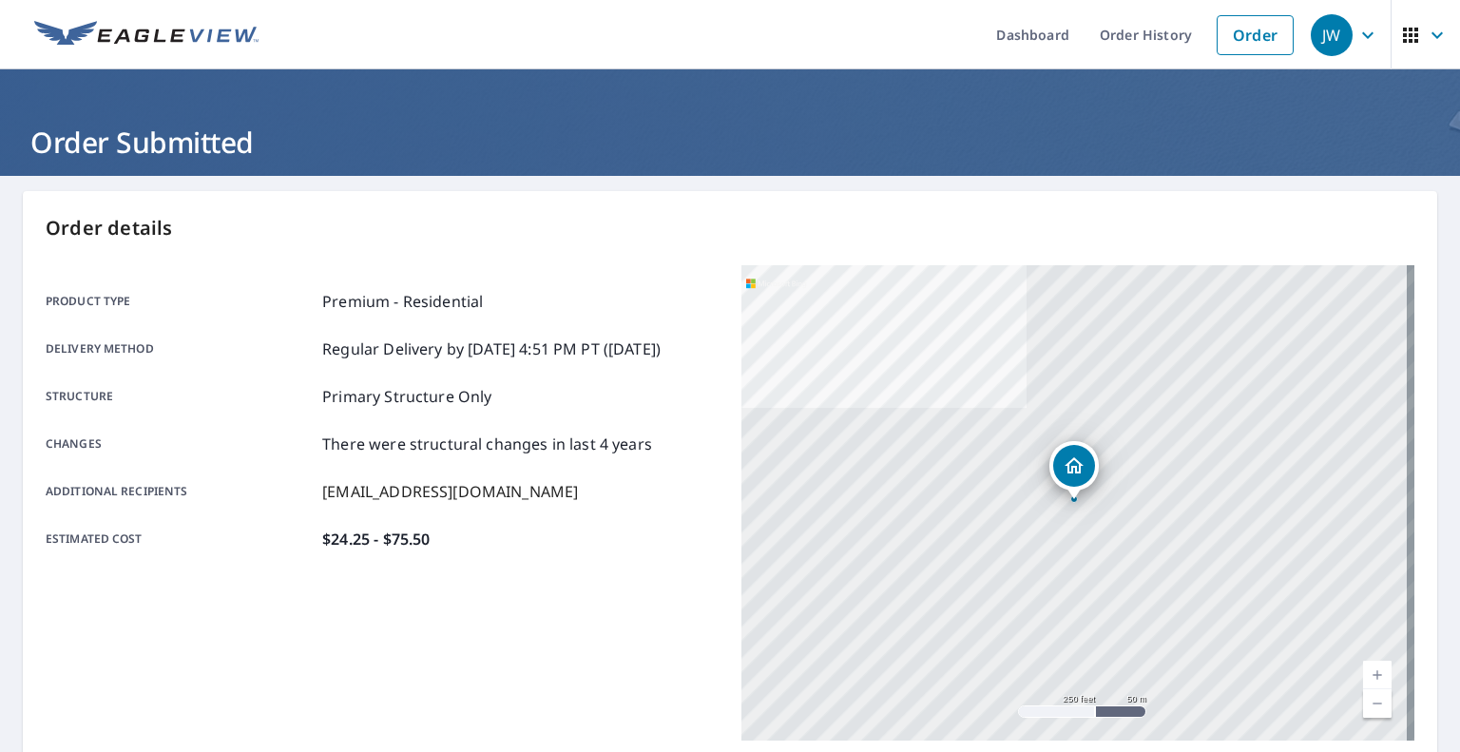
click at [1426, 29] on icon "button" at bounding box center [1437, 35] width 23 height 23
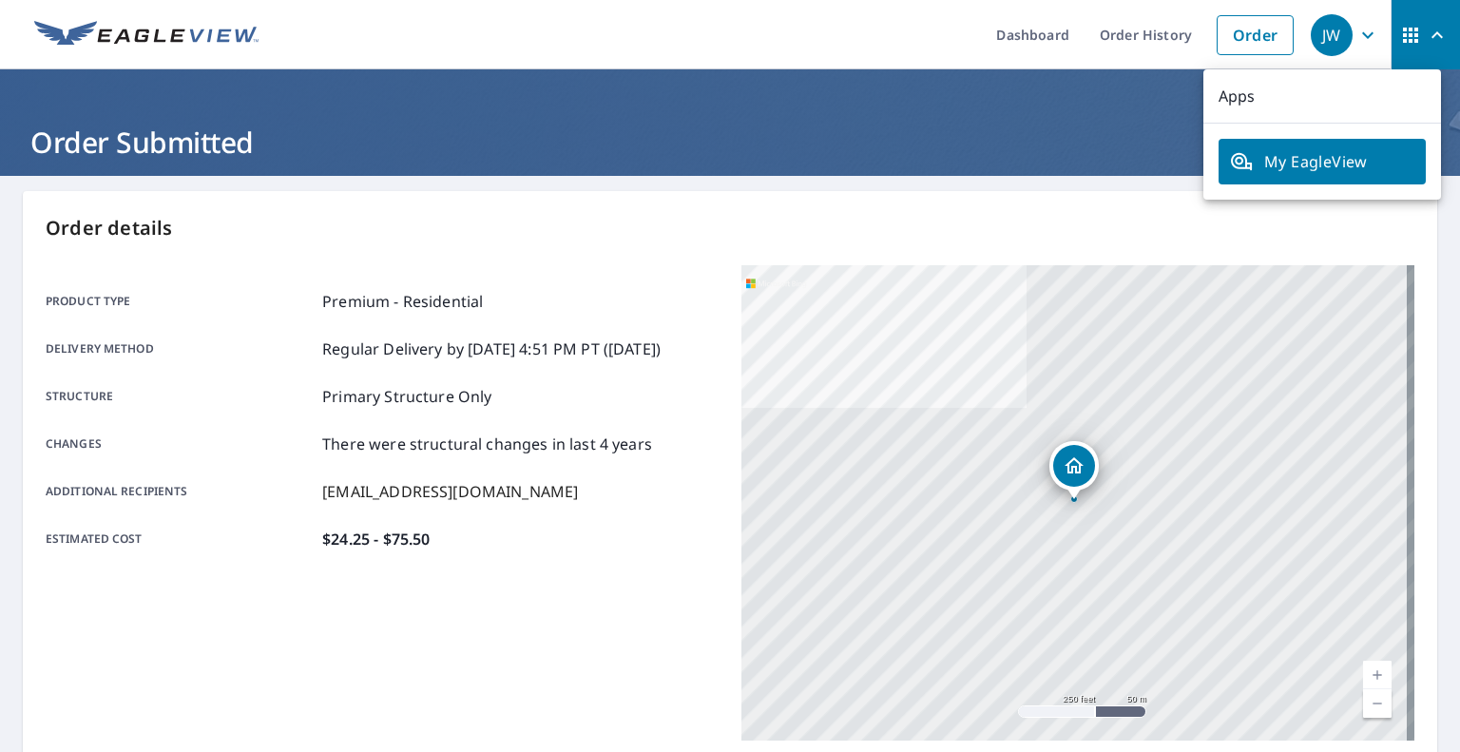
click at [1359, 26] on icon "button" at bounding box center [1368, 35] width 23 height 23
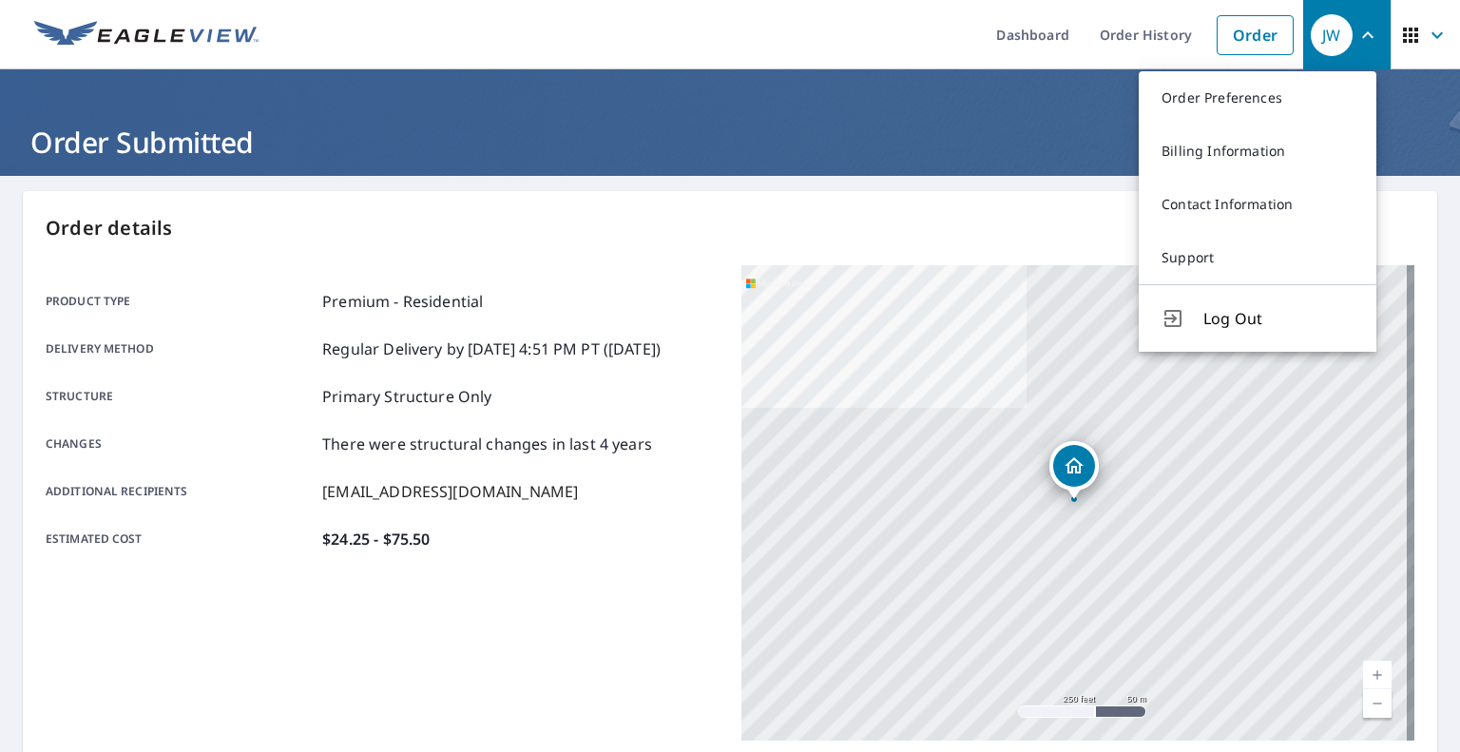
click at [1232, 311] on span "Log Out" at bounding box center [1279, 318] width 150 height 23
